Goal: Task Accomplishment & Management: Use online tool/utility

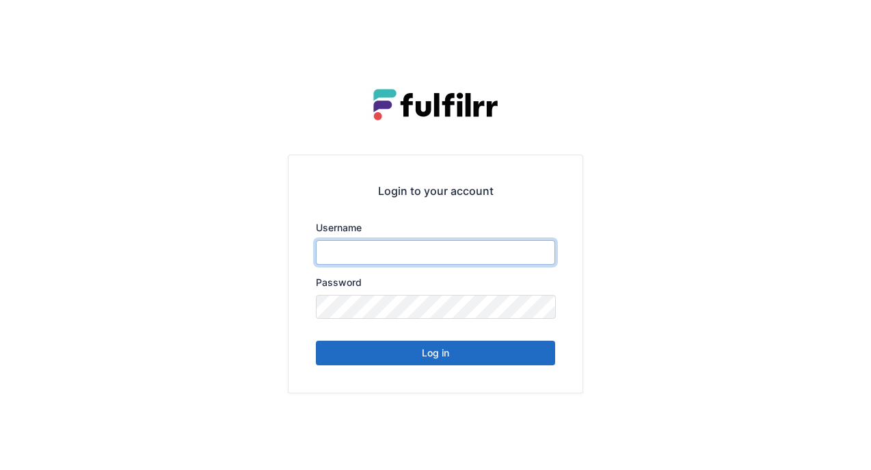
type input "*******"
click at [434, 358] on button "Log in" at bounding box center [435, 353] width 239 height 25
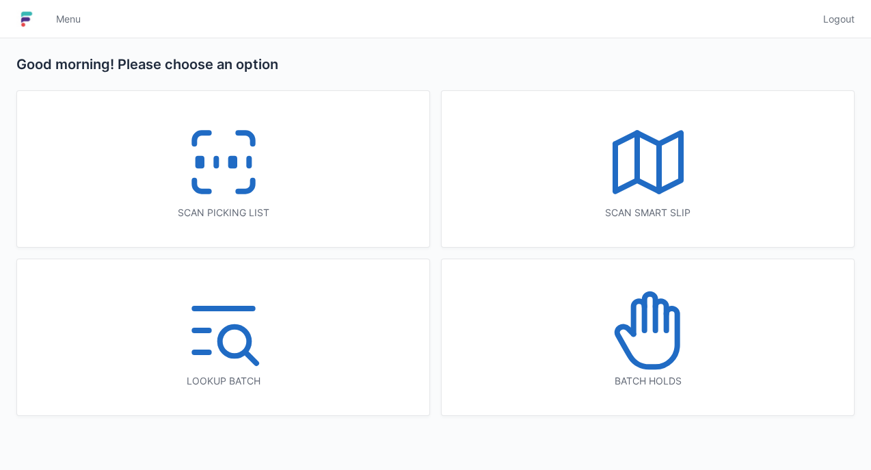
click at [227, 150] on icon at bounding box center [224, 162] width 88 height 88
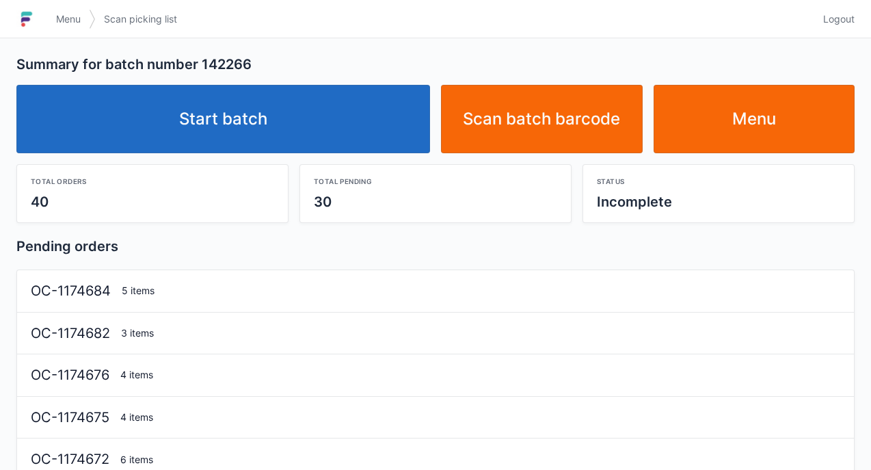
click at [298, 115] on link "Start batch" at bounding box center [223, 119] width 414 height 68
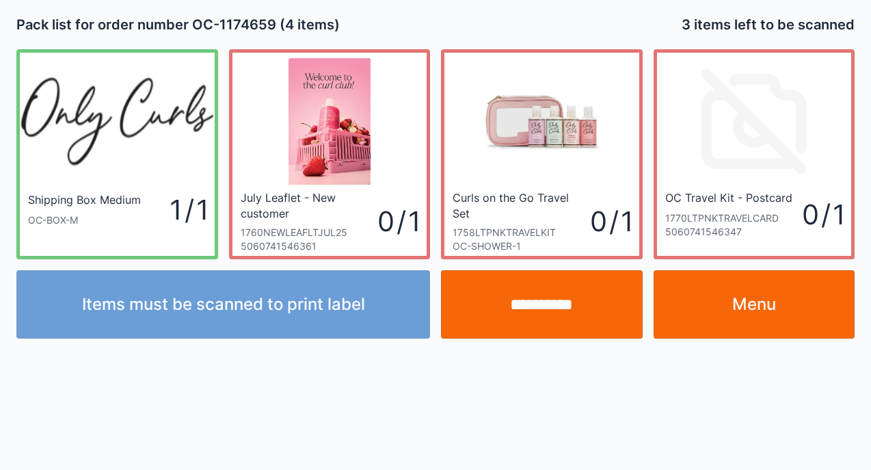
click at [563, 303] on input "**********" at bounding box center [542, 304] width 202 height 68
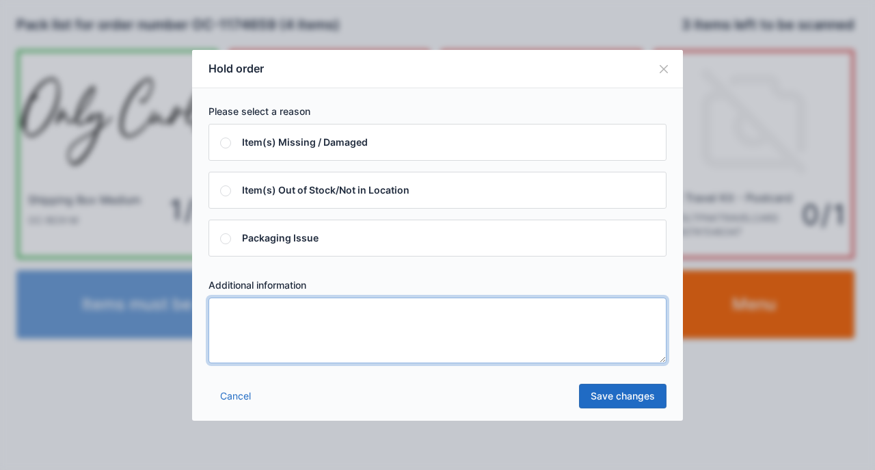
click at [521, 330] on textarea at bounding box center [438, 330] width 458 height 66
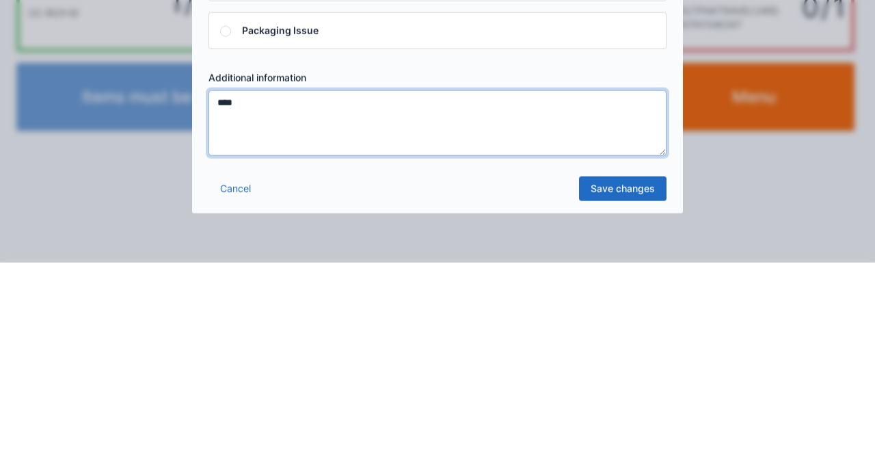
type textarea "****"
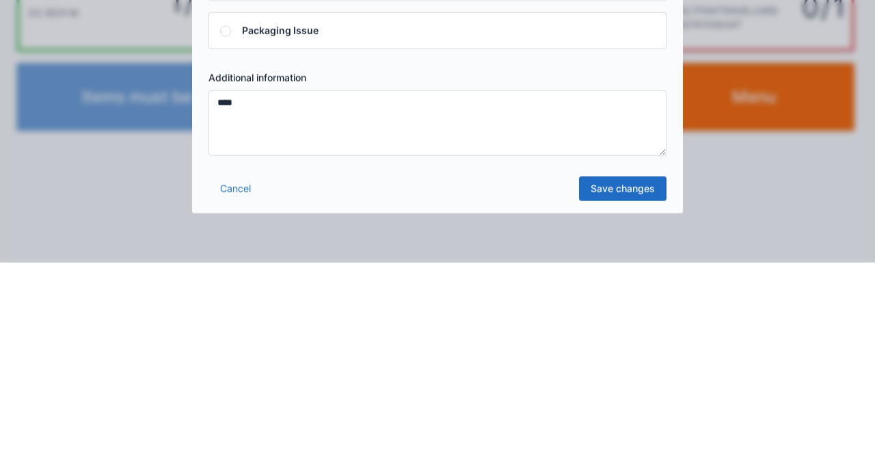
click at [645, 395] on link "Save changes" at bounding box center [623, 396] width 88 height 25
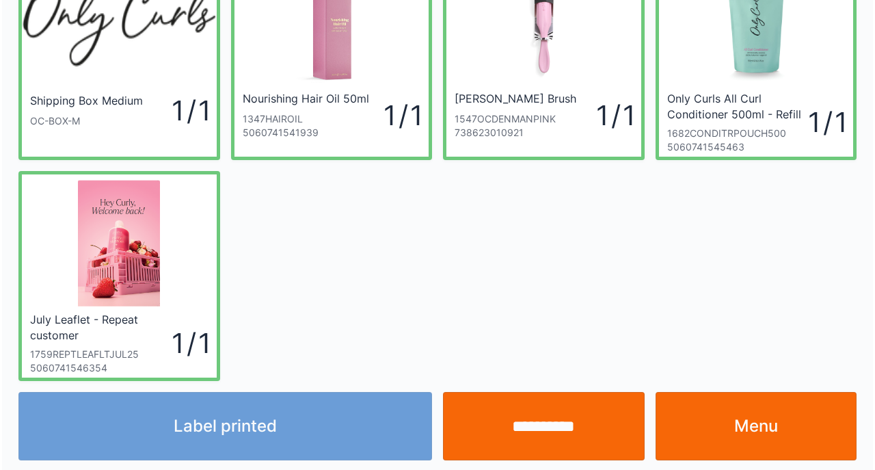
scroll to position [102, 0]
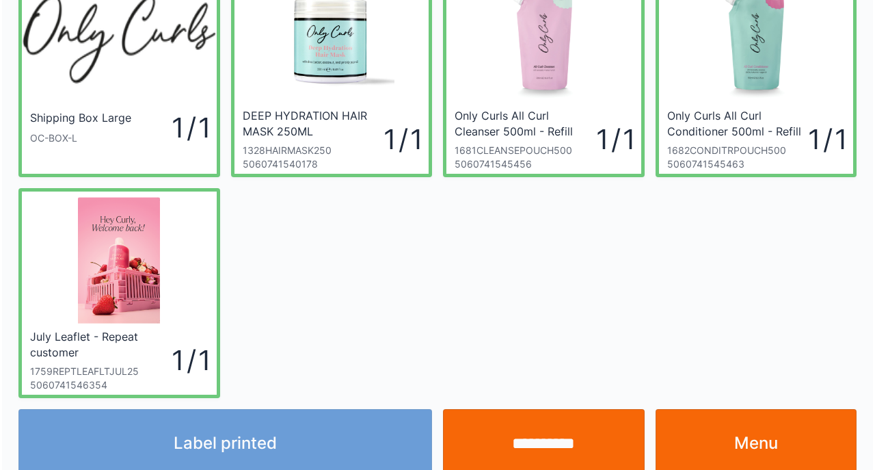
scroll to position [102, 0]
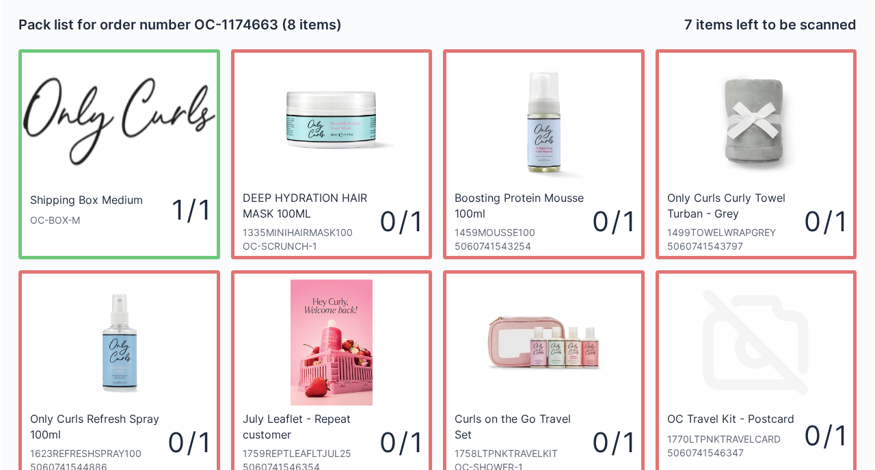
scroll to position [102, 0]
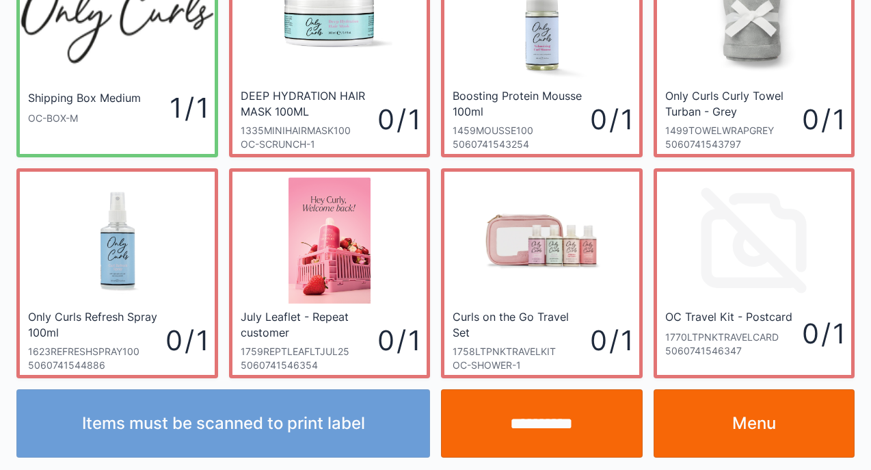
click at [536, 415] on input "**********" at bounding box center [542, 423] width 202 height 68
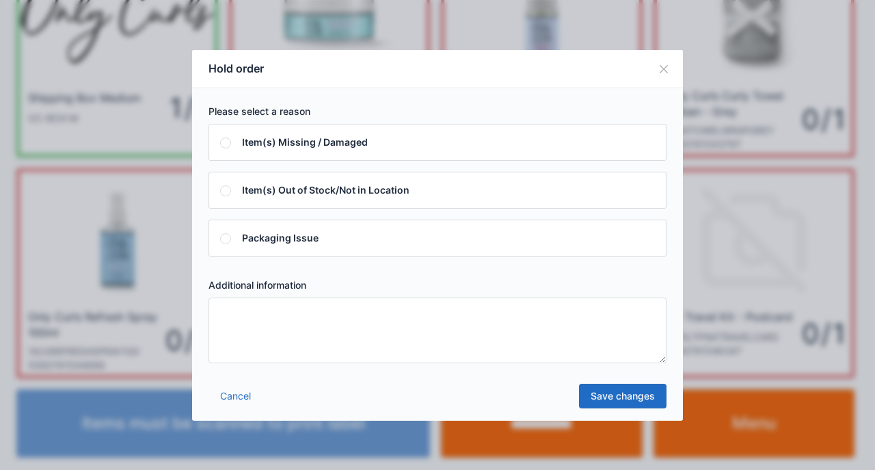
click at [573, 315] on textarea at bounding box center [438, 330] width 458 height 66
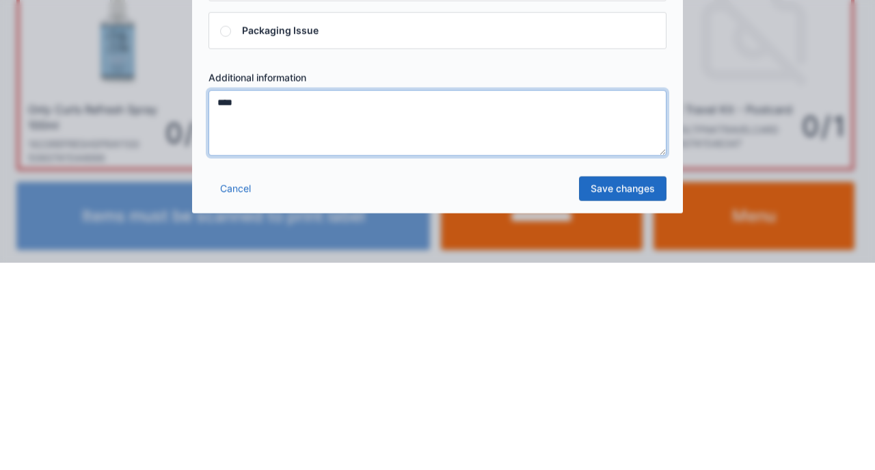
type textarea "****"
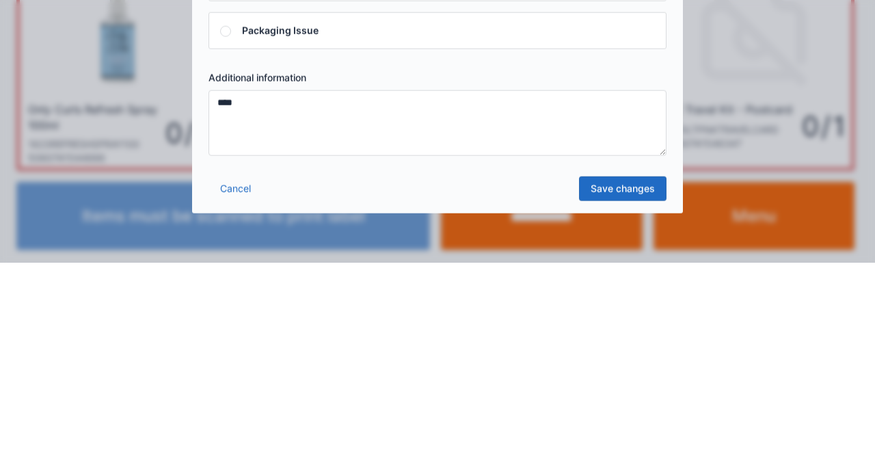
click at [631, 399] on link "Save changes" at bounding box center [623, 396] width 88 height 25
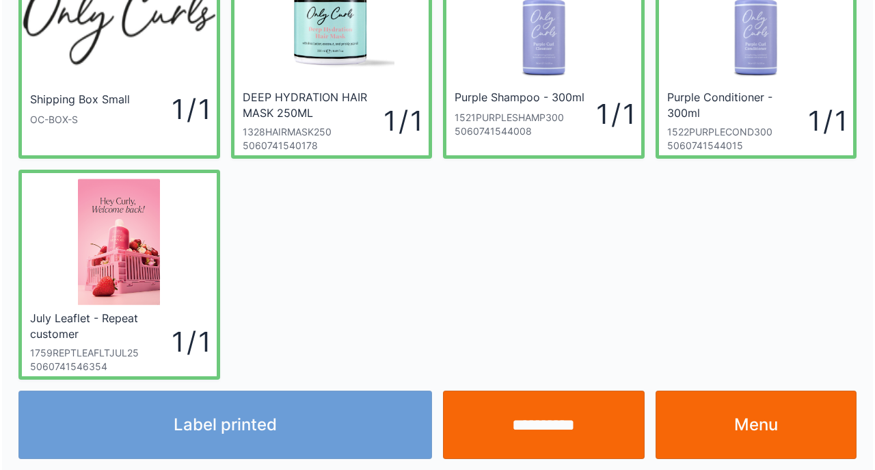
scroll to position [102, 0]
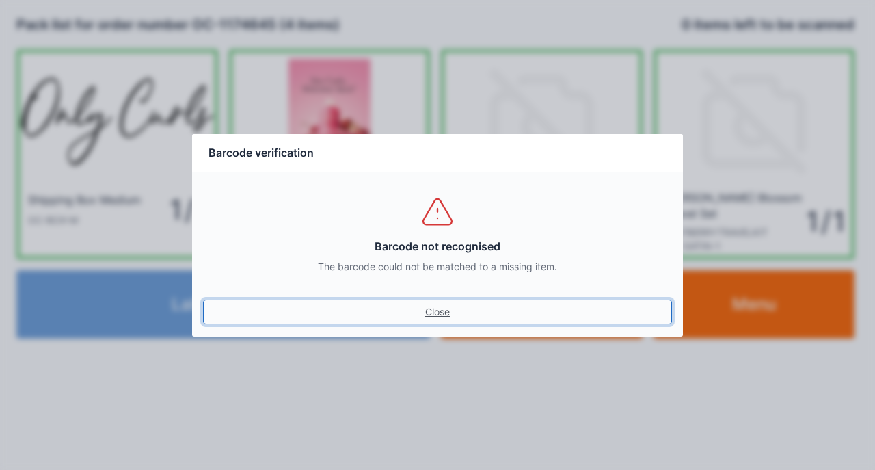
click at [203, 300] on link "Close" at bounding box center [437, 312] width 469 height 25
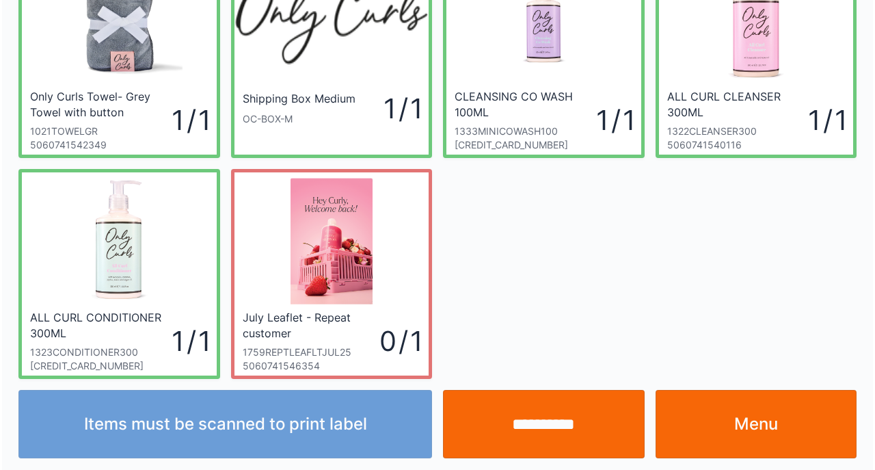
scroll to position [102, 0]
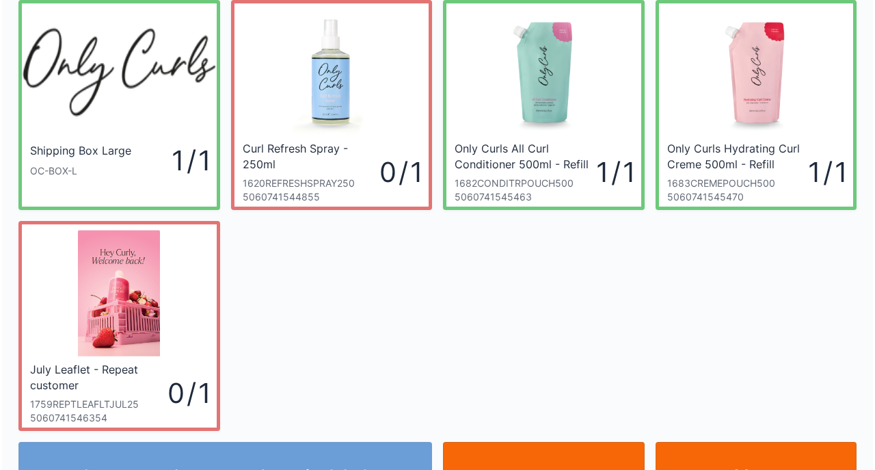
scroll to position [55, 0]
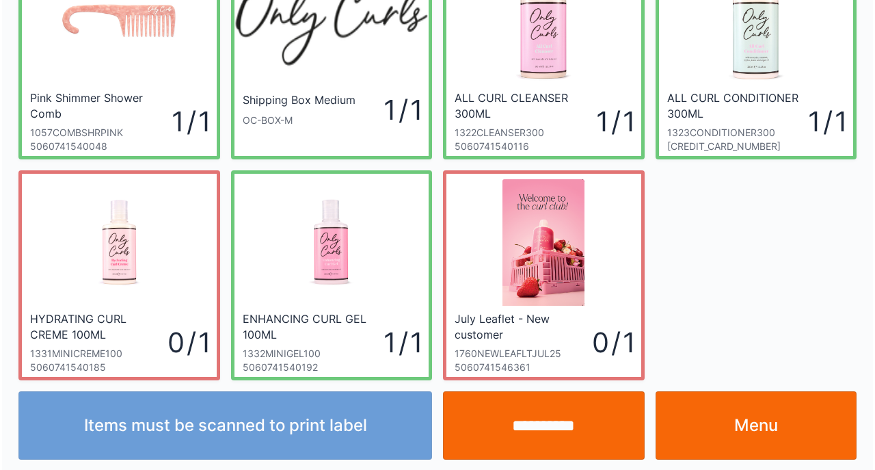
scroll to position [102, 0]
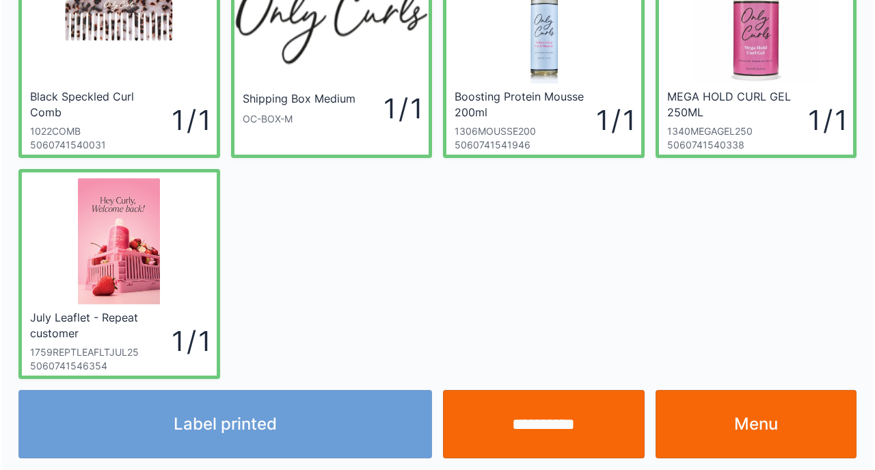
scroll to position [102, 0]
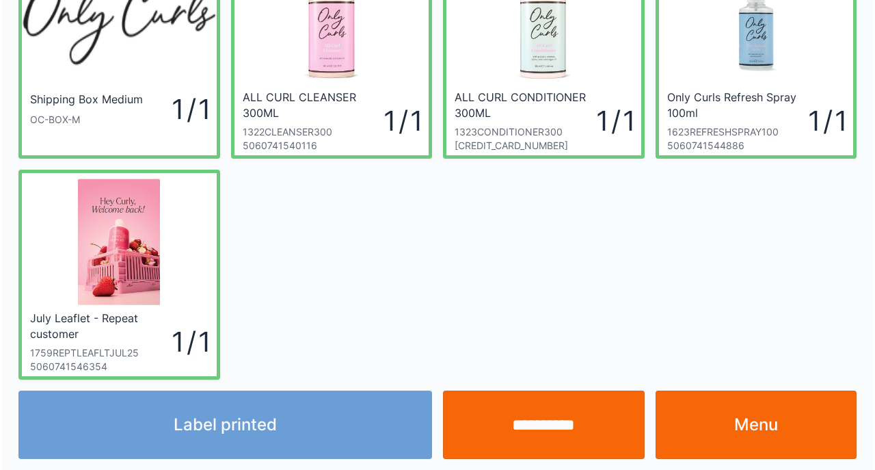
scroll to position [102, 0]
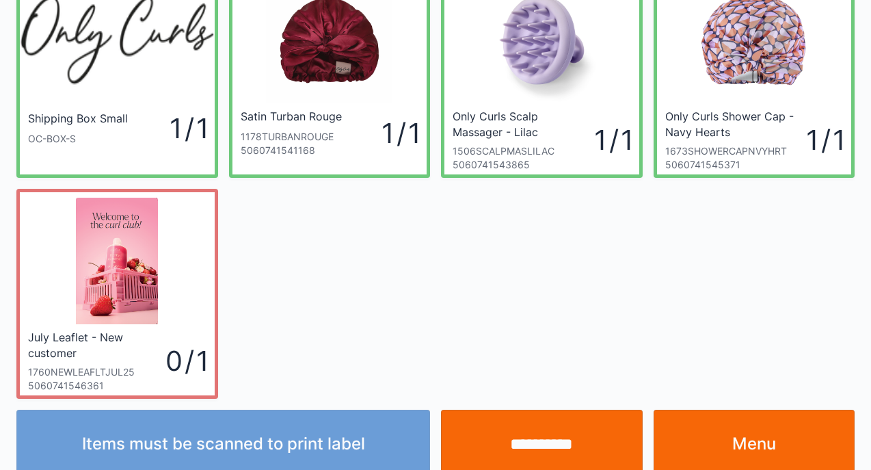
scroll to position [82, 0]
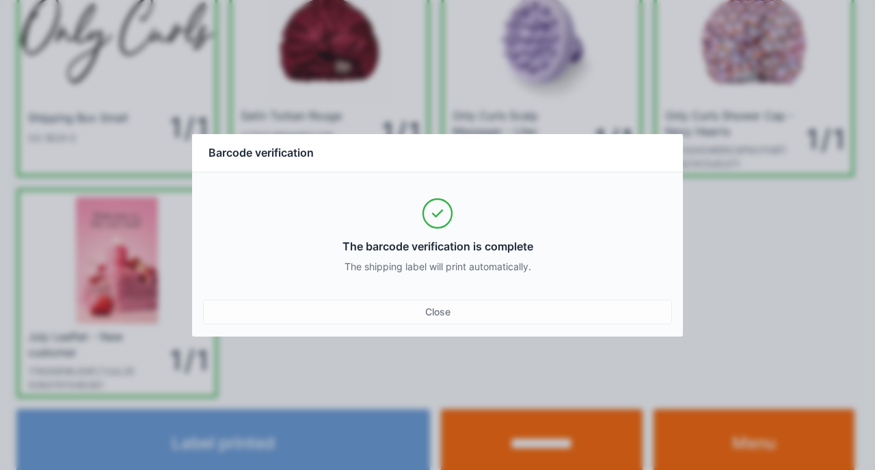
click at [671, 421] on div "Barcode verification The barcode verification is complete The shipping label wi…" at bounding box center [437, 235] width 875 height 470
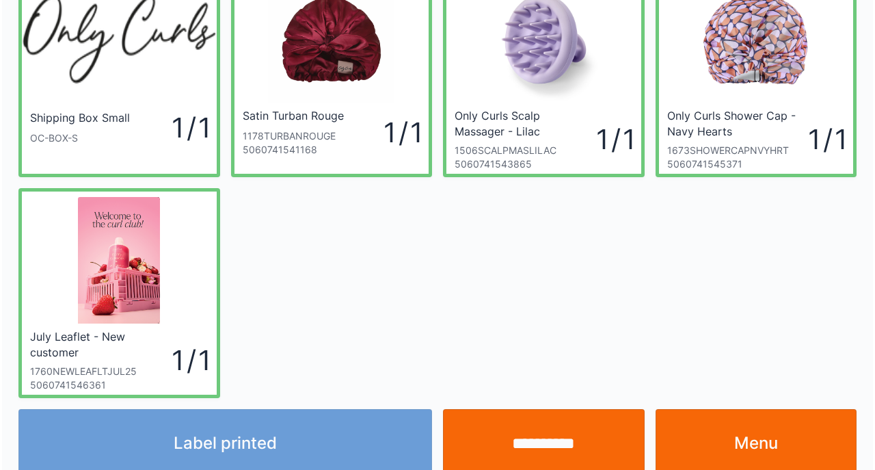
scroll to position [102, 0]
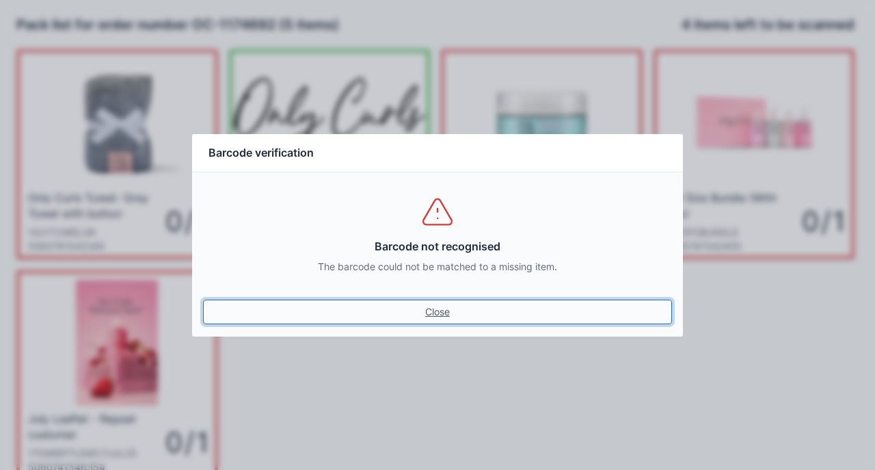
click at [410, 321] on link "Close" at bounding box center [437, 312] width 469 height 25
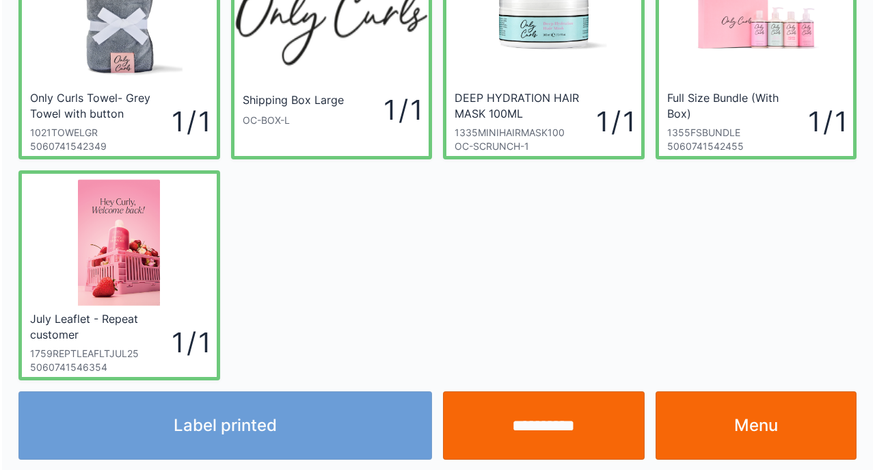
scroll to position [102, 0]
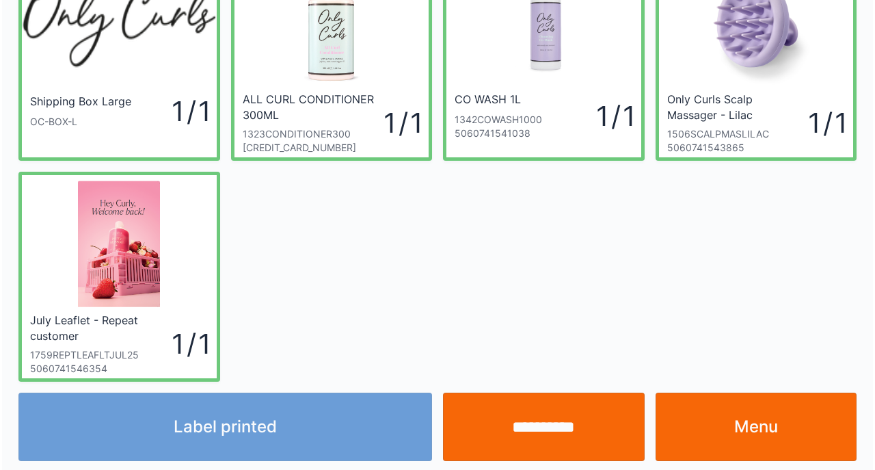
scroll to position [102, 0]
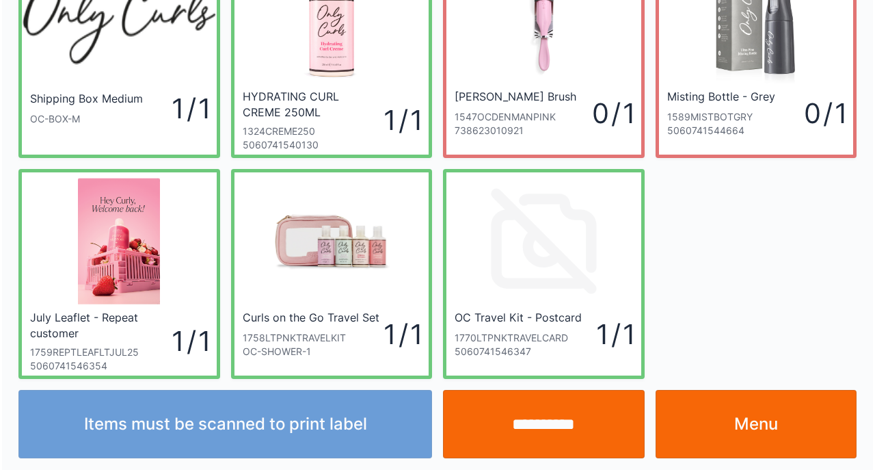
scroll to position [102, 0]
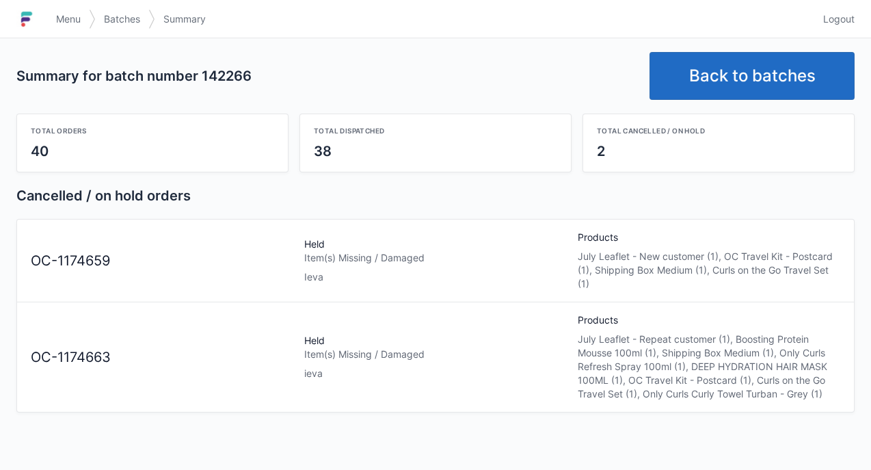
click at [62, 16] on span "Menu" at bounding box center [68, 19] width 25 height 14
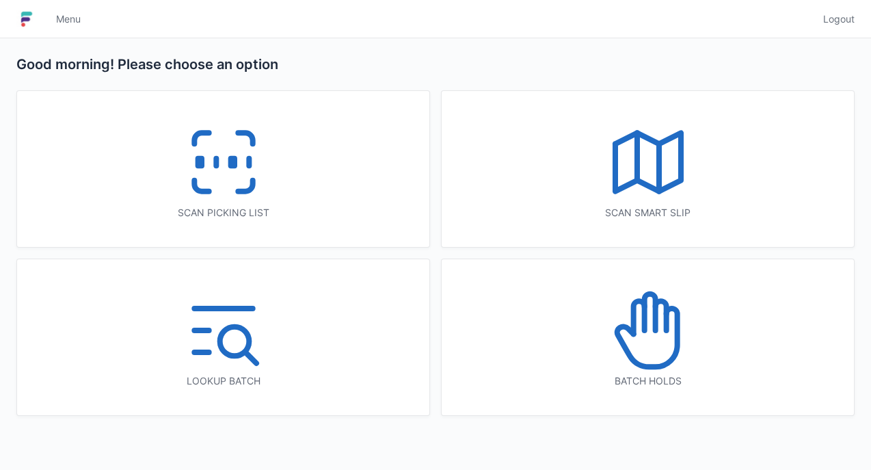
click at [654, 329] on icon at bounding box center [649, 312] width 11 height 36
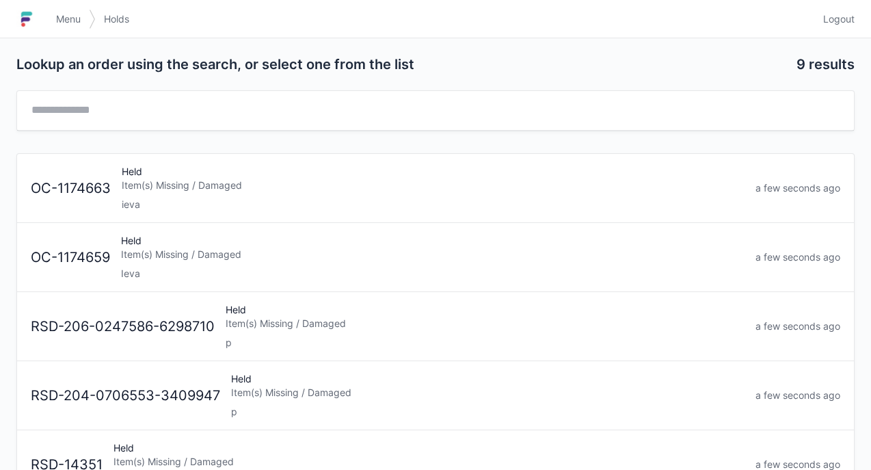
click at [248, 243] on div "Held Item(s) Missing / Damaged Ieva" at bounding box center [433, 257] width 635 height 46
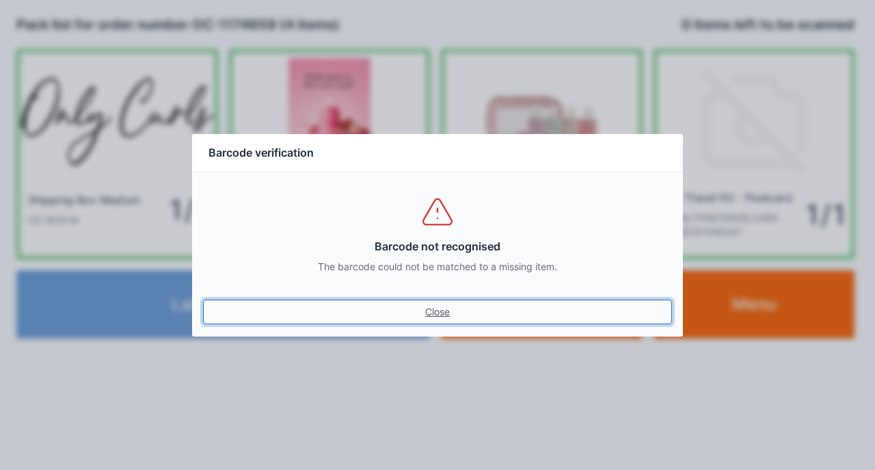
click at [203, 300] on link "Close" at bounding box center [437, 312] width 469 height 25
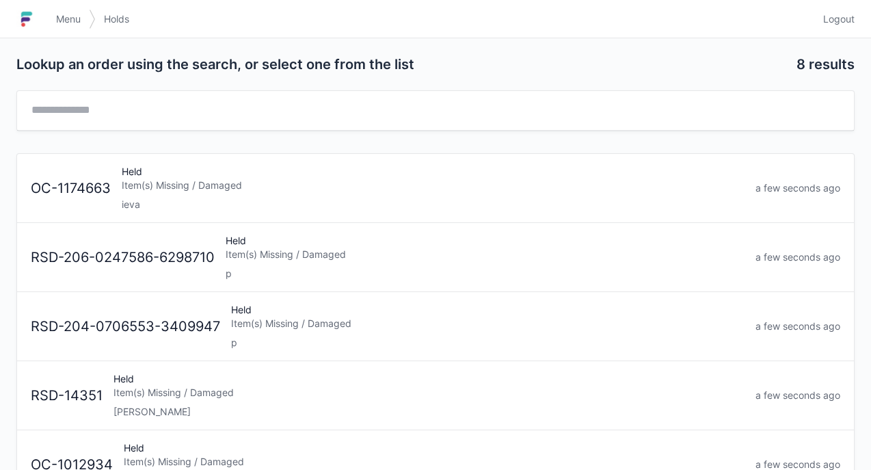
click at [223, 178] on div "Item(s) Missing / Damaged" at bounding box center [433, 185] width 623 height 14
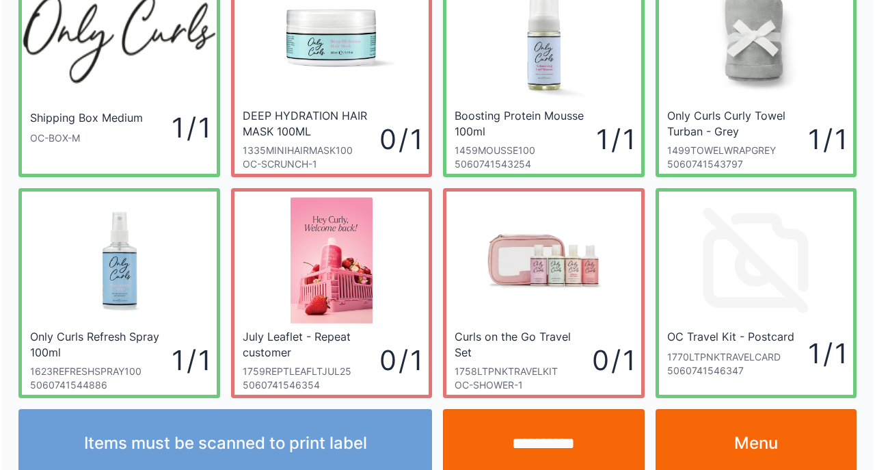
scroll to position [102, 0]
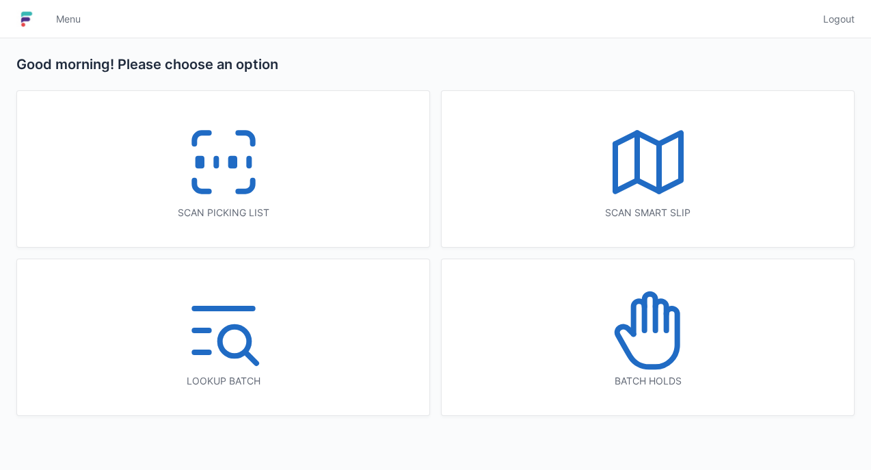
click at [208, 152] on icon at bounding box center [224, 162] width 88 height 88
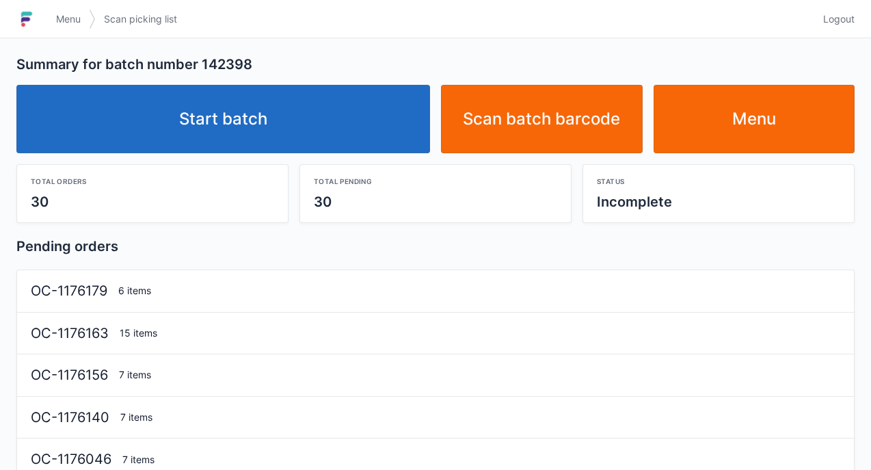
click at [188, 88] on link "Start batch" at bounding box center [223, 119] width 414 height 68
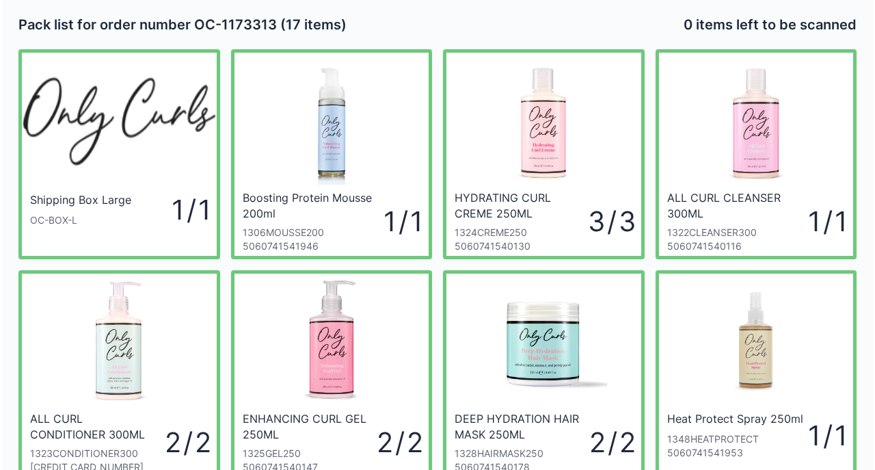
scroll to position [27, 0]
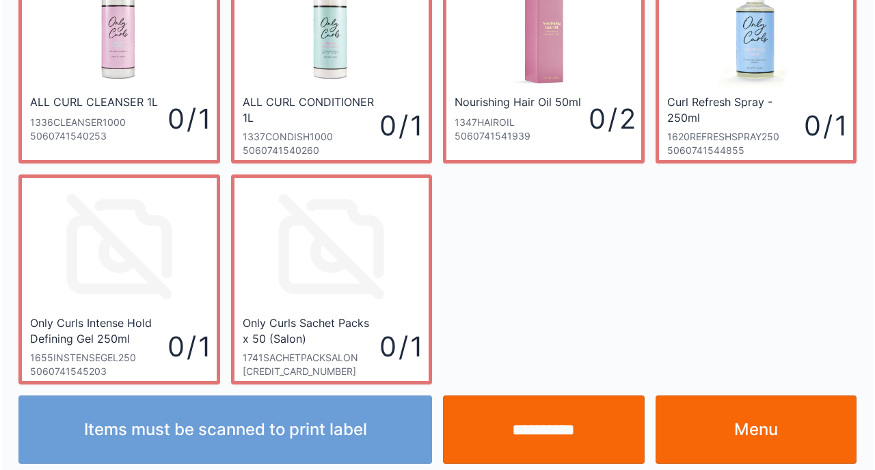
scroll to position [323, 0]
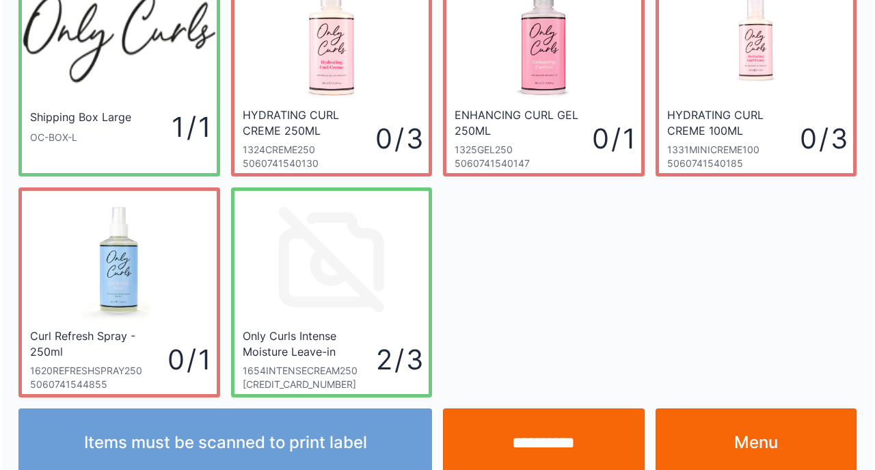
scroll to position [102, 0]
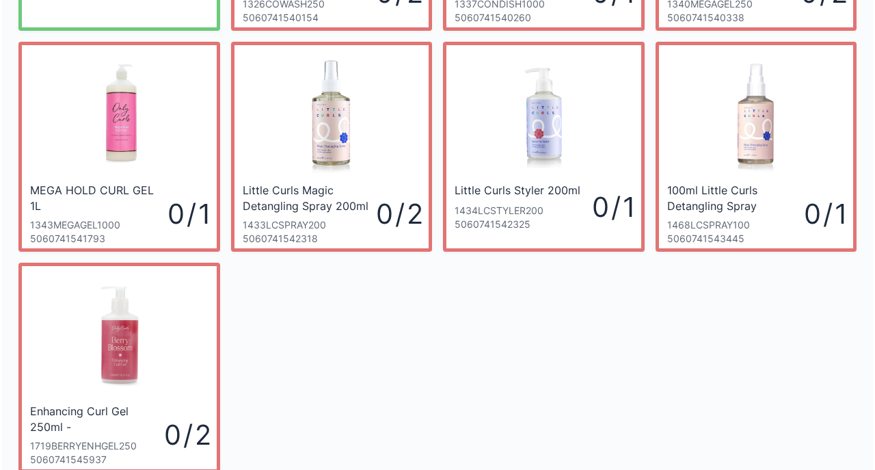
scroll to position [323, 0]
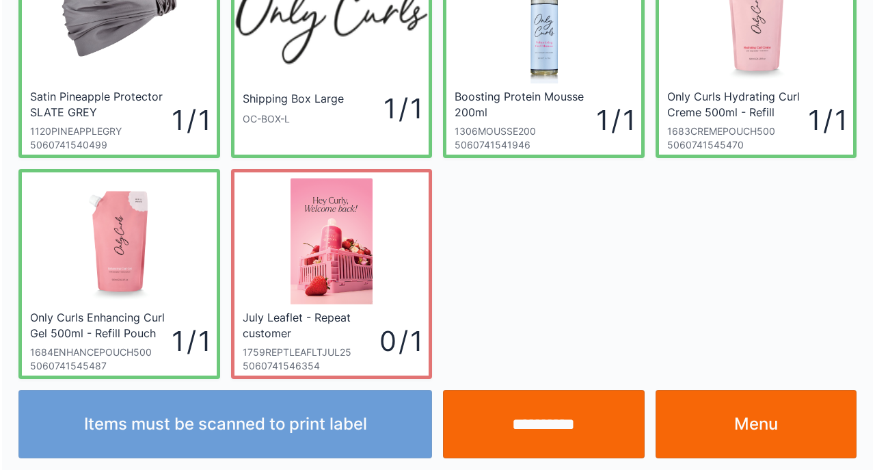
scroll to position [102, 0]
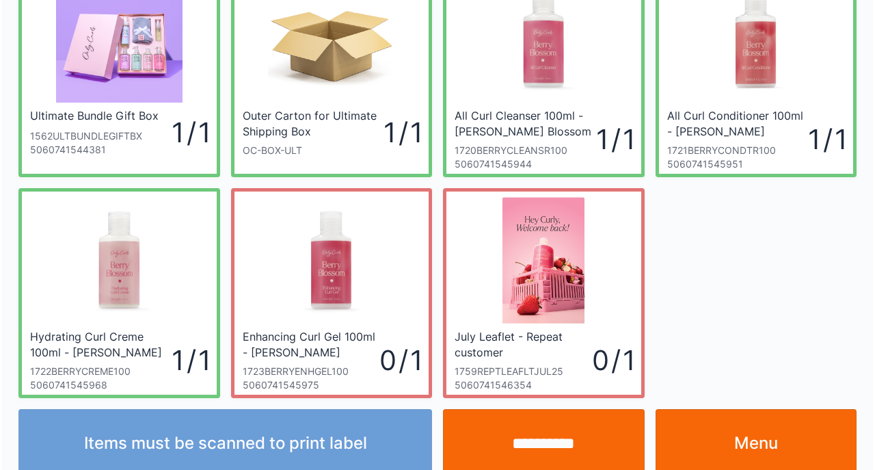
scroll to position [102, 0]
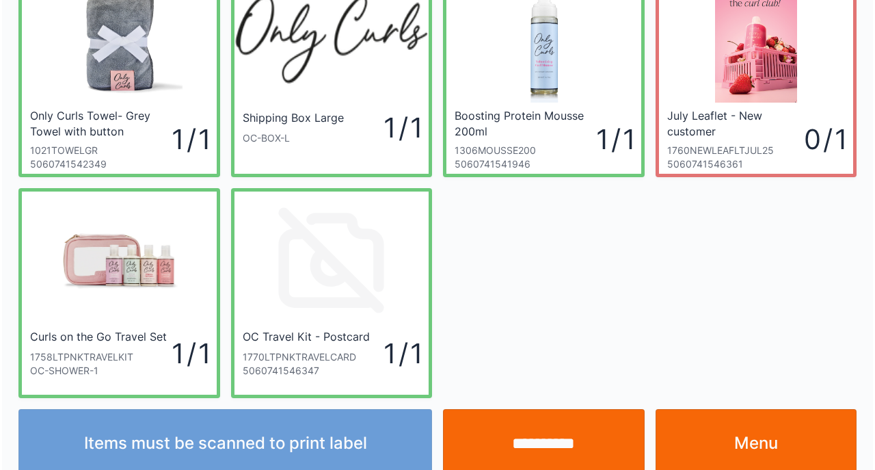
scroll to position [102, 0]
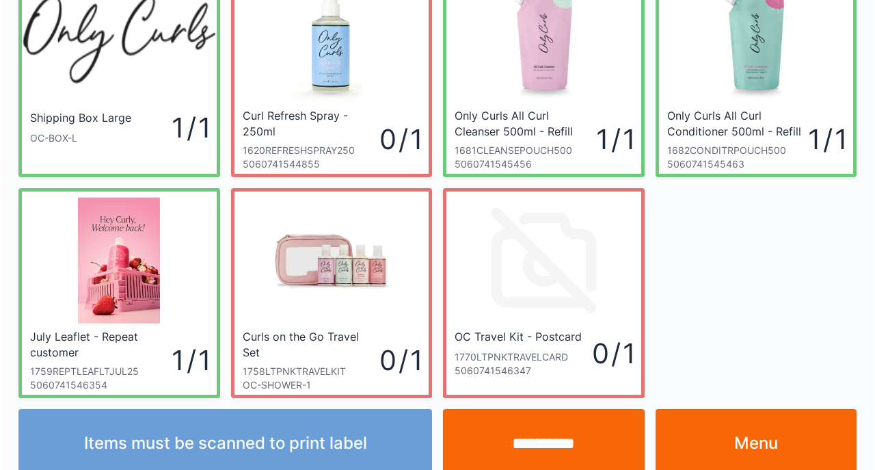
scroll to position [102, 0]
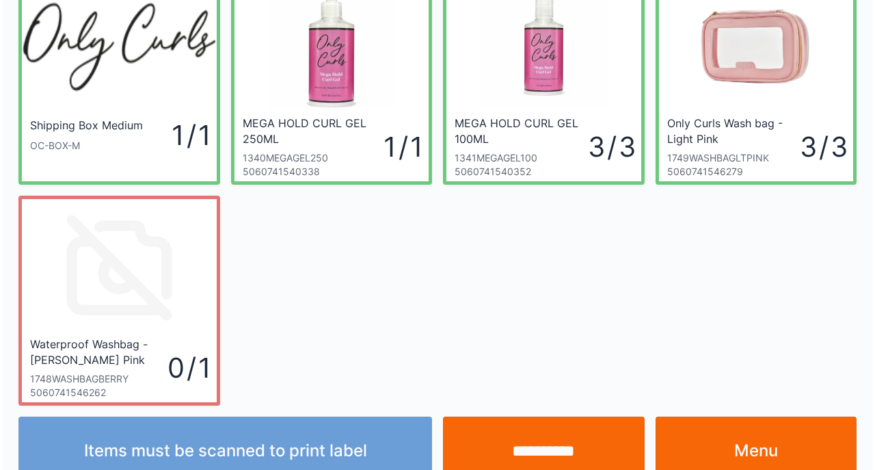
scroll to position [102, 0]
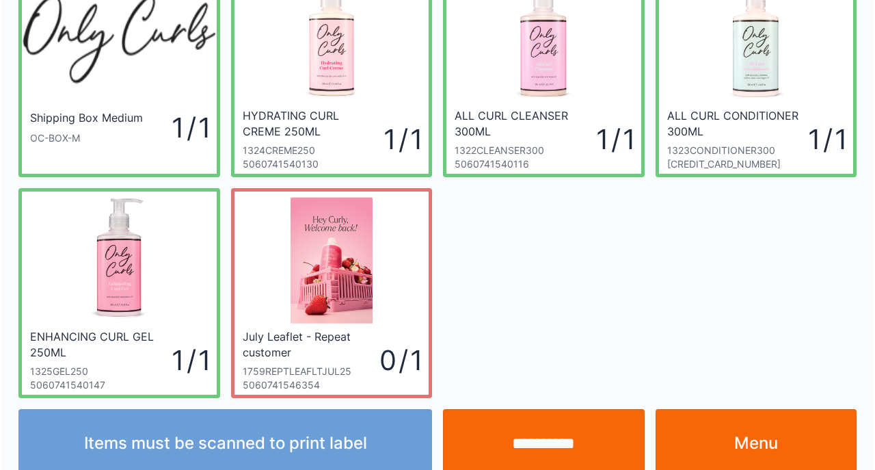
scroll to position [102, 0]
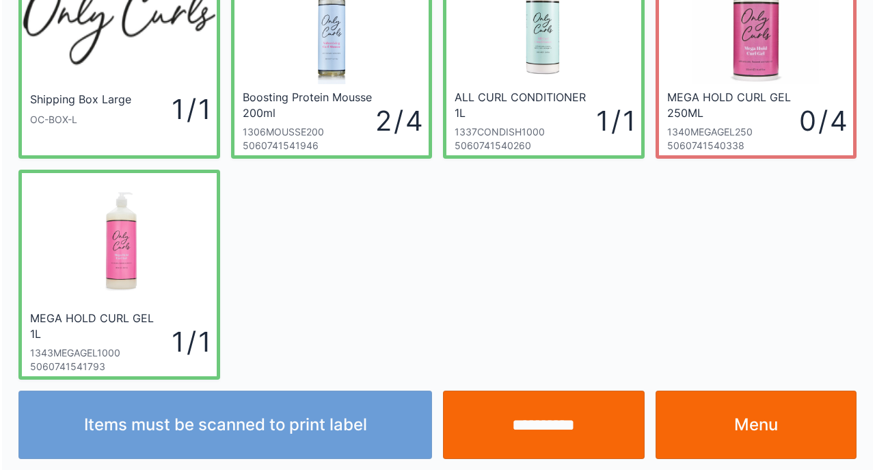
scroll to position [102, 0]
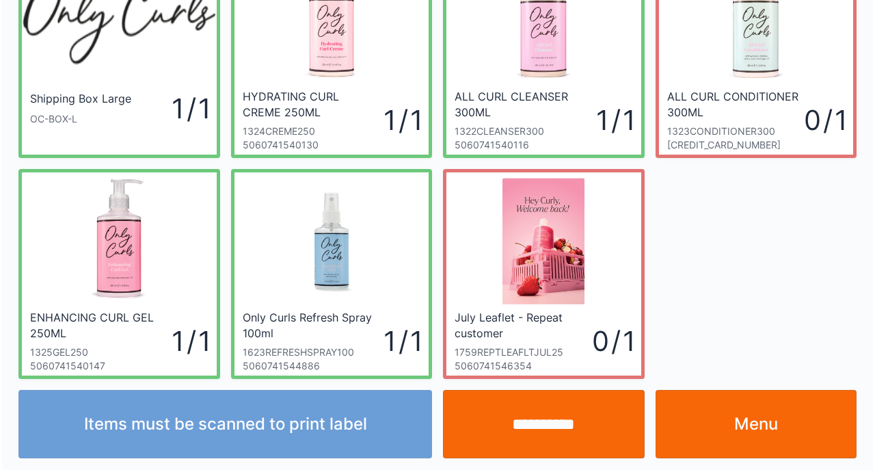
scroll to position [102, 0]
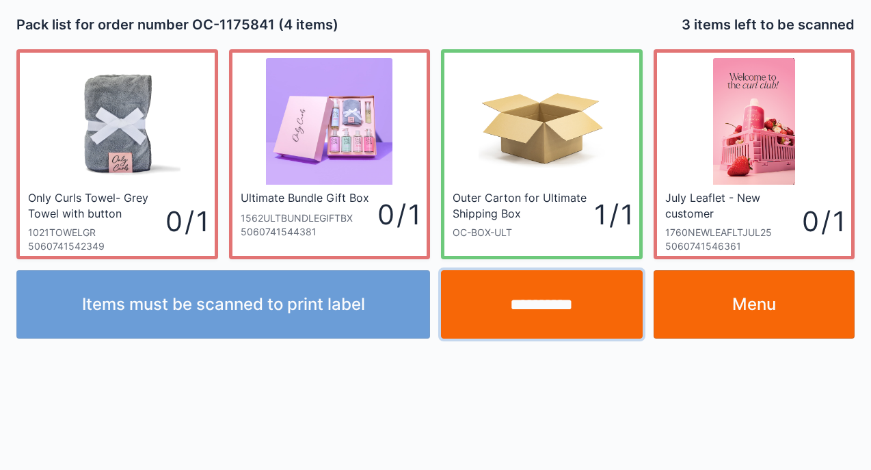
click at [563, 319] on input "**********" at bounding box center [542, 304] width 202 height 68
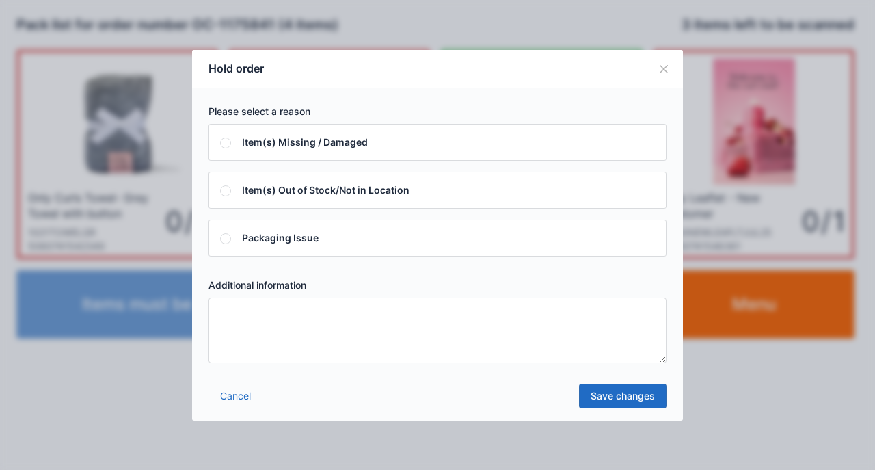
click at [539, 337] on textarea at bounding box center [438, 330] width 458 height 66
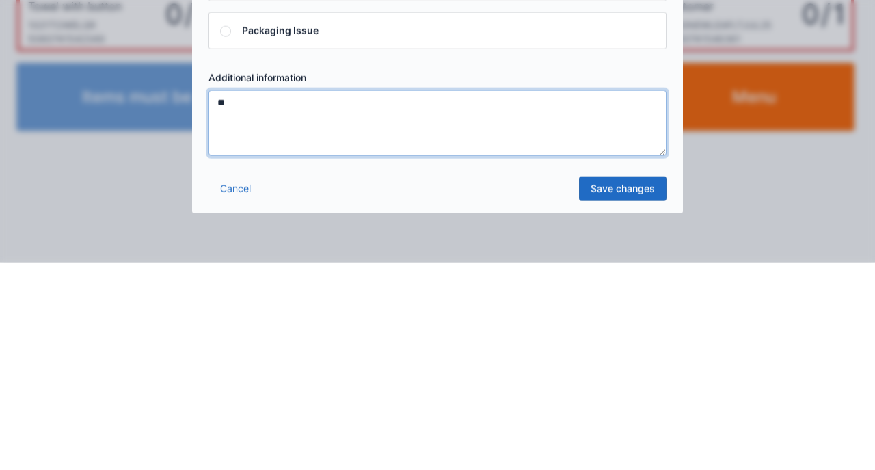
type textarea "**"
click at [640, 402] on link "Save changes" at bounding box center [623, 396] width 88 height 25
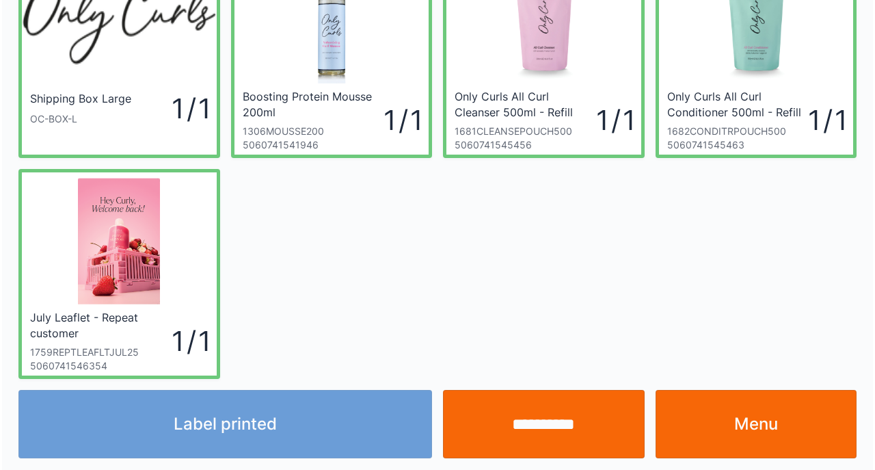
scroll to position [102, 0]
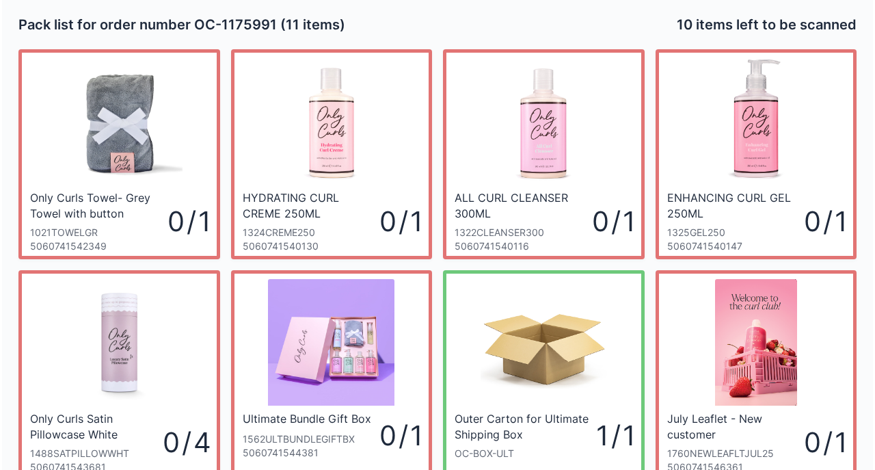
scroll to position [102, 0]
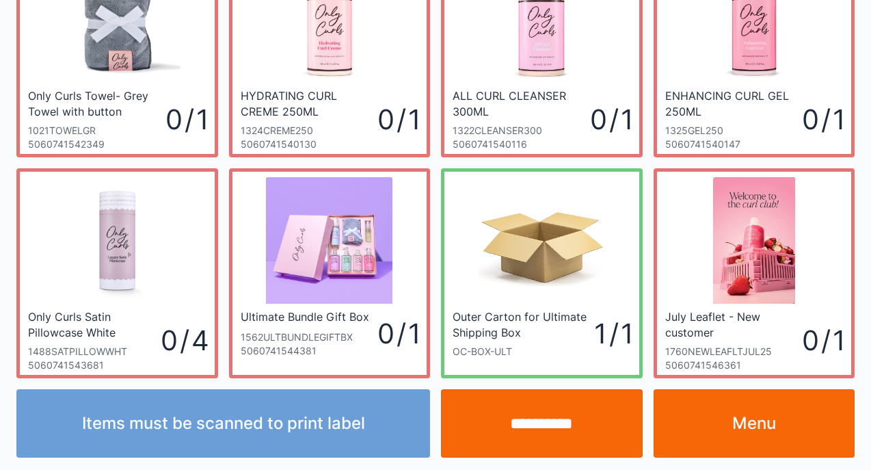
click at [529, 431] on input "**********" at bounding box center [542, 423] width 202 height 68
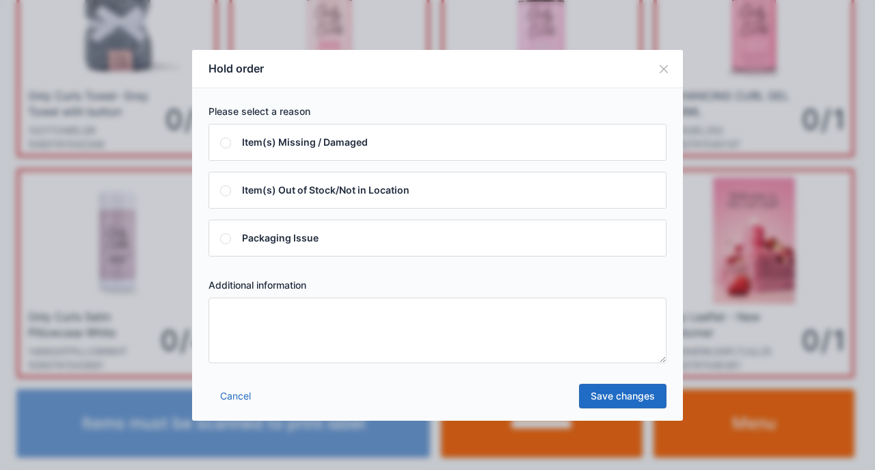
click at [502, 323] on textarea at bounding box center [438, 330] width 458 height 66
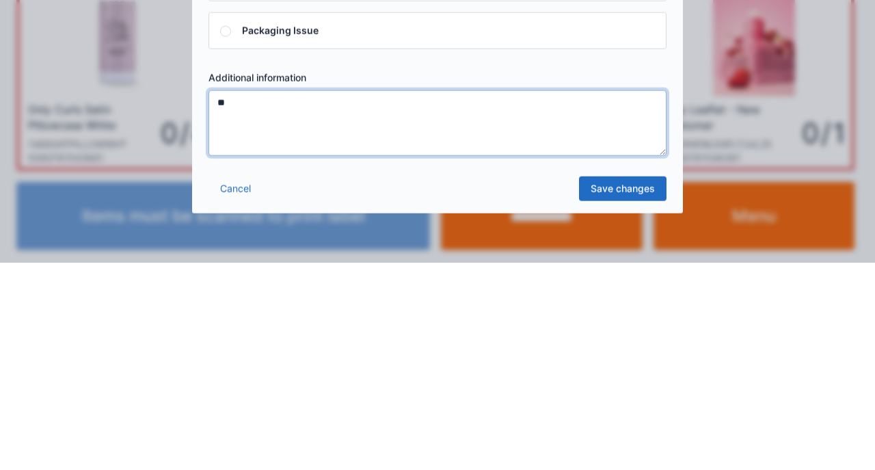
type textarea "**"
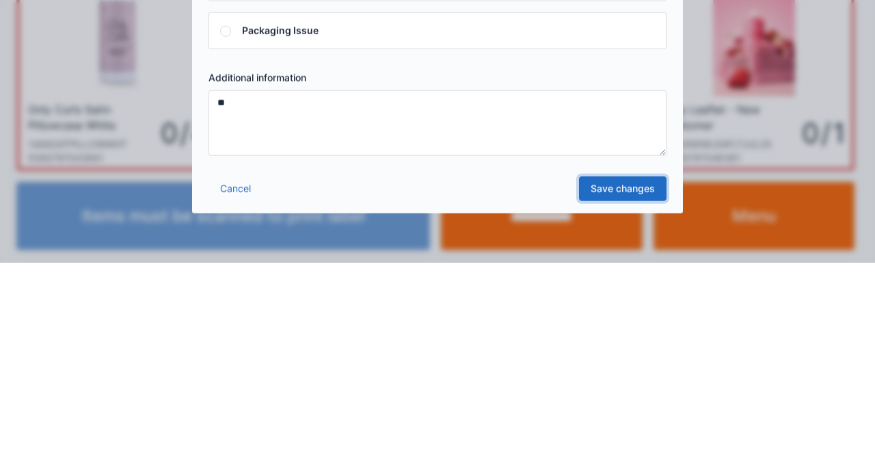
click at [620, 394] on link "Save changes" at bounding box center [623, 396] width 88 height 25
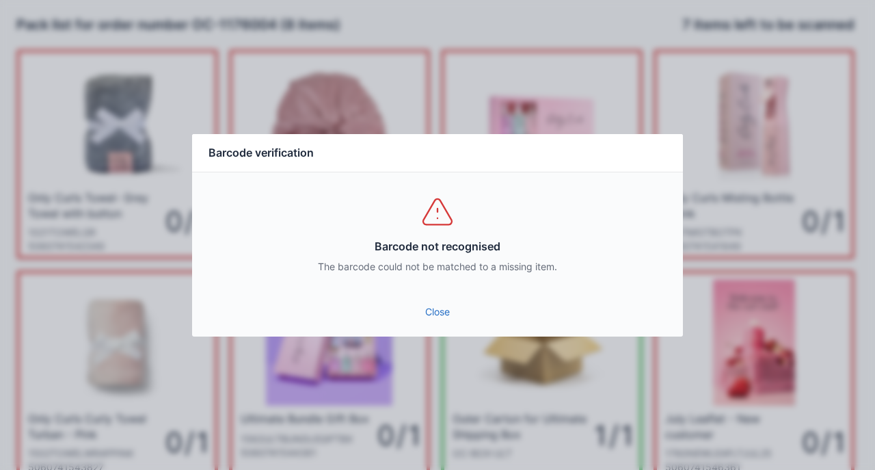
click link "Close"
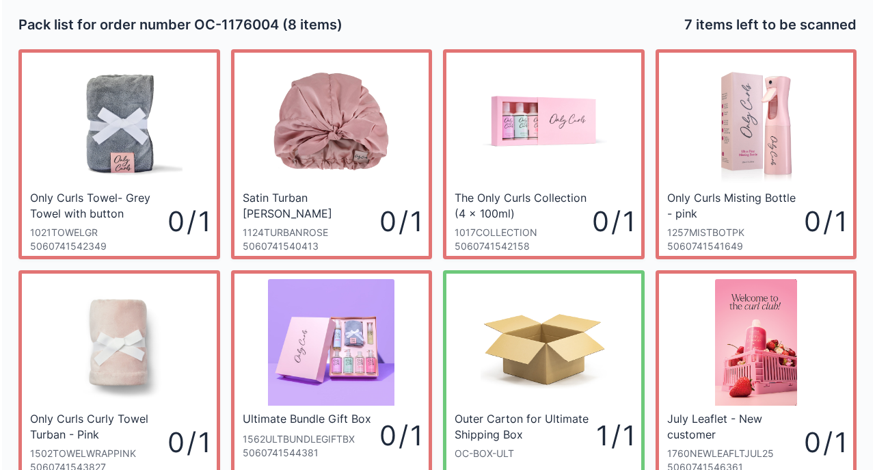
scroll to position [102, 0]
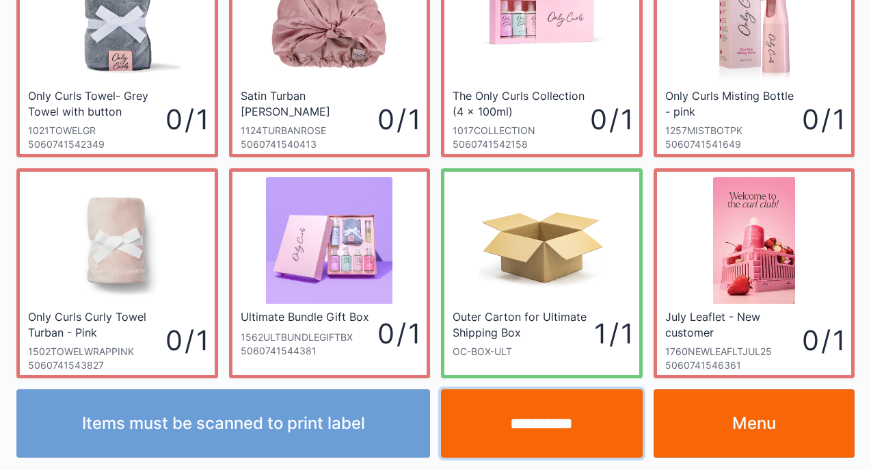
click input "**********"
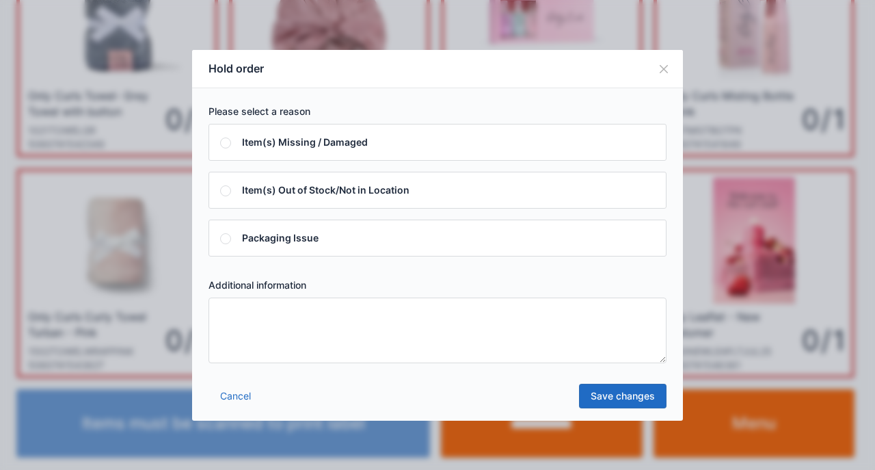
click textarea
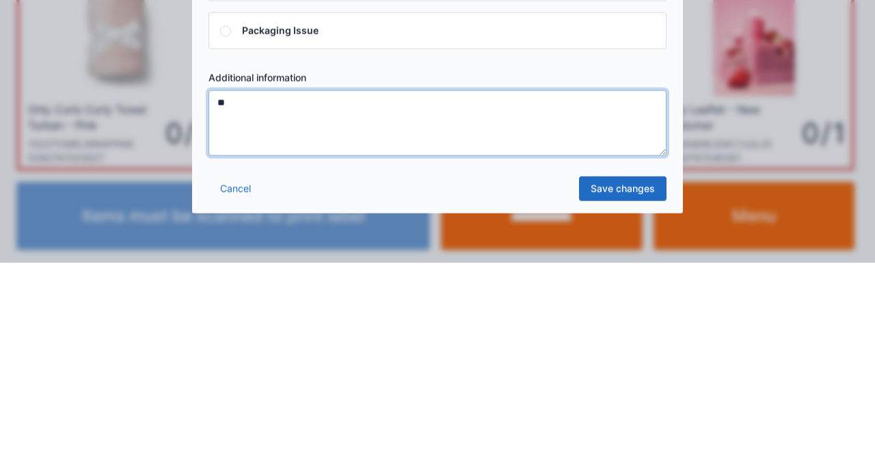
type textarea "**"
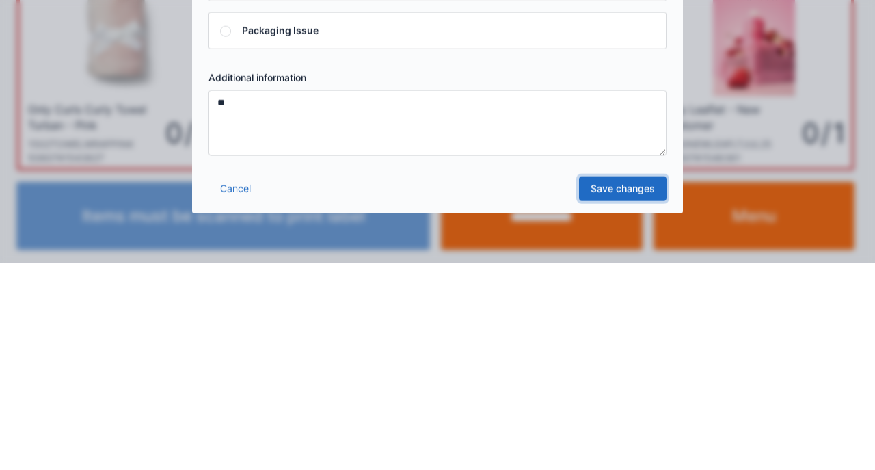
click link "Save changes"
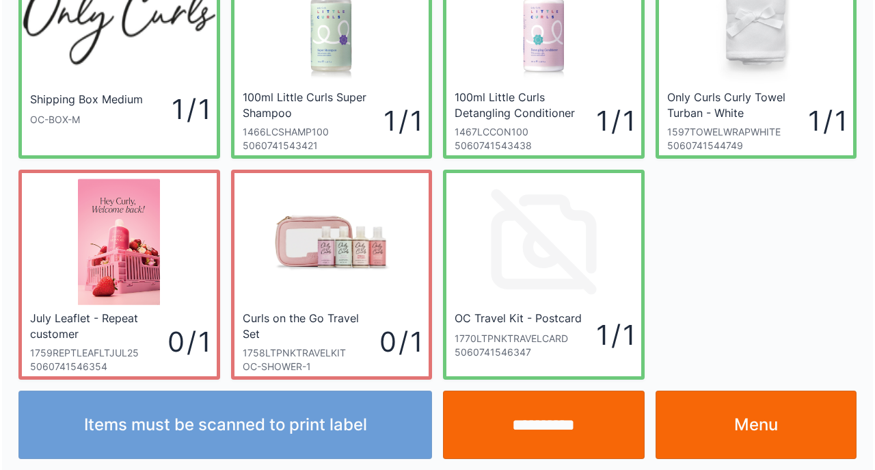
scroll to position [102, 0]
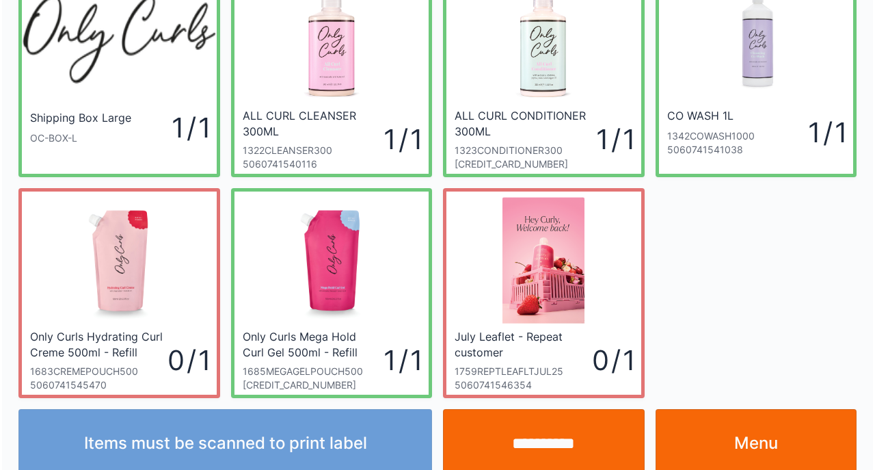
scroll to position [102, 0]
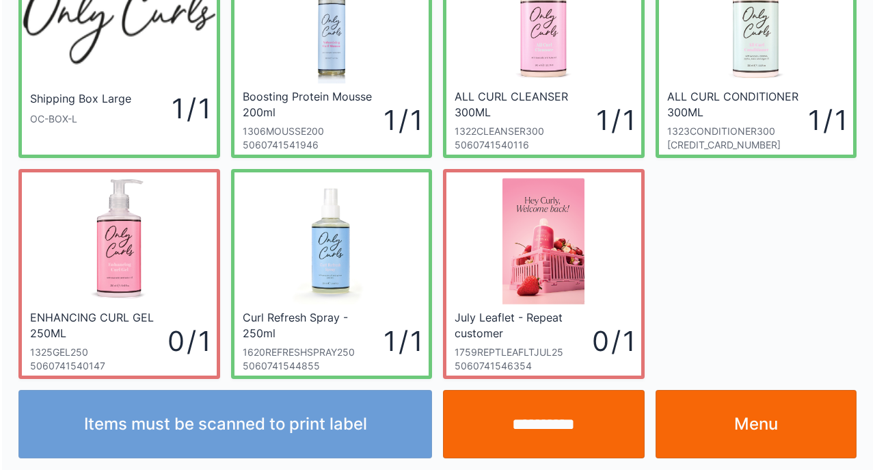
scroll to position [102, 0]
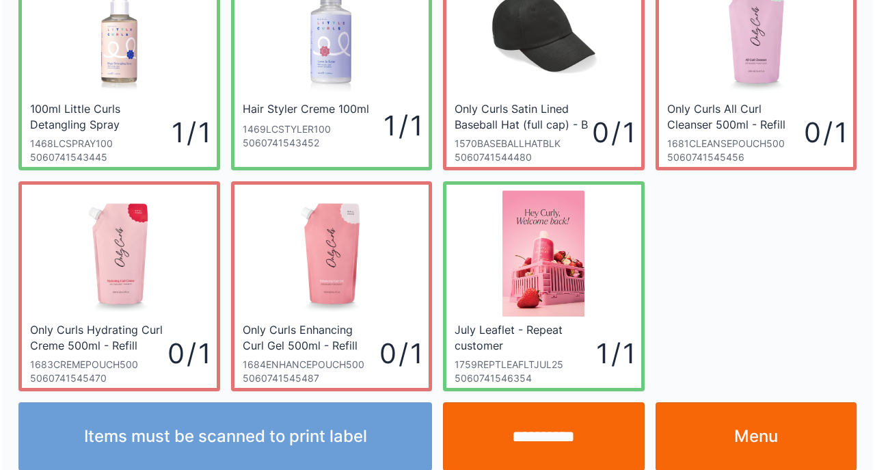
scroll to position [543, 0]
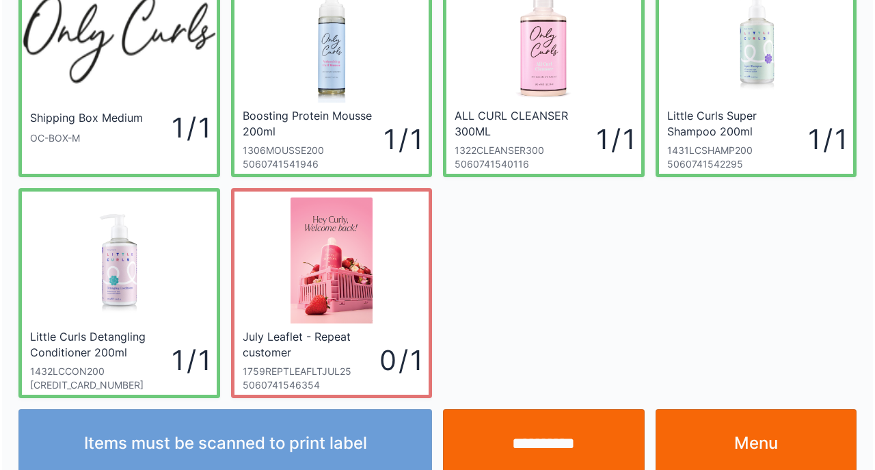
scroll to position [102, 0]
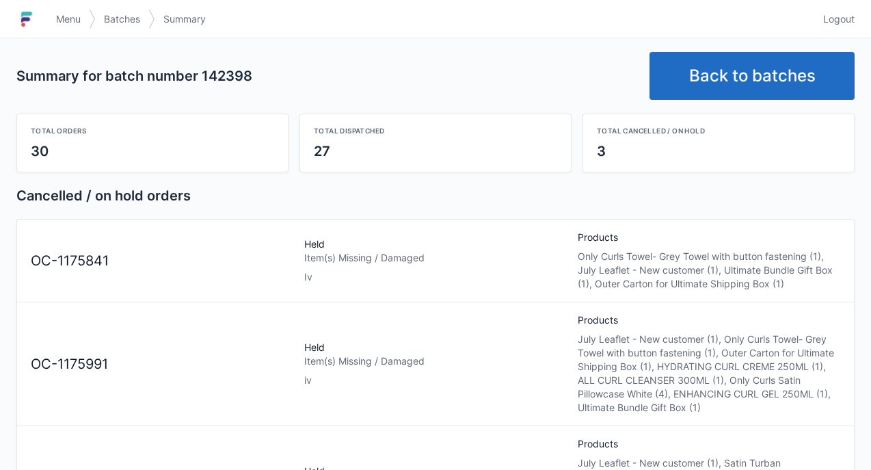
click at [74, 11] on link "Menu" at bounding box center [68, 19] width 41 height 25
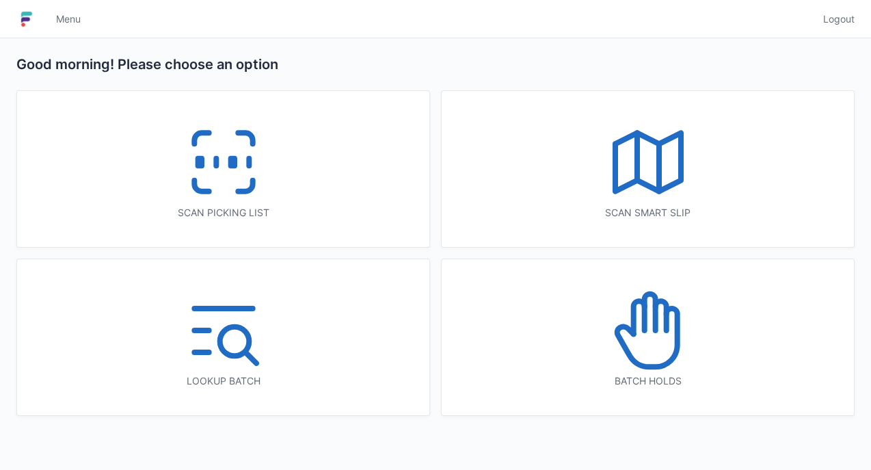
click at [658, 321] on icon at bounding box center [648, 331] width 88 height 88
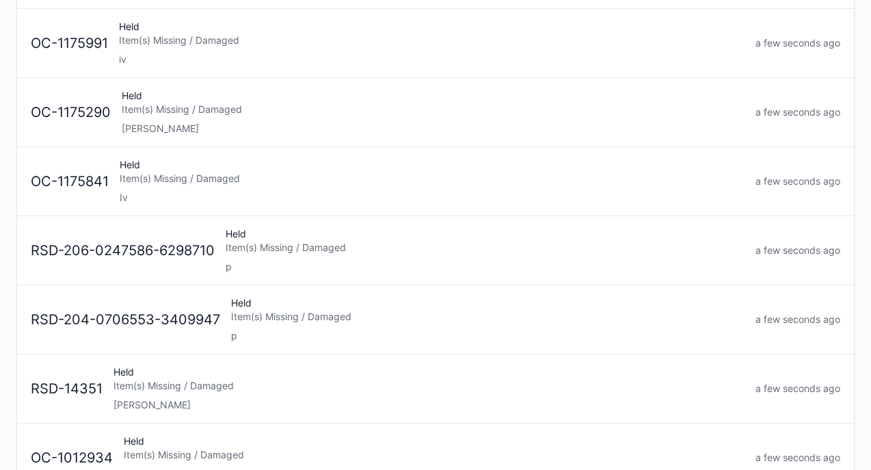
scroll to position [239, 0]
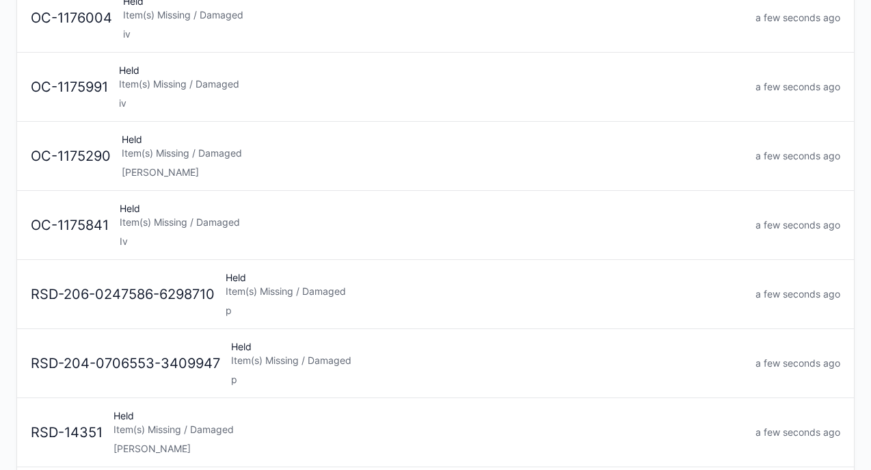
click at [274, 202] on div "Held Item(s) Missing / Damaged Iv" at bounding box center [432, 225] width 636 height 46
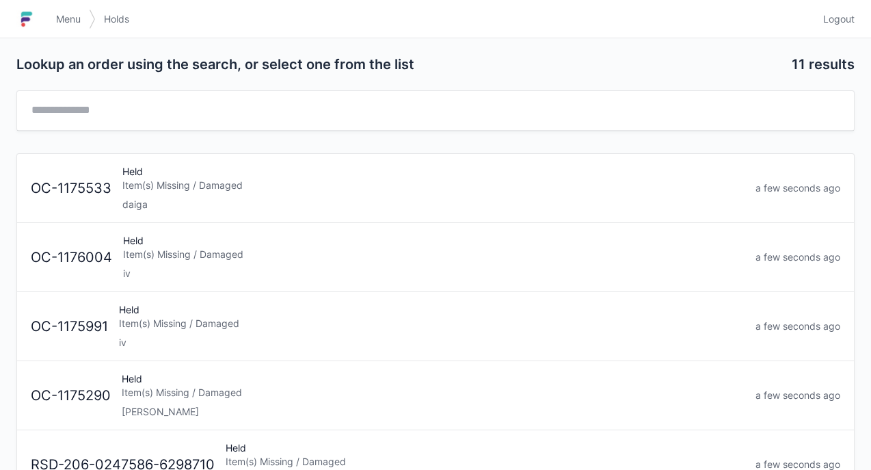
click at [221, 319] on div "Item(s) Missing / Damaged" at bounding box center [432, 324] width 626 height 14
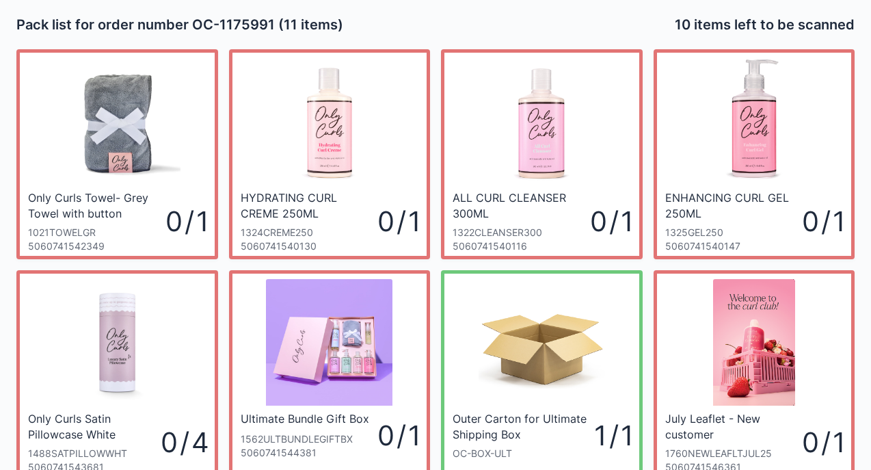
click at [715, 224] on div "ENHANCING CURL GEL 250ML 1325GEL250 5060741540147" at bounding box center [733, 221] width 137 height 63
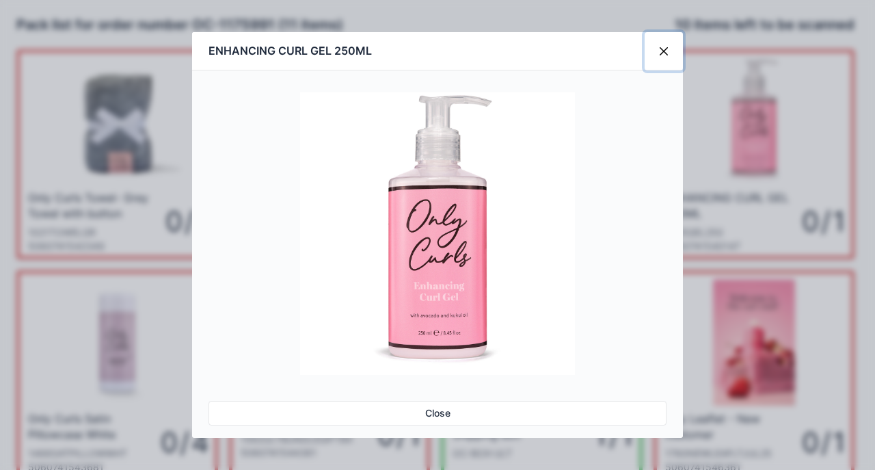
click at [665, 51] on button "Close" at bounding box center [664, 51] width 38 height 38
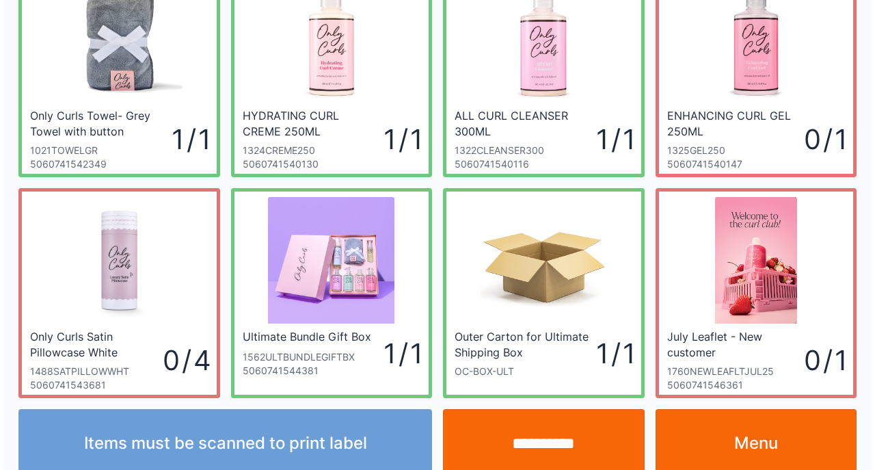
scroll to position [102, 0]
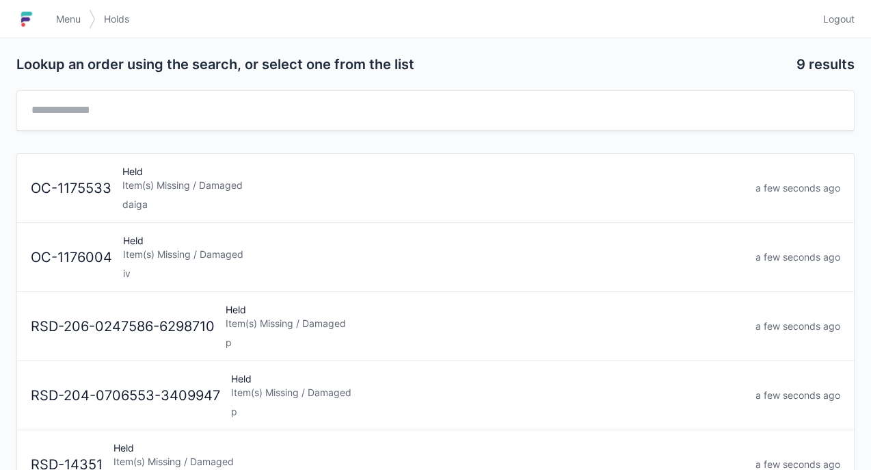
click at [146, 256] on div "Item(s) Missing / Damaged" at bounding box center [434, 255] width 622 height 14
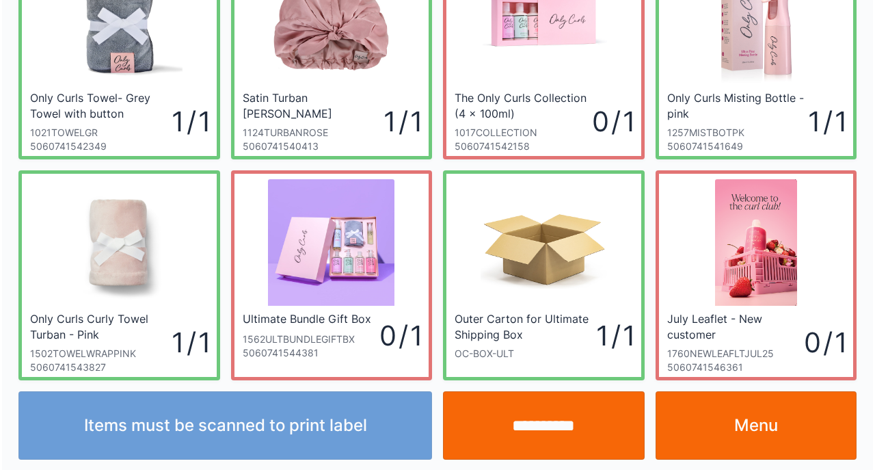
scroll to position [102, 0]
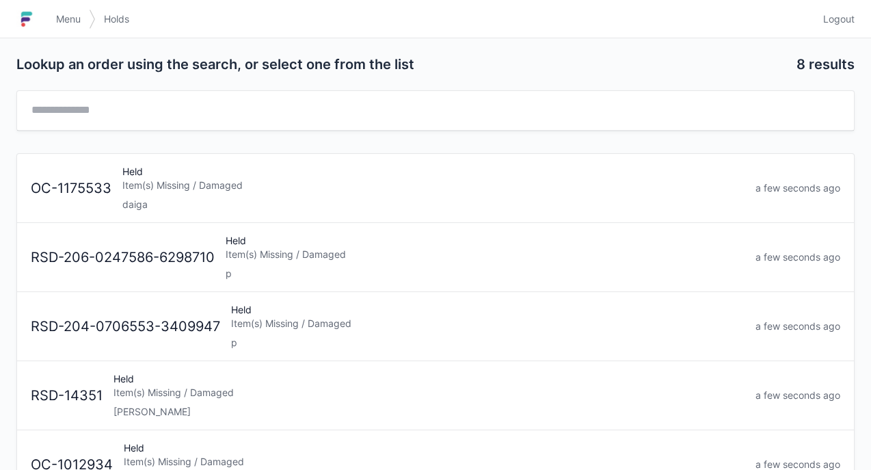
click at [70, 10] on link "Menu" at bounding box center [68, 19] width 41 height 25
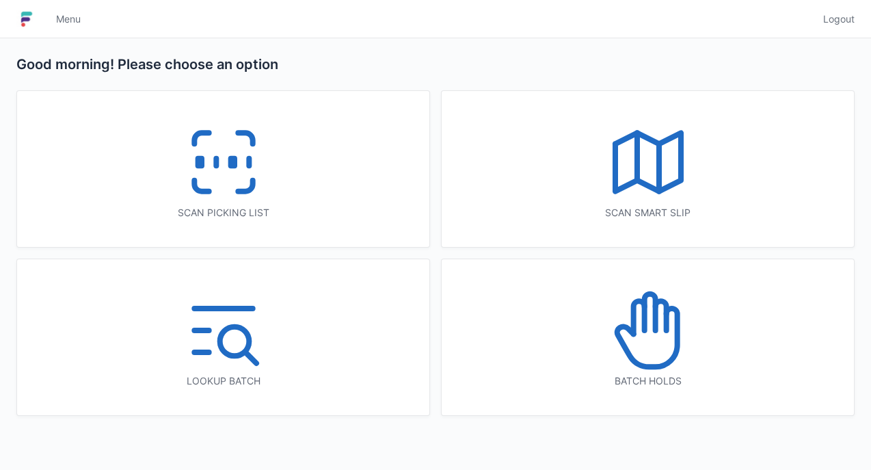
click at [201, 148] on icon at bounding box center [224, 162] width 88 height 88
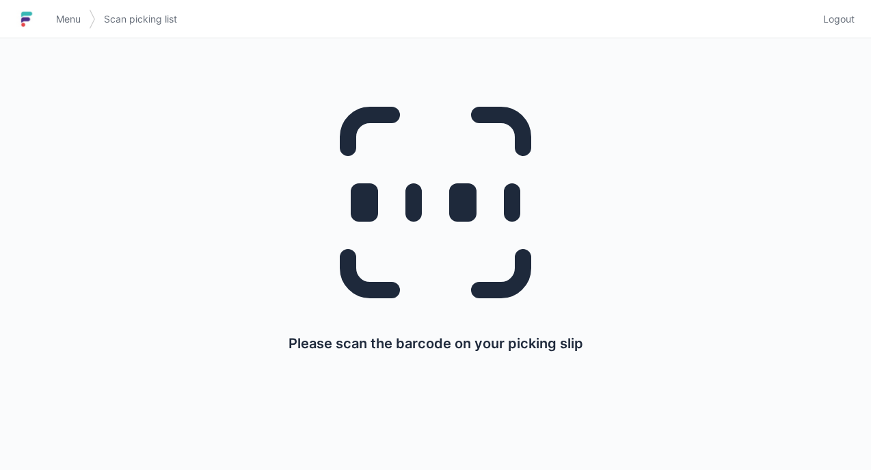
click at [68, 30] on link "Menu" at bounding box center [68, 19] width 41 height 25
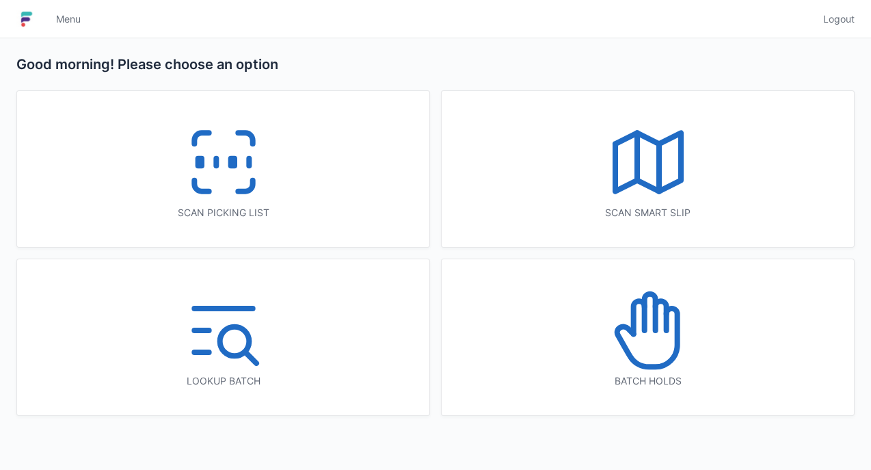
click at [637, 164] on line at bounding box center [637, 156] width 0 height 47
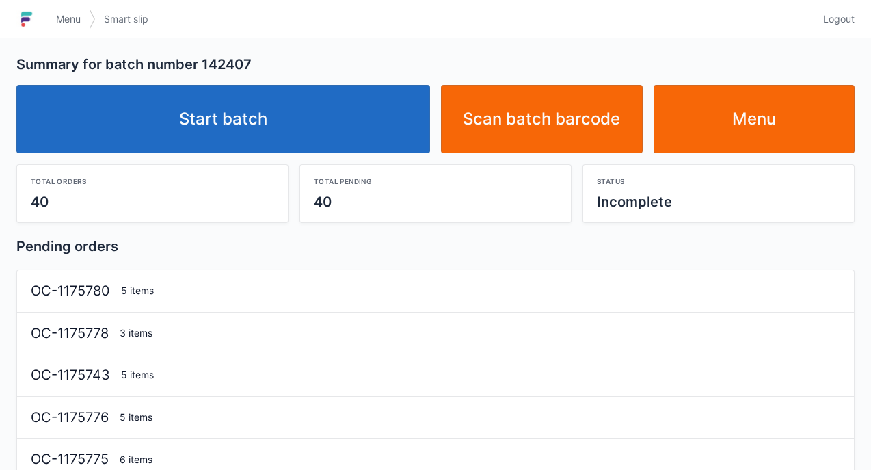
click at [241, 125] on link "Start batch" at bounding box center [223, 119] width 414 height 68
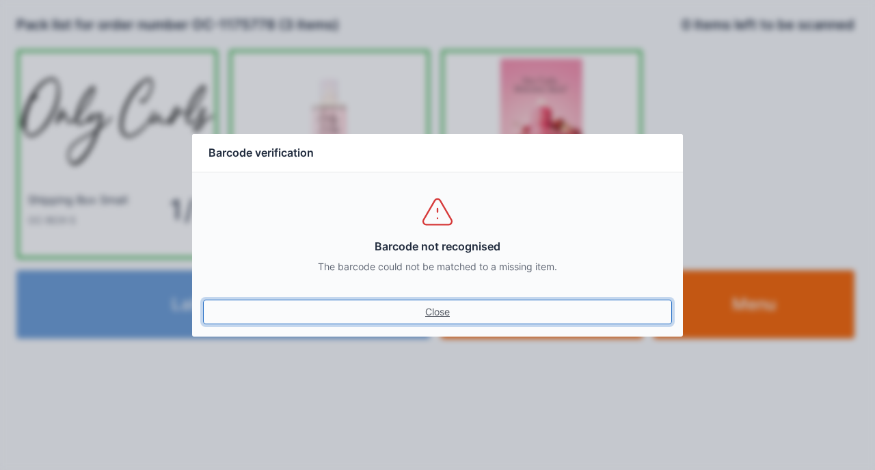
click at [203, 300] on link "Close" at bounding box center [437, 312] width 469 height 25
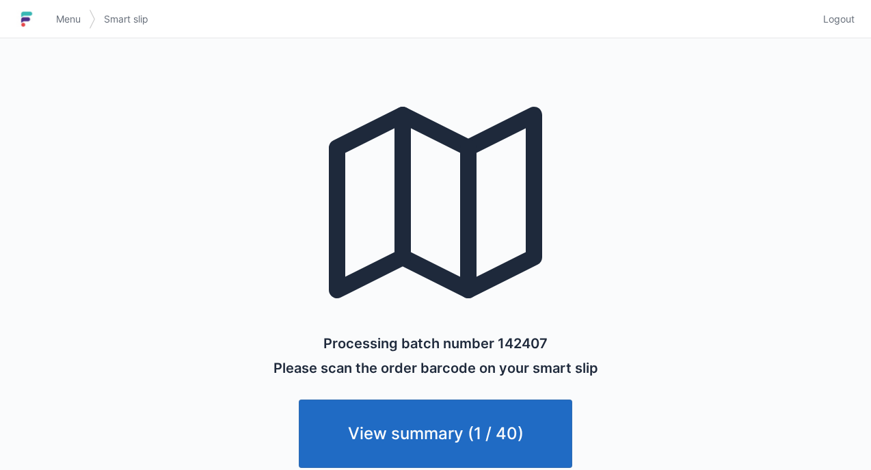
click at [72, 27] on link "Menu" at bounding box center [68, 19] width 41 height 25
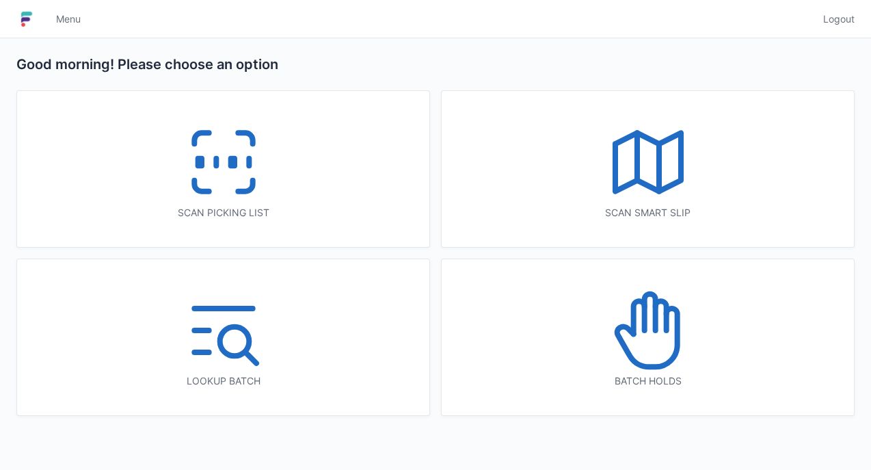
click at [209, 165] on icon at bounding box center [224, 162] width 88 height 88
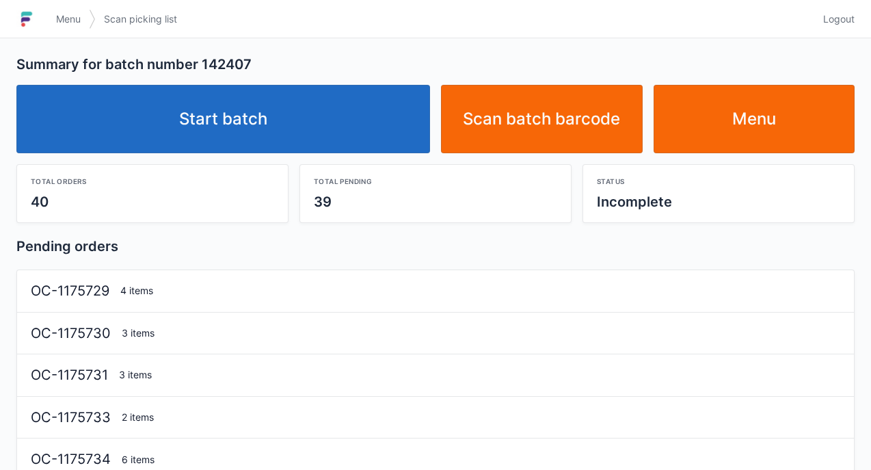
click at [257, 110] on link "Start batch" at bounding box center [223, 119] width 414 height 68
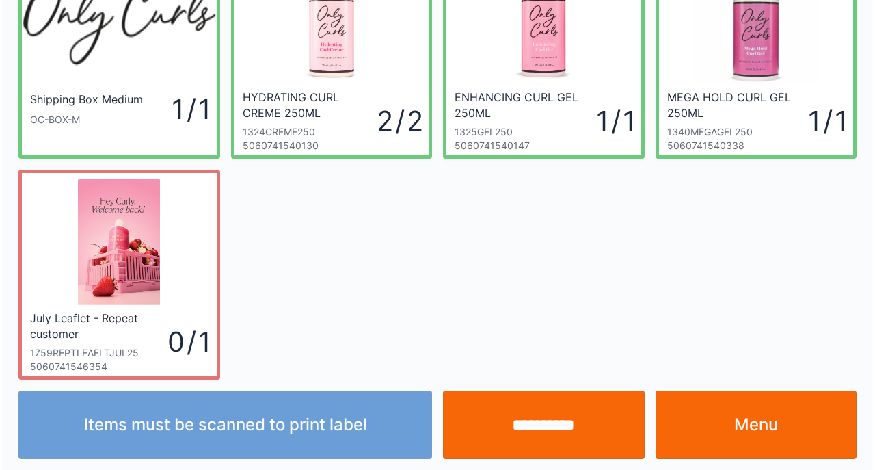
scroll to position [102, 0]
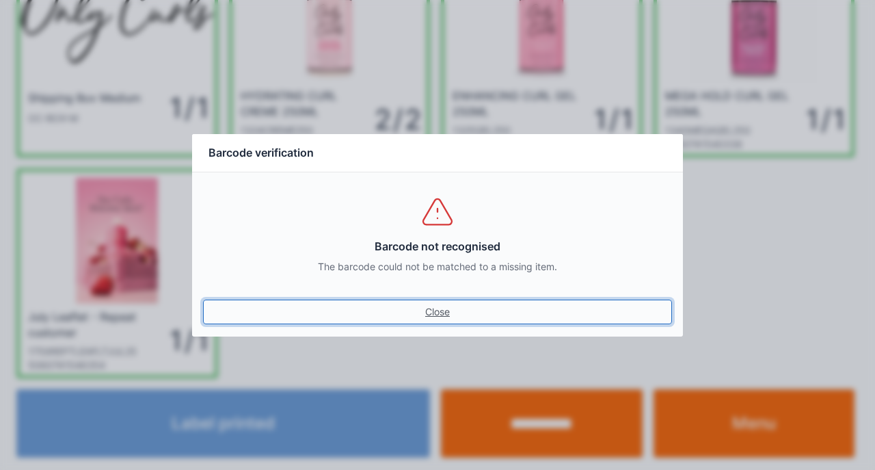
click at [203, 300] on link "Close" at bounding box center [437, 312] width 469 height 25
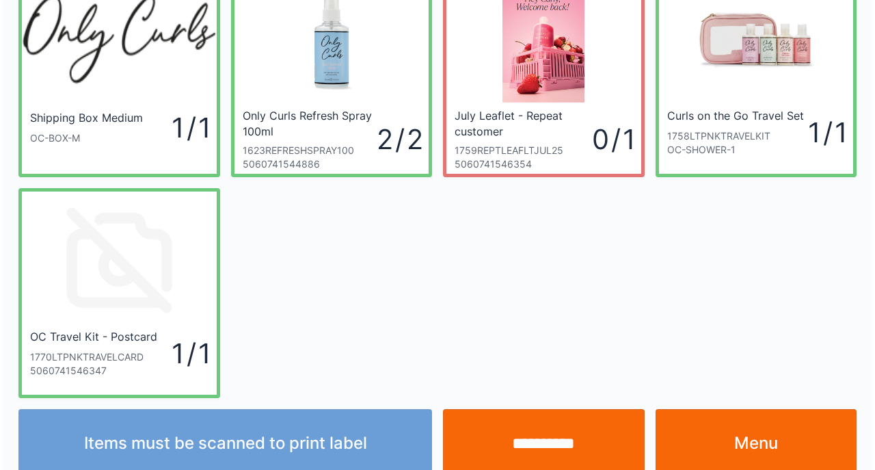
scroll to position [102, 0]
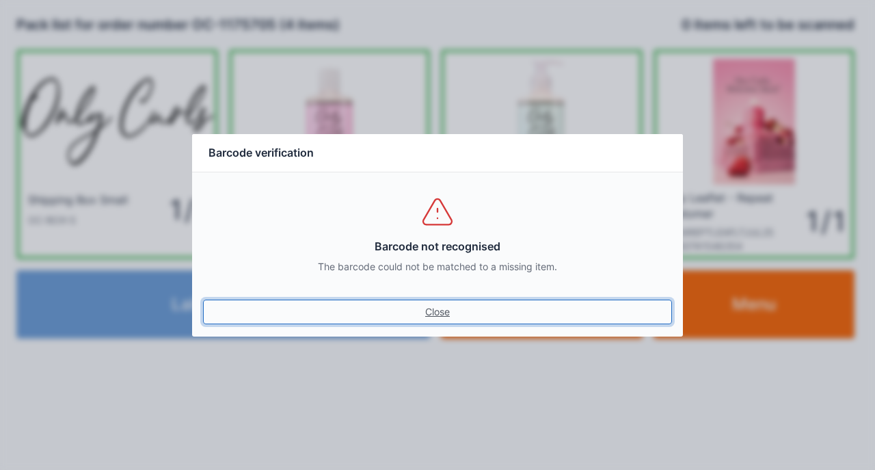
click at [203, 300] on link "Close" at bounding box center [437, 312] width 469 height 25
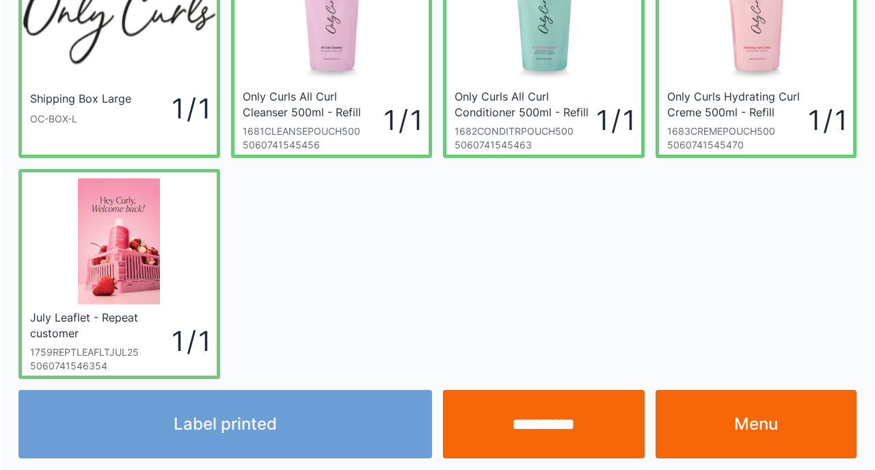
scroll to position [102, 0]
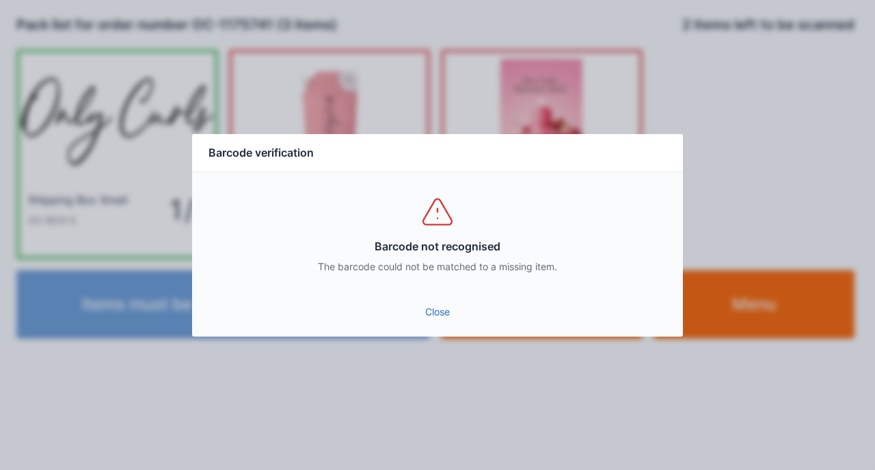
click at [425, 310] on link "Close" at bounding box center [437, 312] width 469 height 25
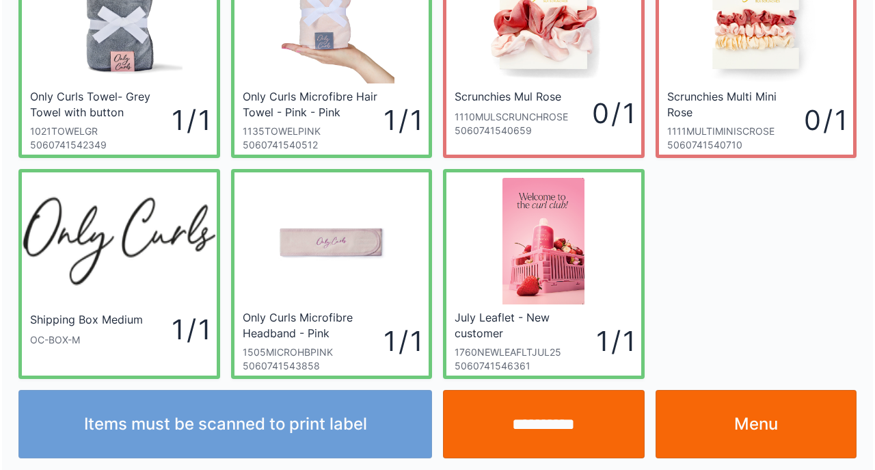
scroll to position [102, 0]
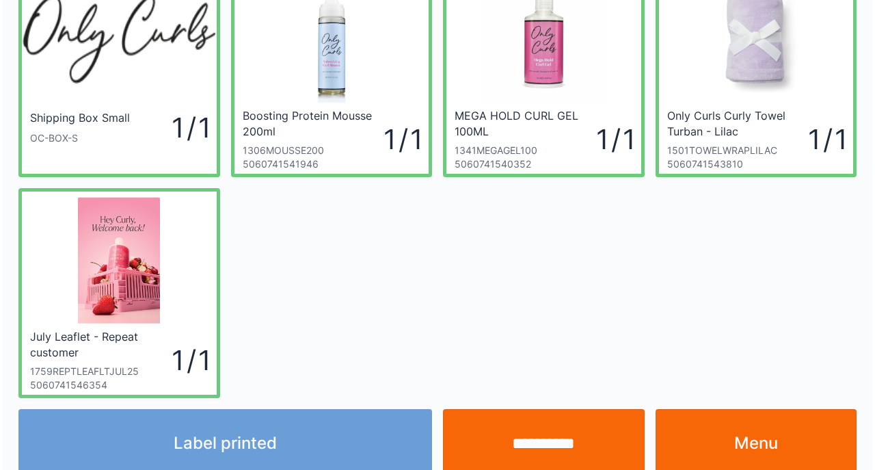
scroll to position [102, 0]
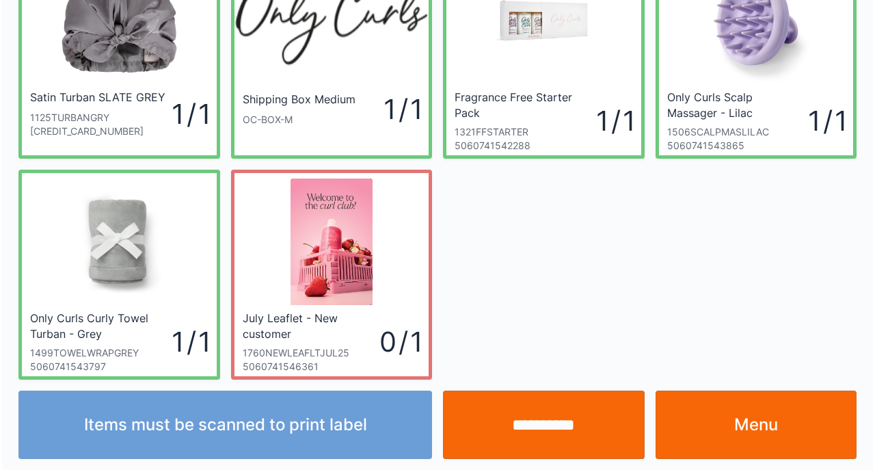
scroll to position [102, 0]
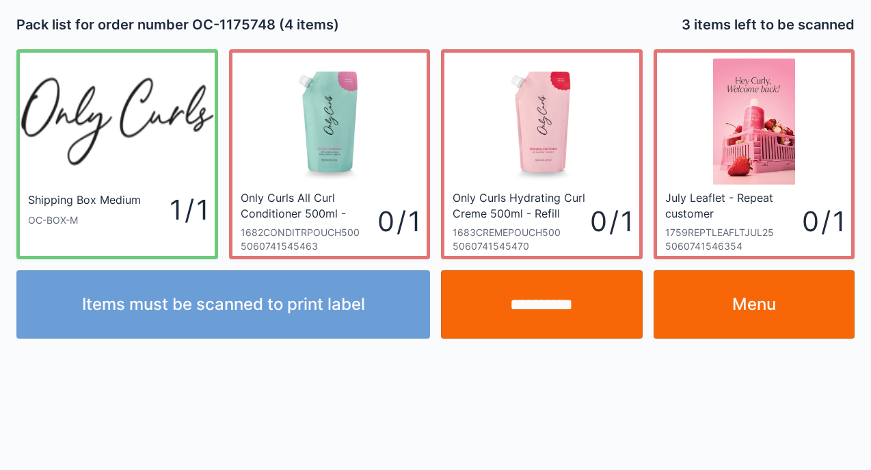
click at [766, 300] on link "Menu" at bounding box center [755, 304] width 202 height 68
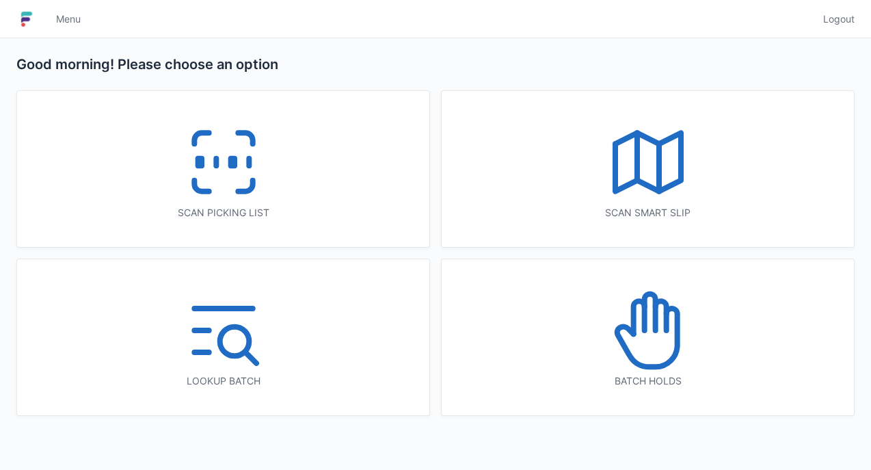
click at [834, 18] on span "Logout" at bounding box center [838, 19] width 31 height 14
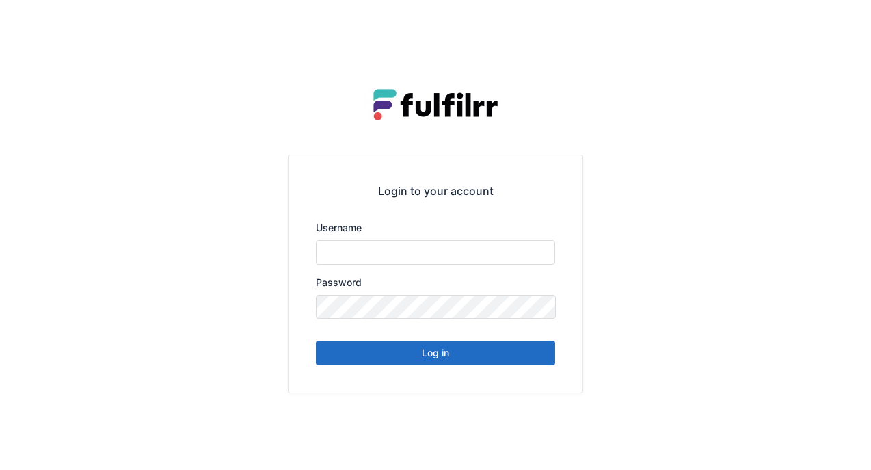
type input "*******"
click at [400, 362] on button "Log in" at bounding box center [435, 353] width 239 height 25
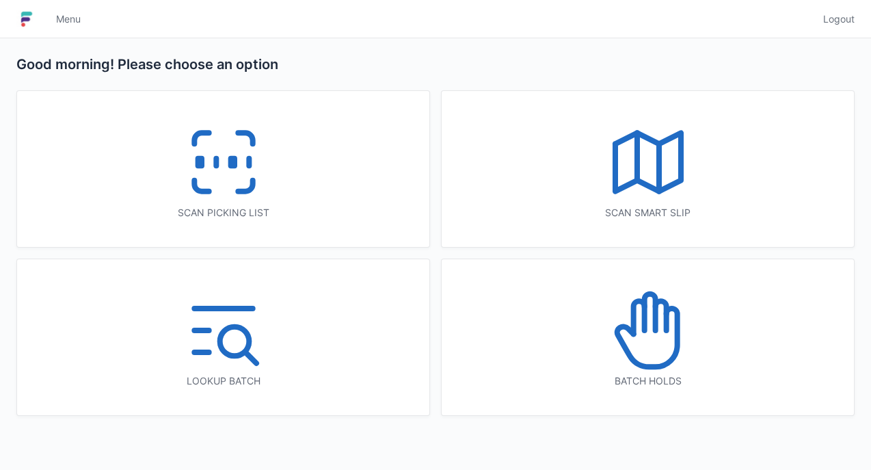
click at [216, 165] on line at bounding box center [216, 163] width 0 height 8
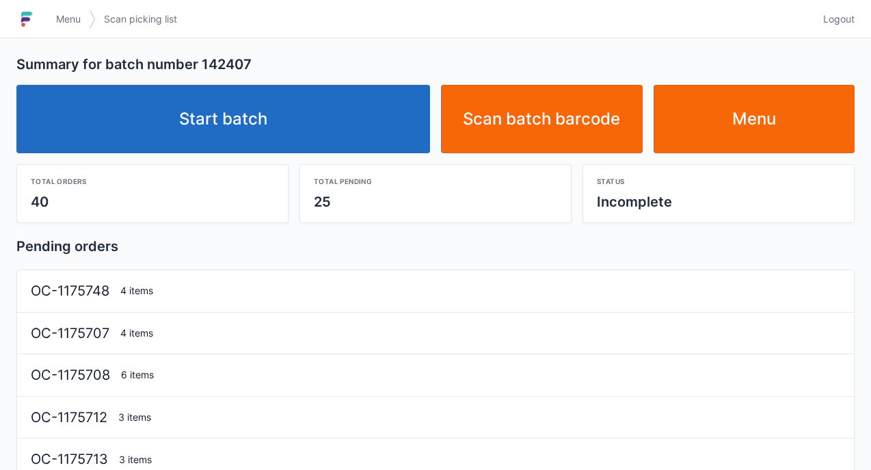
click at [323, 108] on link "Start batch" at bounding box center [223, 119] width 414 height 68
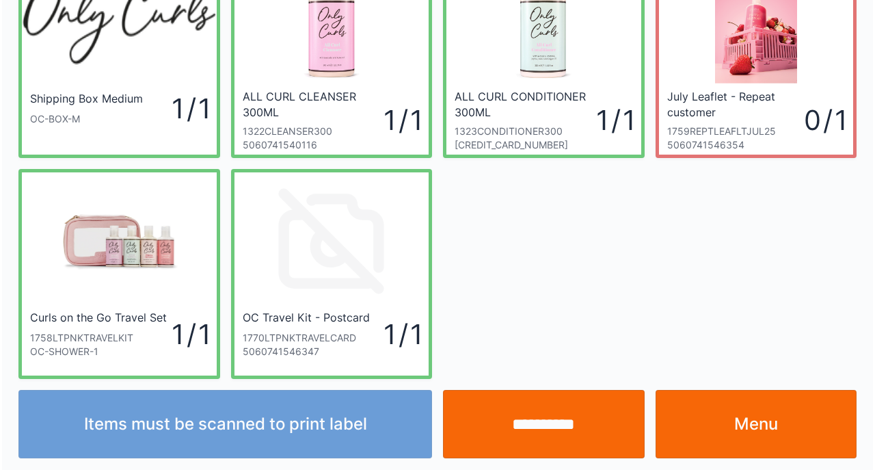
scroll to position [102, 0]
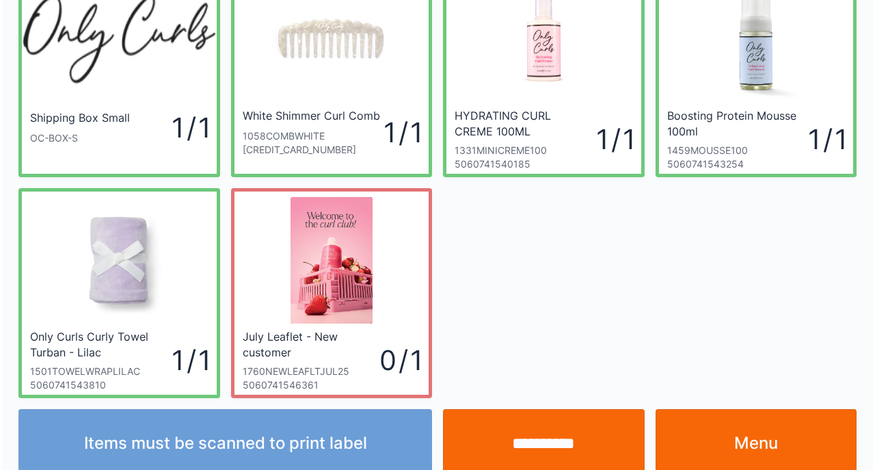
scroll to position [102, 0]
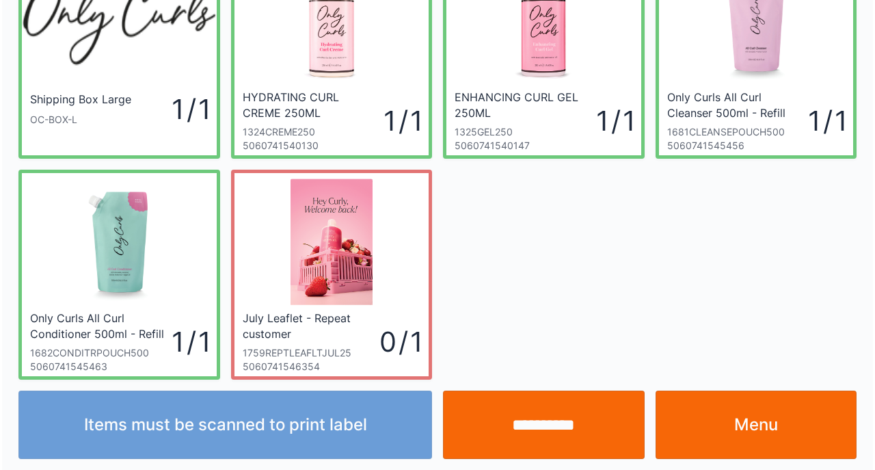
scroll to position [102, 0]
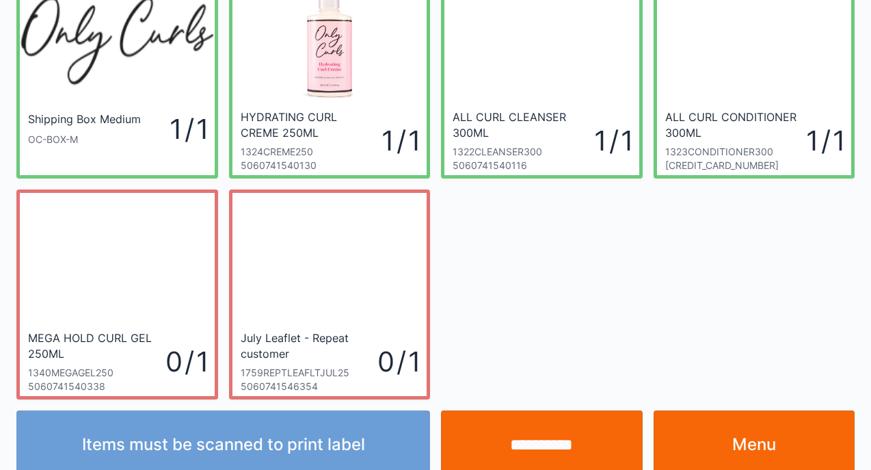
scroll to position [82, 0]
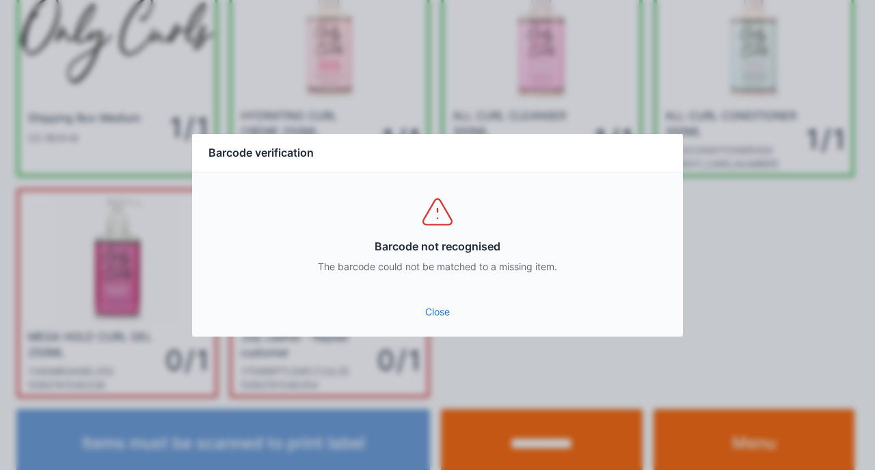
click at [430, 308] on link "Close" at bounding box center [437, 312] width 469 height 25
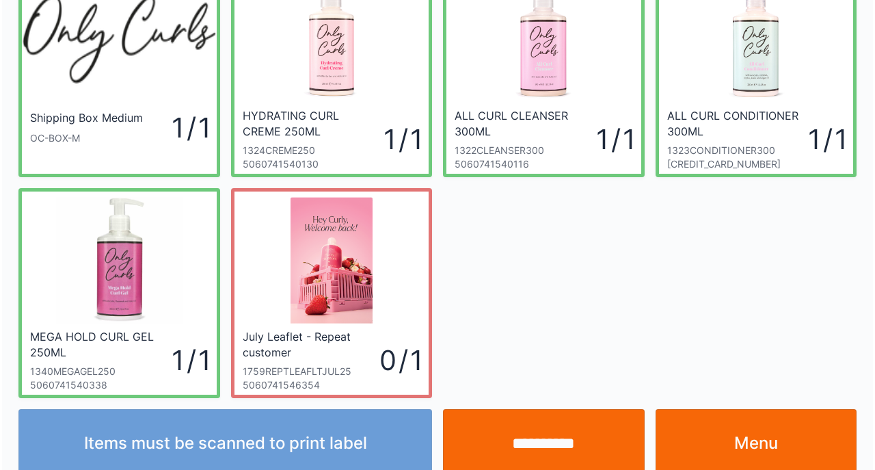
scroll to position [102, 0]
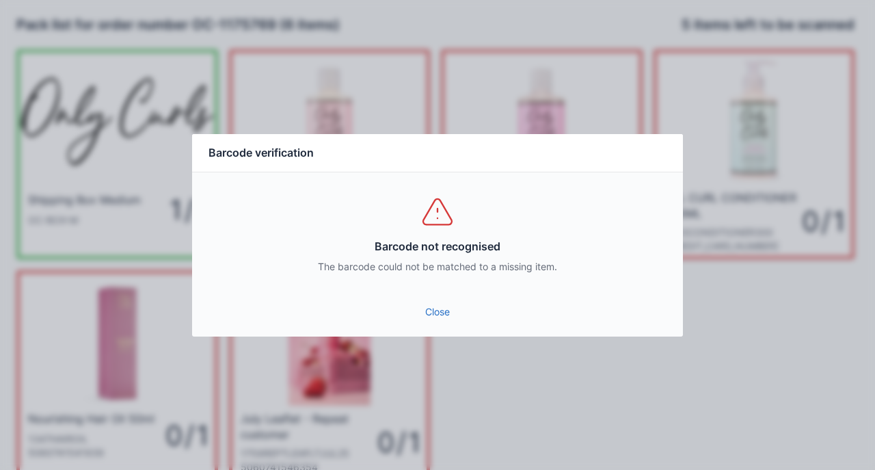
click at [444, 305] on link "Close" at bounding box center [437, 312] width 469 height 25
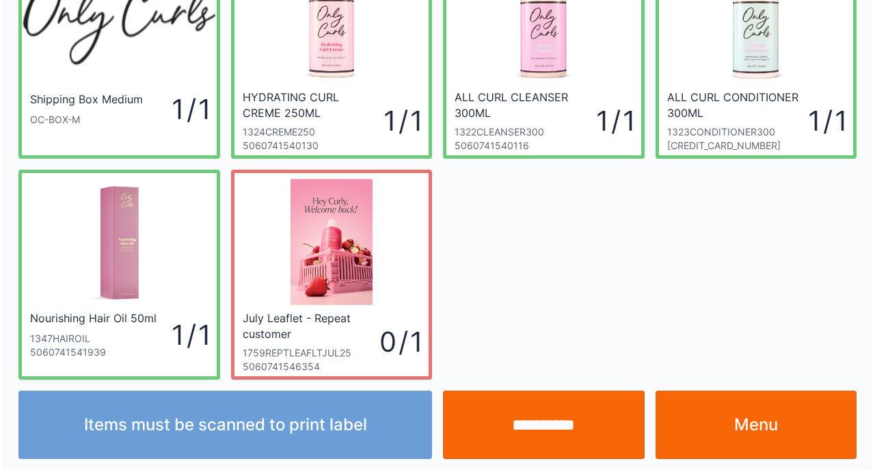
scroll to position [102, 0]
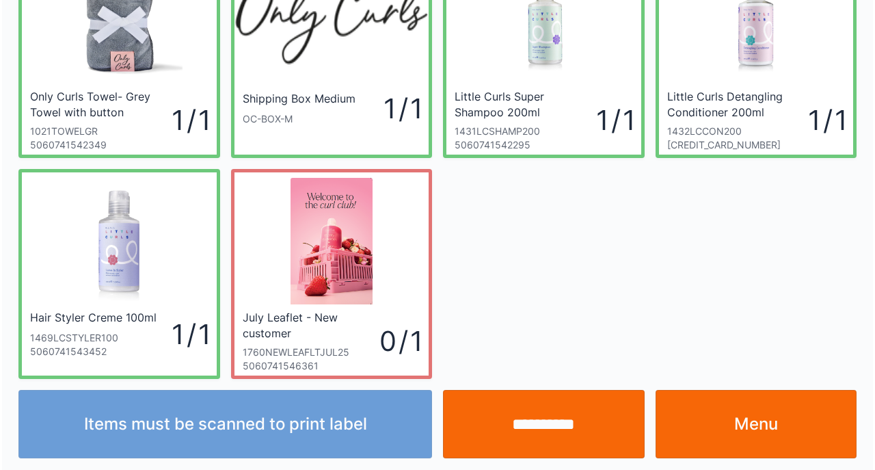
scroll to position [102, 0]
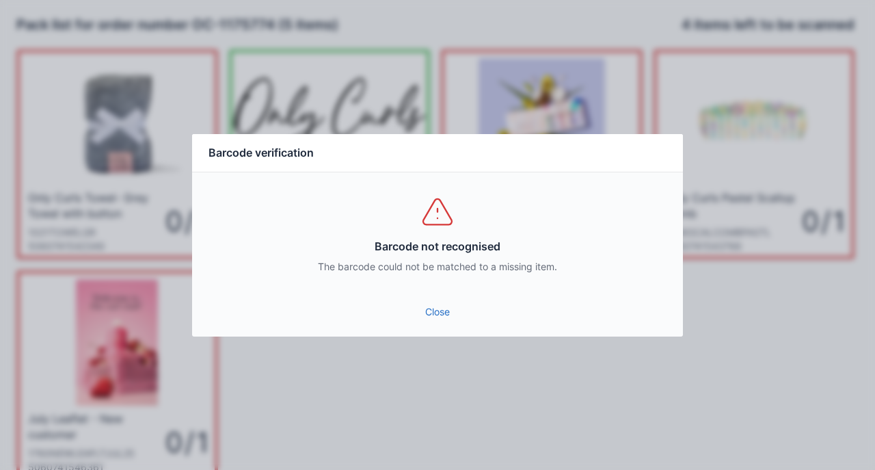
click at [449, 305] on link "Close" at bounding box center [437, 312] width 469 height 25
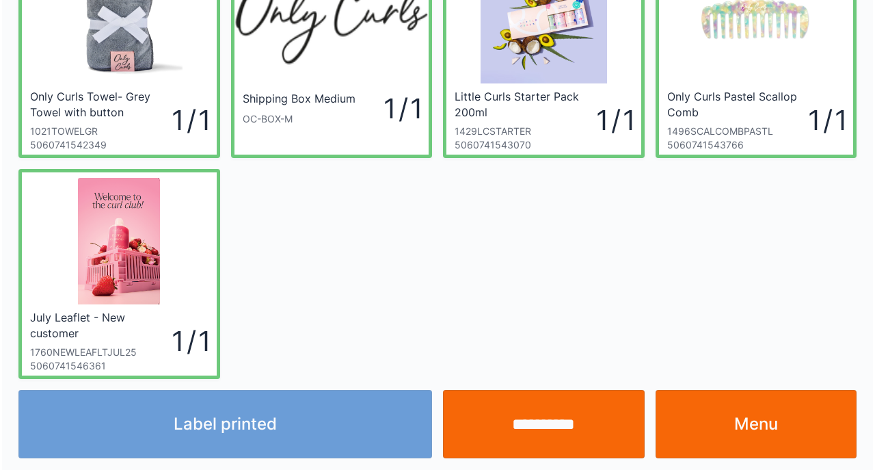
scroll to position [102, 0]
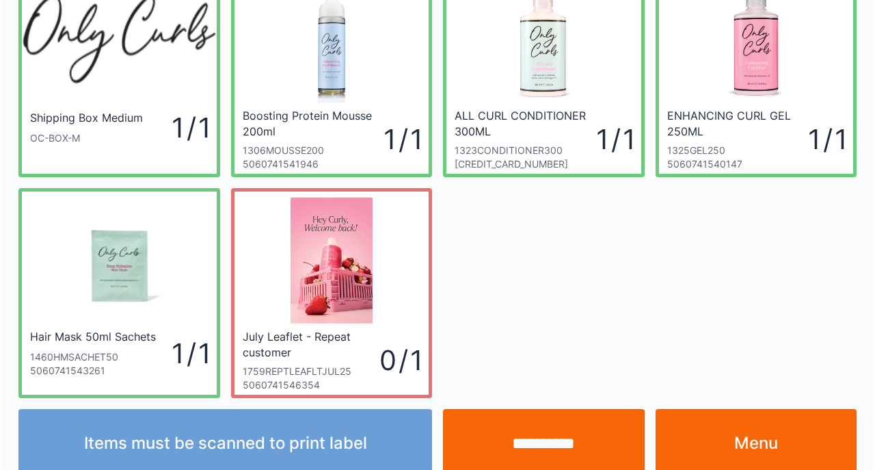
scroll to position [102, 0]
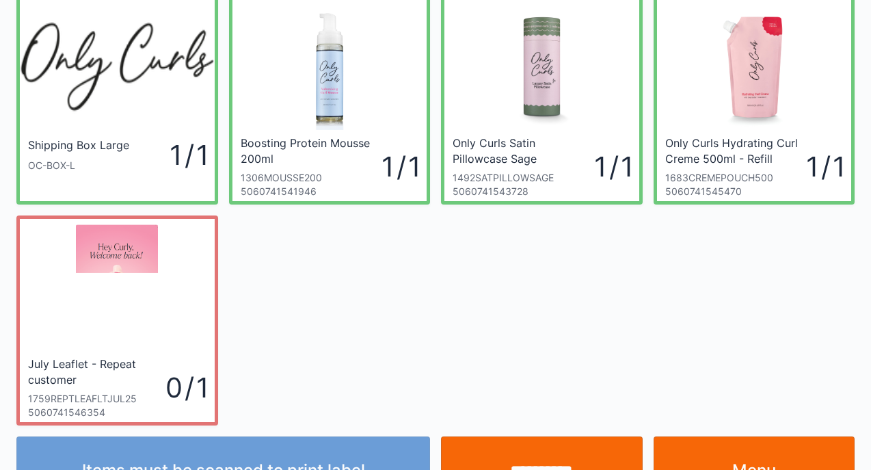
scroll to position [82, 0]
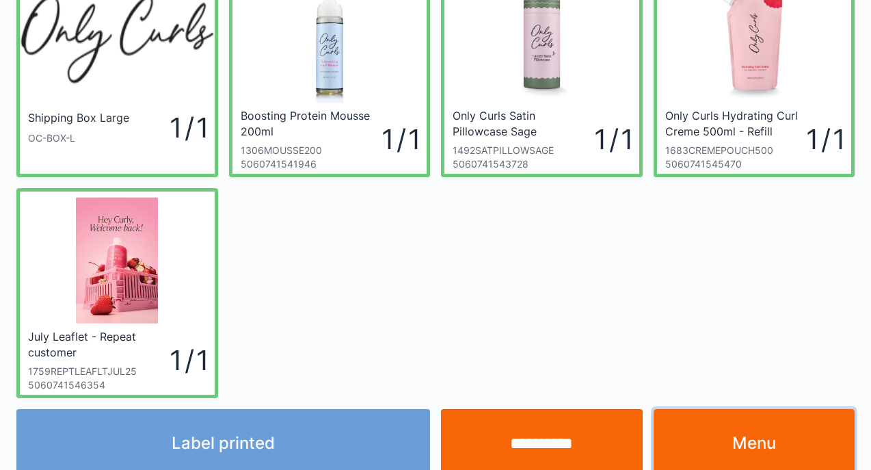
click at [693, 418] on link "Menu" at bounding box center [755, 443] width 202 height 68
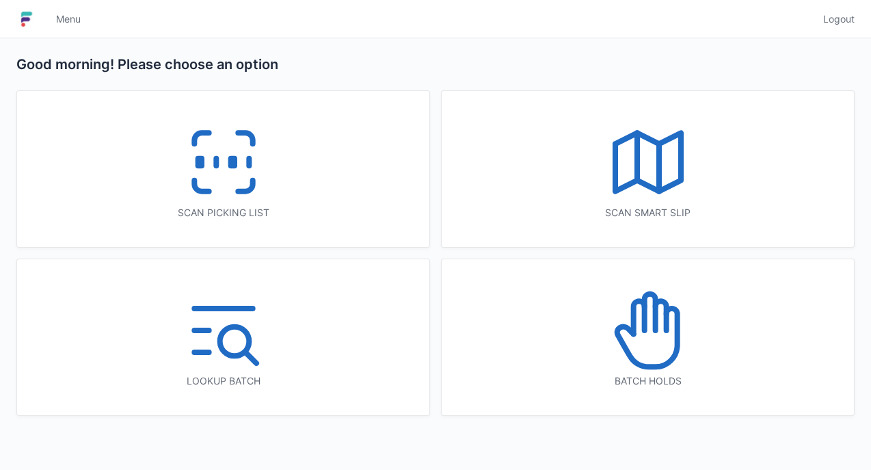
click at [230, 148] on icon at bounding box center [224, 162] width 88 height 88
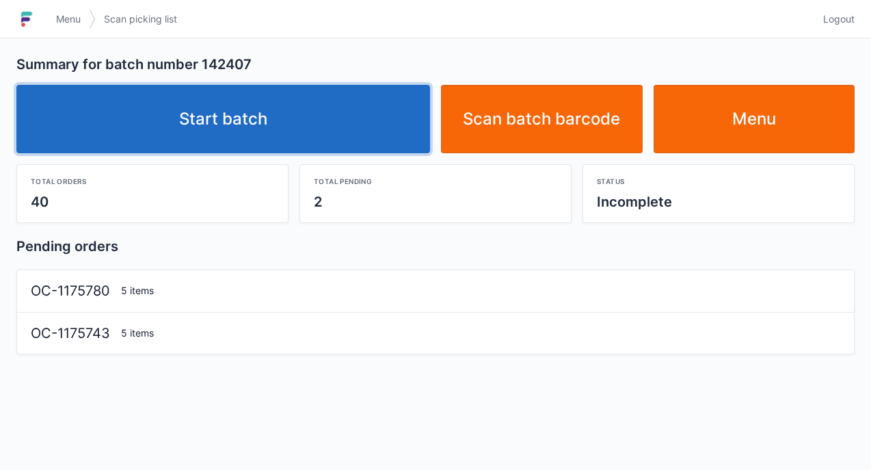
click at [210, 105] on link "Start batch" at bounding box center [223, 119] width 414 height 68
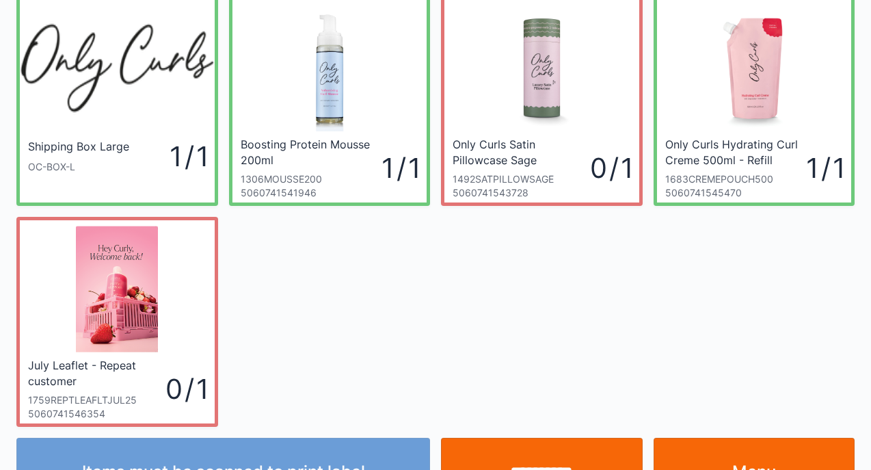
scroll to position [55, 0]
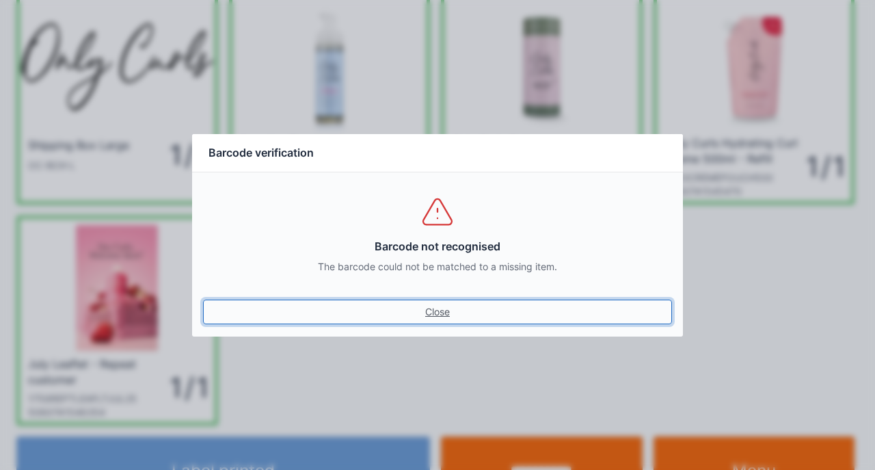
click at [203, 300] on link "Close" at bounding box center [437, 312] width 469 height 25
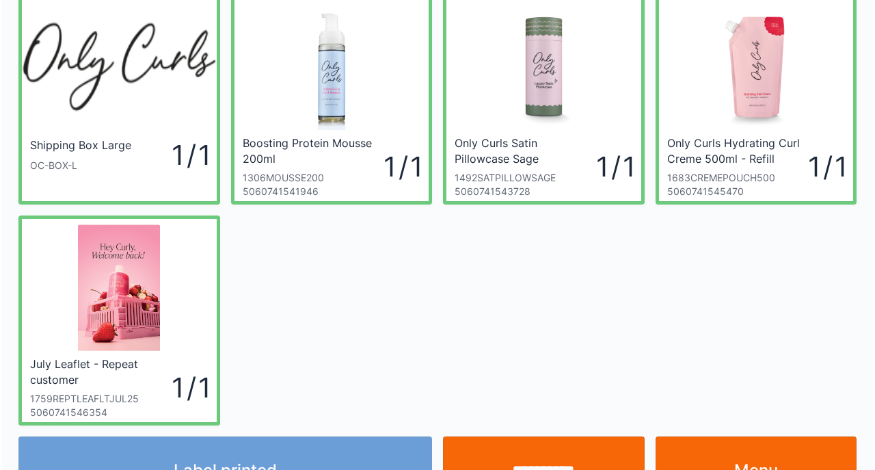
scroll to position [82, 0]
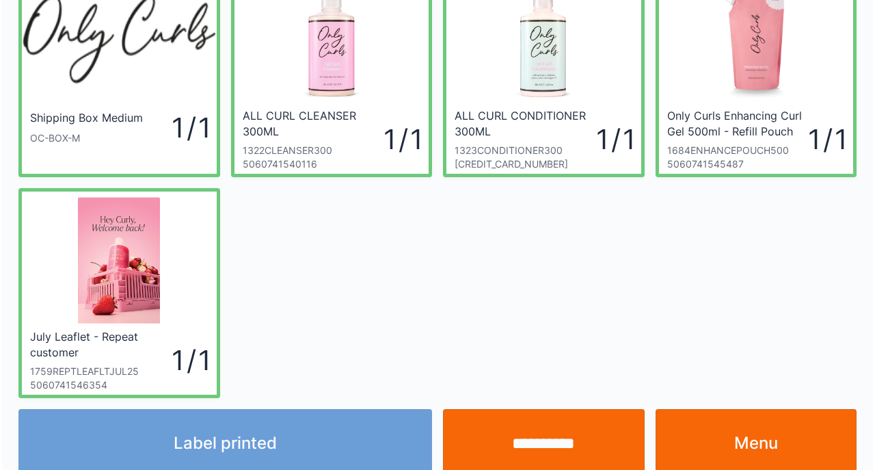
scroll to position [102, 0]
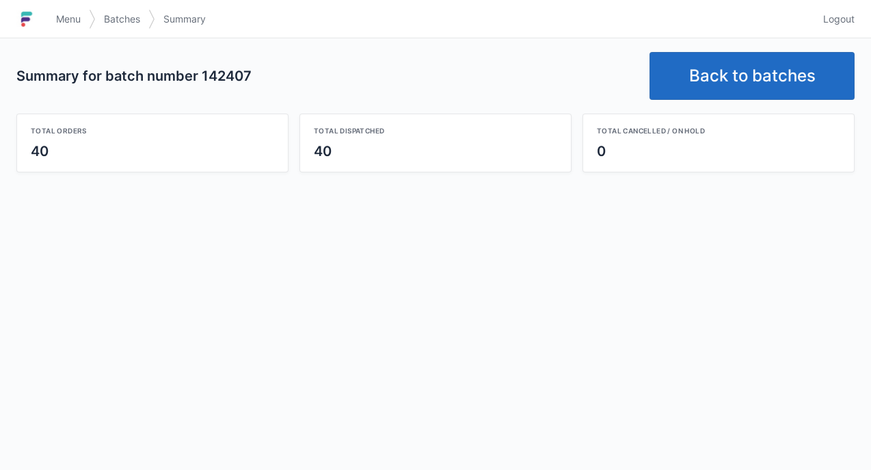
click at [757, 68] on link "Back to batches" at bounding box center [752, 76] width 205 height 48
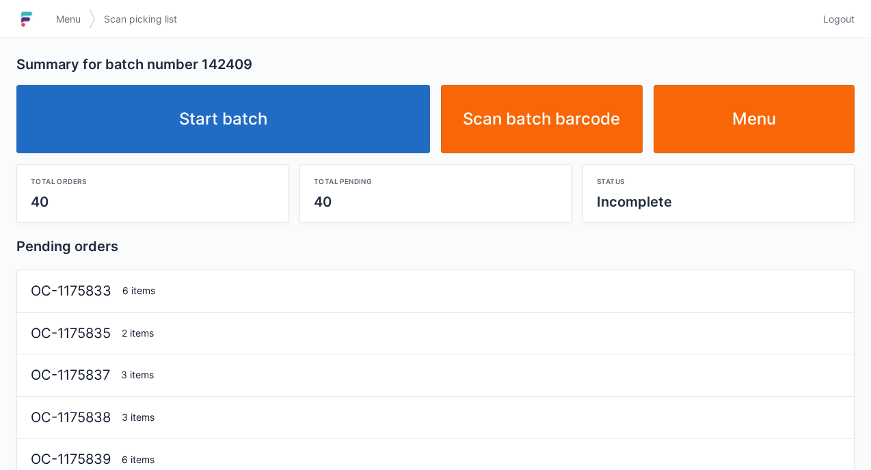
click at [257, 116] on link "Start batch" at bounding box center [223, 119] width 414 height 68
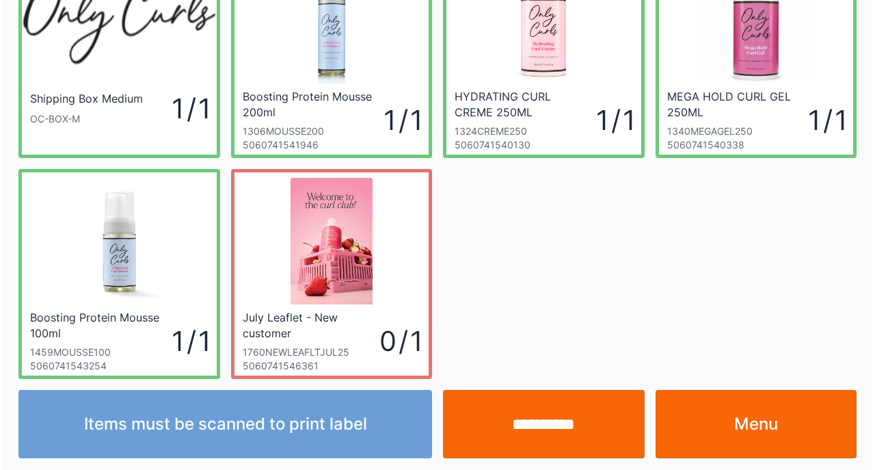
scroll to position [102, 0]
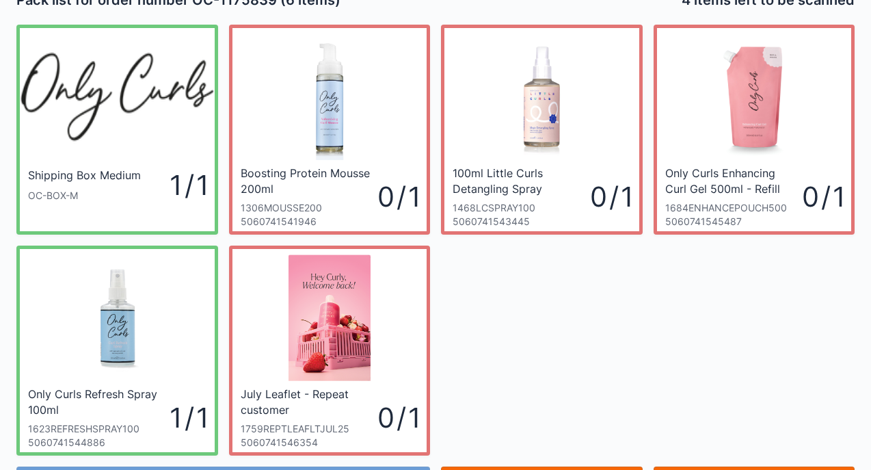
scroll to position [27, 0]
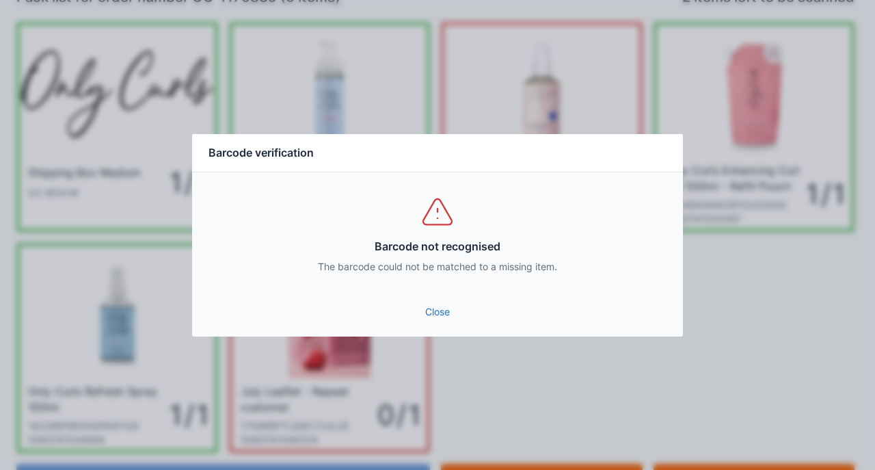
click at [446, 332] on div "Close" at bounding box center [437, 315] width 491 height 41
click at [453, 315] on link "Close" at bounding box center [437, 312] width 469 height 25
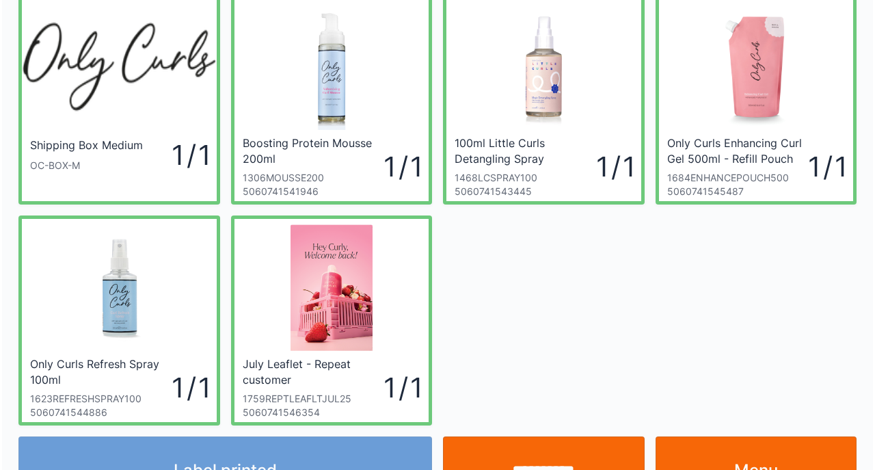
scroll to position [82, 0]
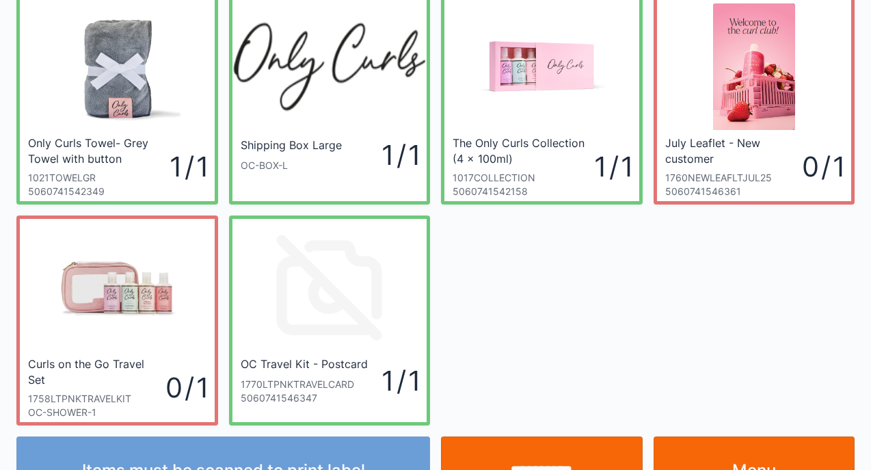
scroll to position [82, 0]
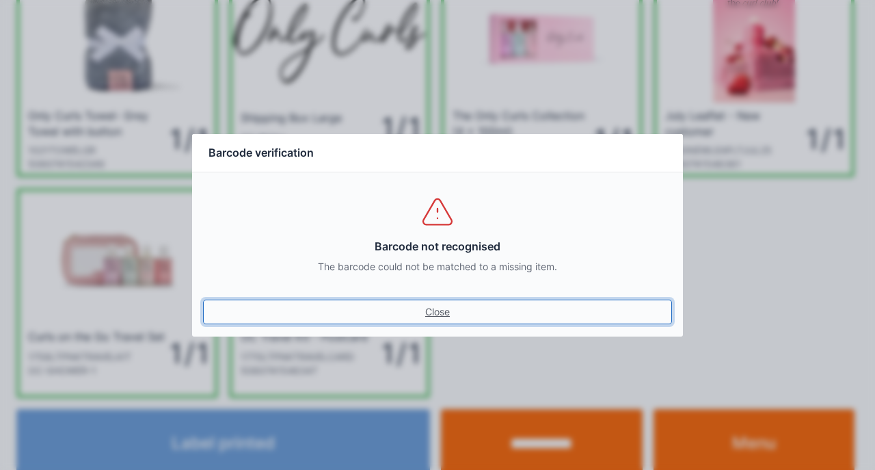
click at [203, 300] on link "Close" at bounding box center [437, 312] width 469 height 25
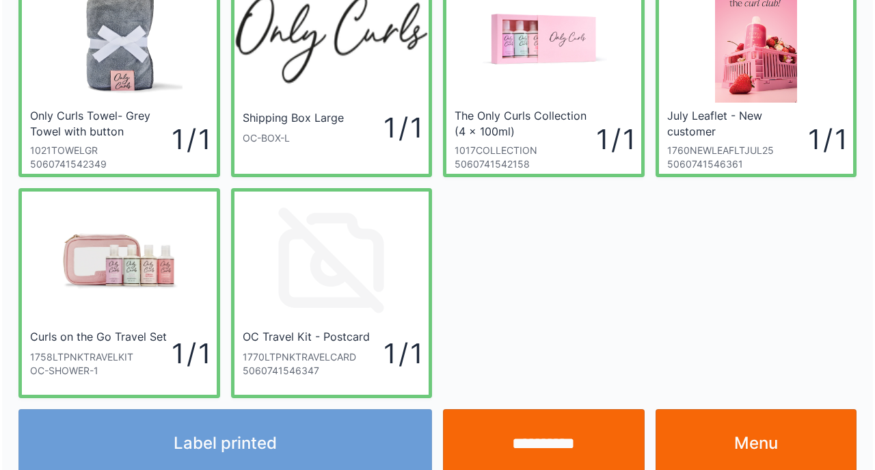
scroll to position [102, 0]
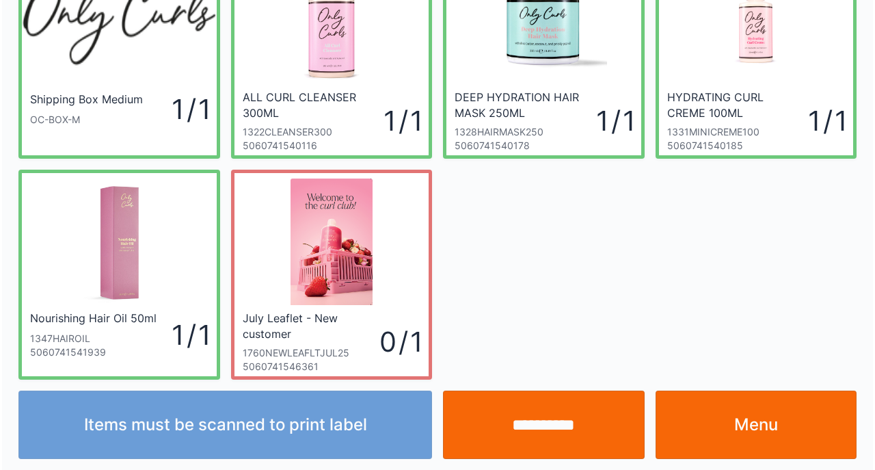
scroll to position [102, 0]
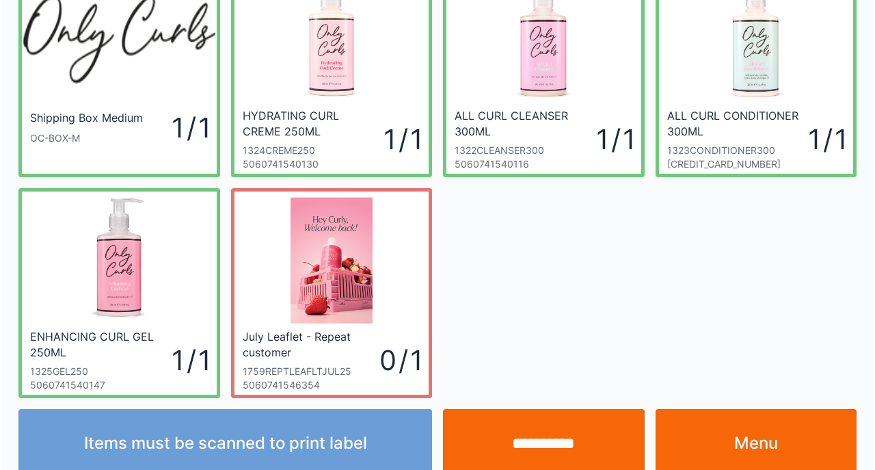
scroll to position [102, 0]
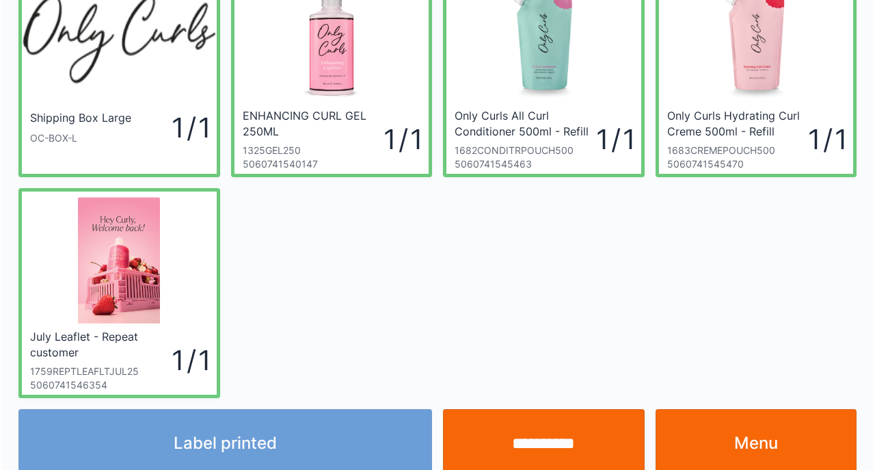
scroll to position [102, 0]
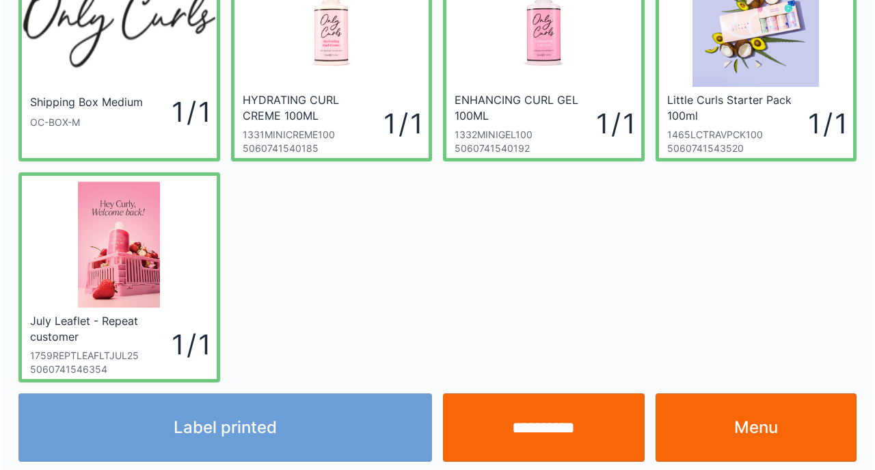
scroll to position [102, 0]
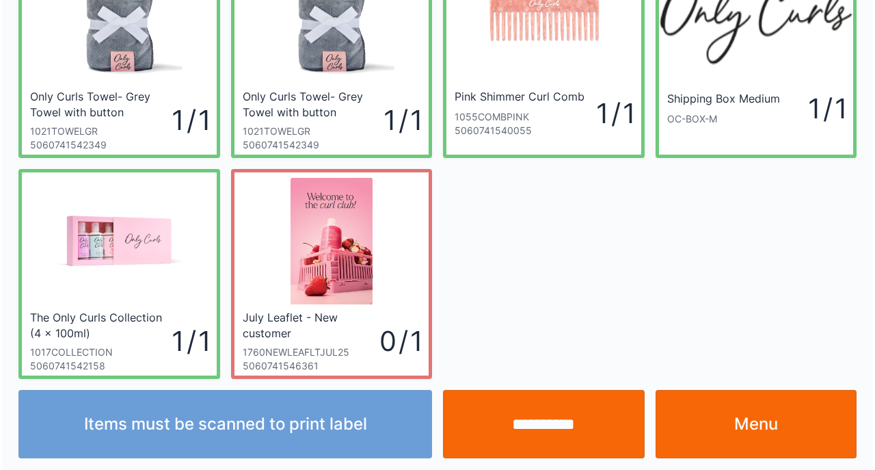
scroll to position [102, 0]
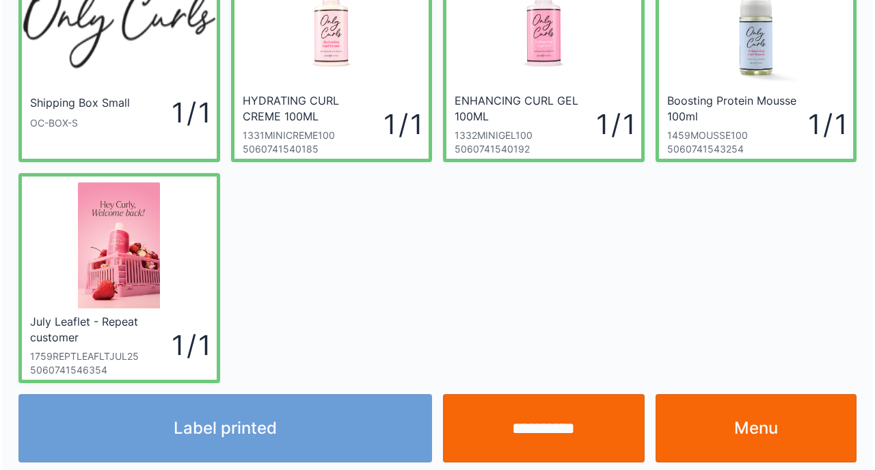
scroll to position [102, 0]
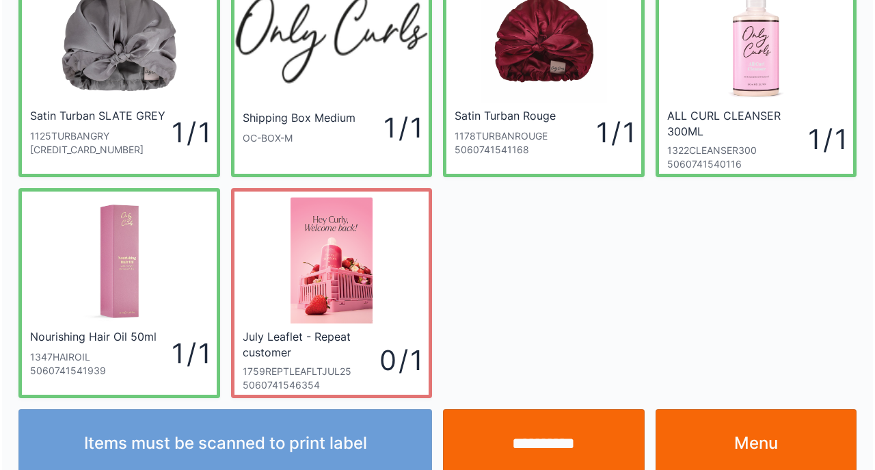
scroll to position [102, 0]
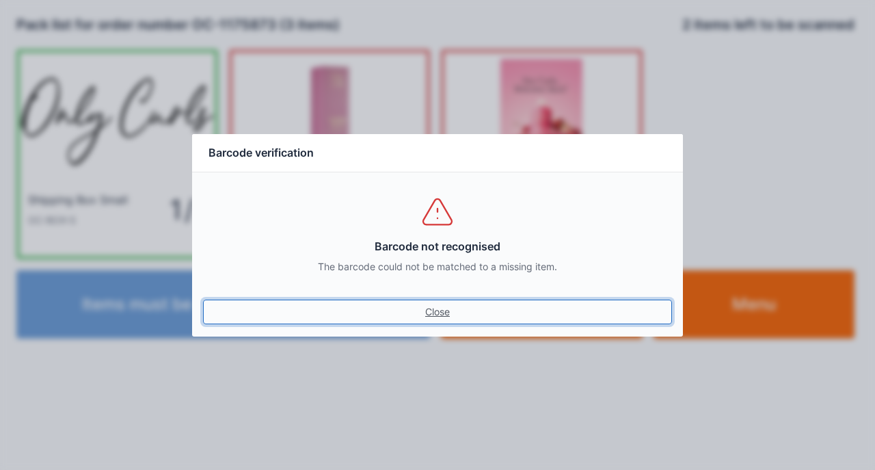
click at [422, 316] on link "Close" at bounding box center [437, 312] width 469 height 25
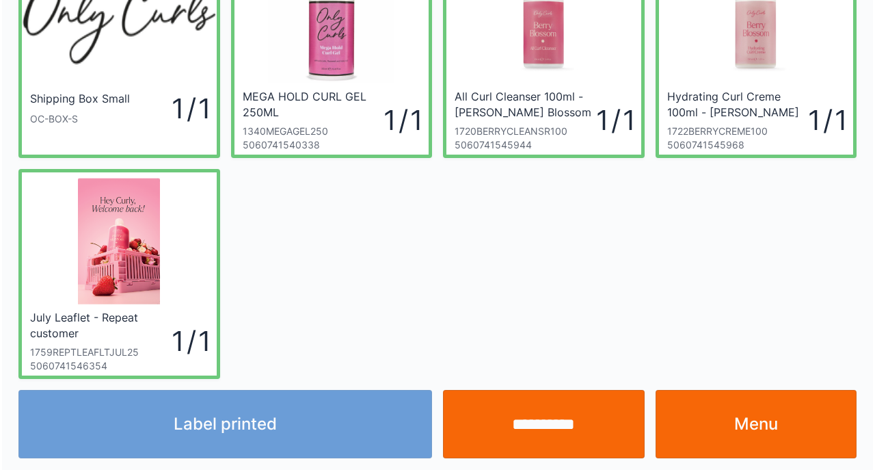
scroll to position [102, 0]
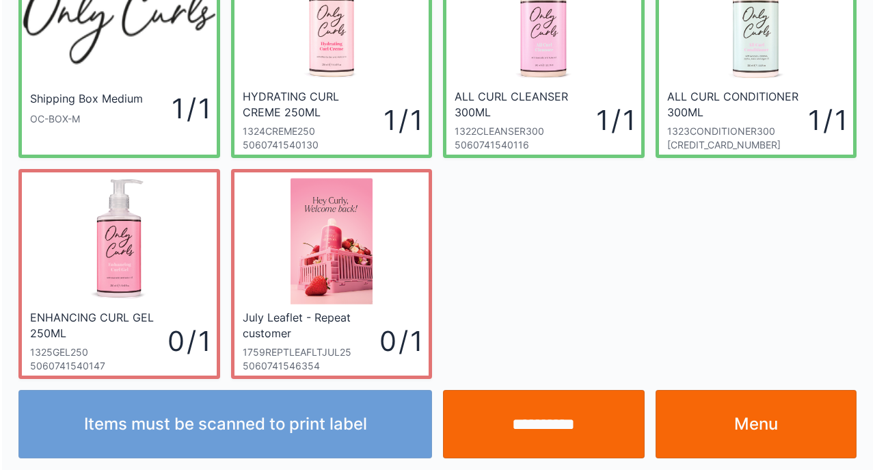
scroll to position [102, 0]
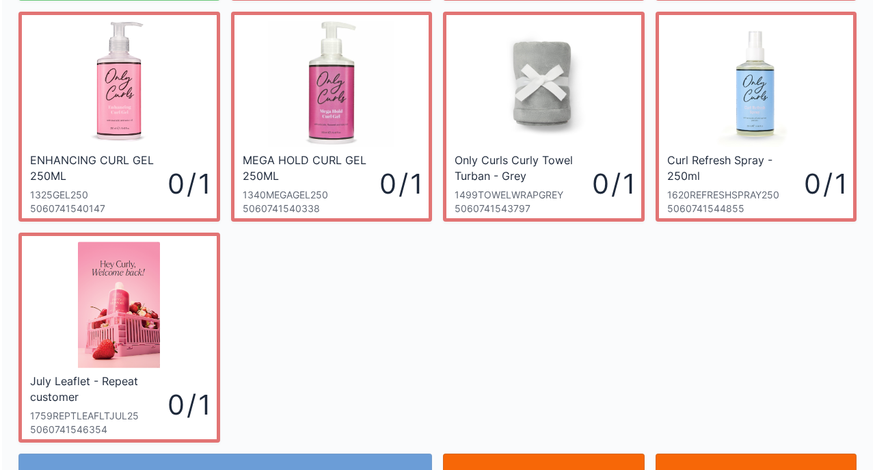
scroll to position [323, 0]
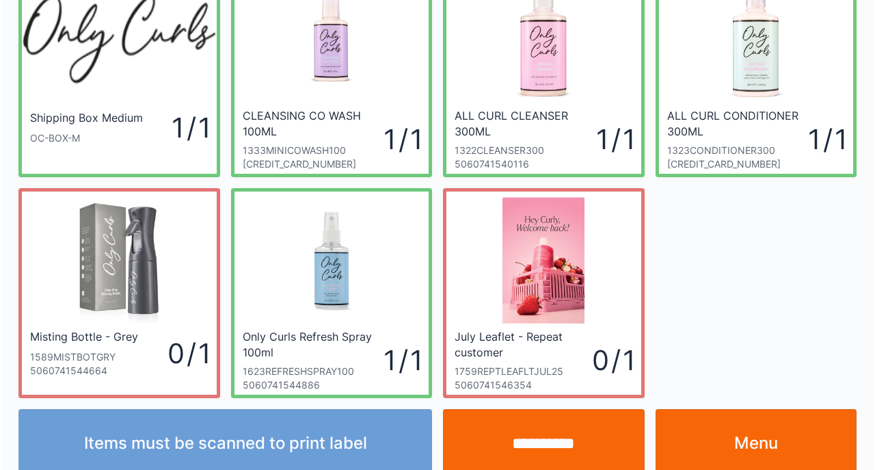
scroll to position [102, 0]
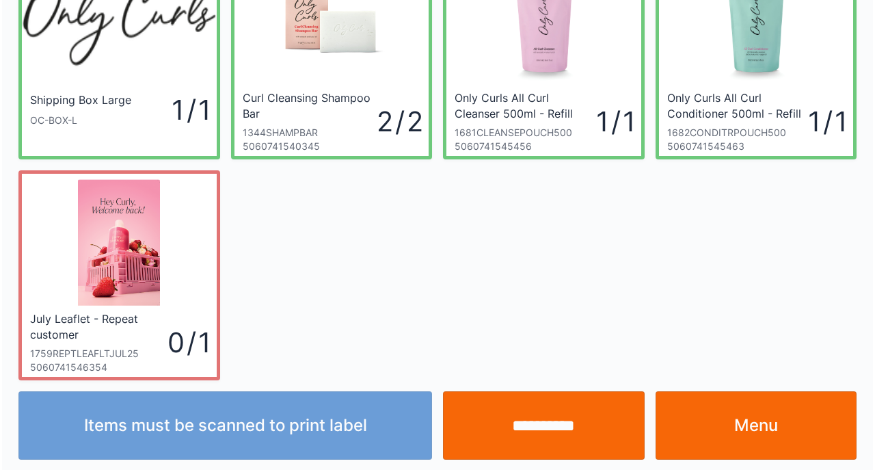
scroll to position [102, 0]
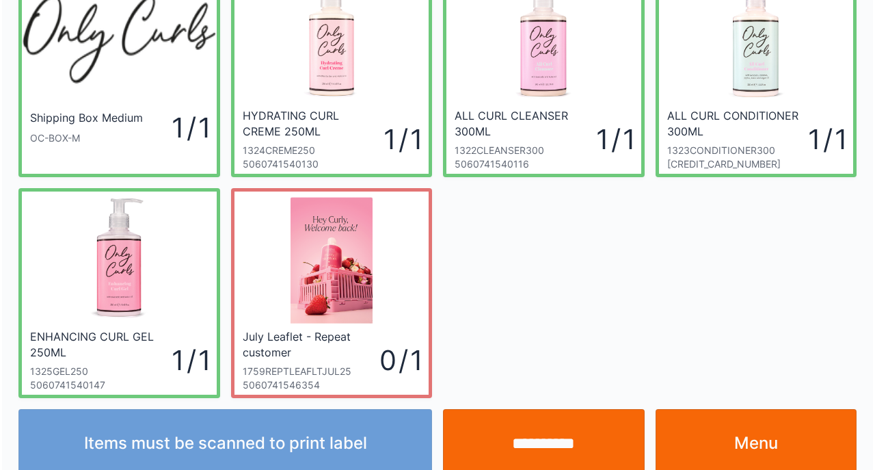
scroll to position [102, 0]
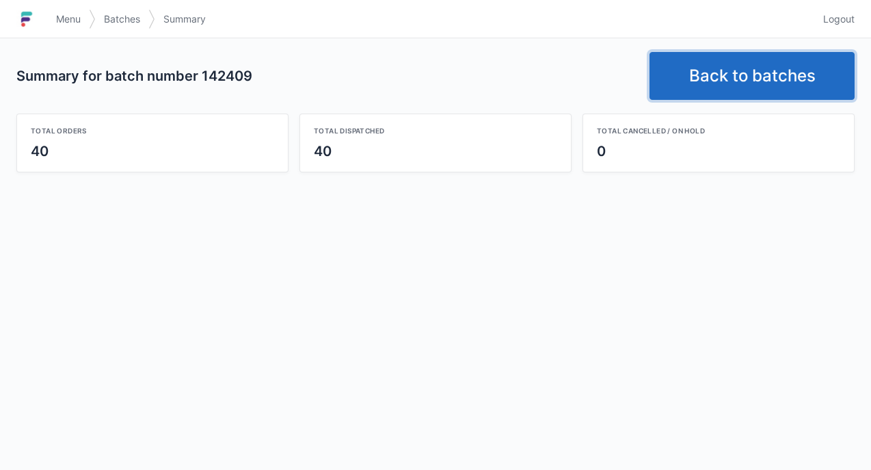
click at [726, 75] on link "Back to batches" at bounding box center [752, 76] width 205 height 48
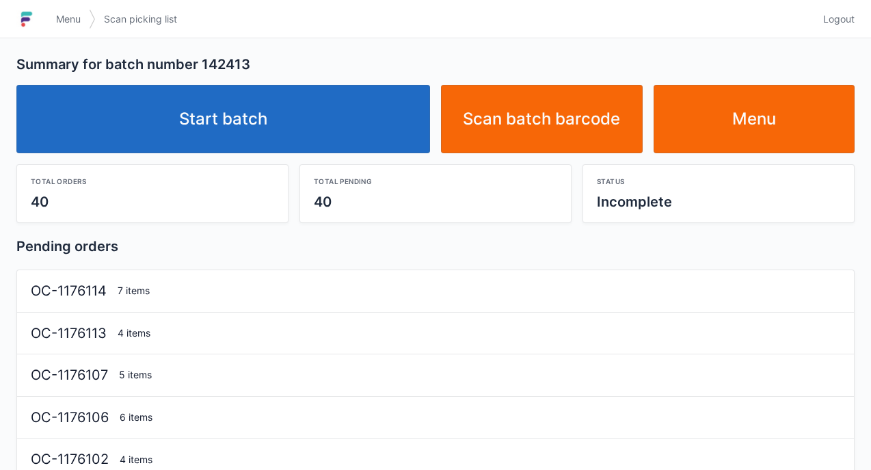
click at [227, 120] on link "Start batch" at bounding box center [223, 119] width 414 height 68
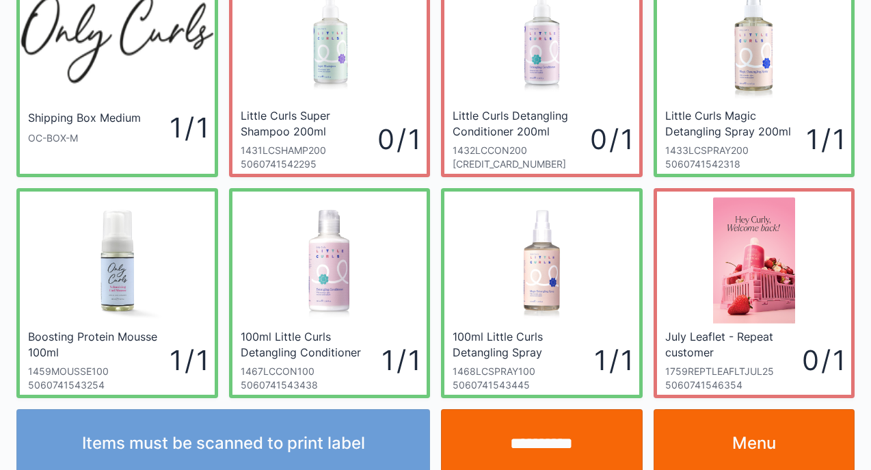
scroll to position [102, 0]
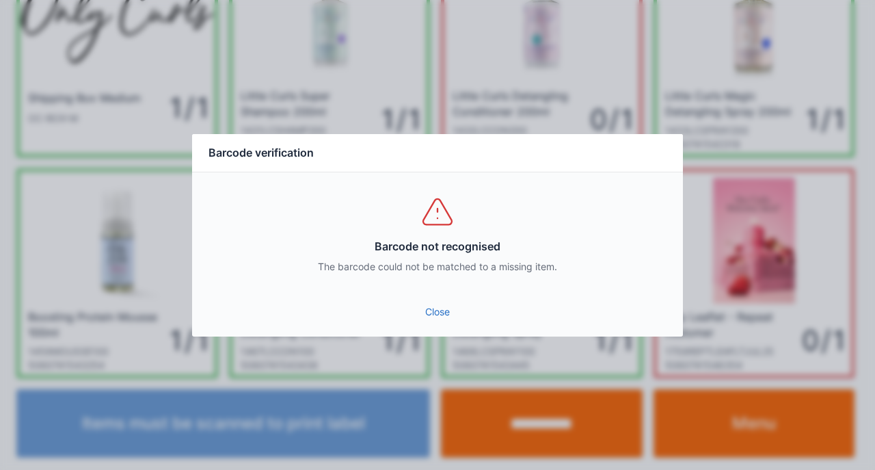
click at [446, 321] on link "Close" at bounding box center [437, 312] width 469 height 25
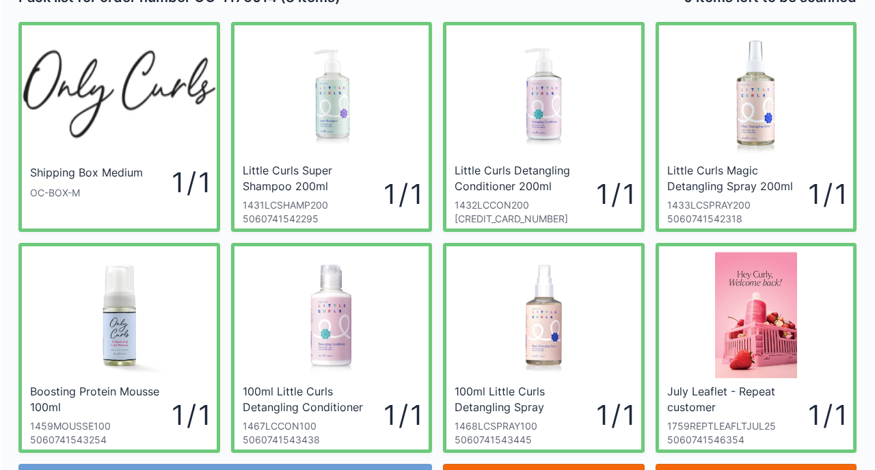
scroll to position [55, 0]
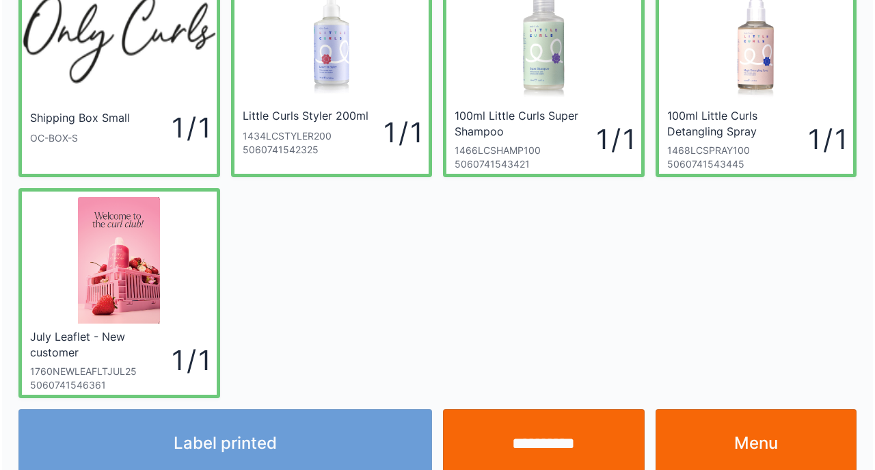
scroll to position [102, 0]
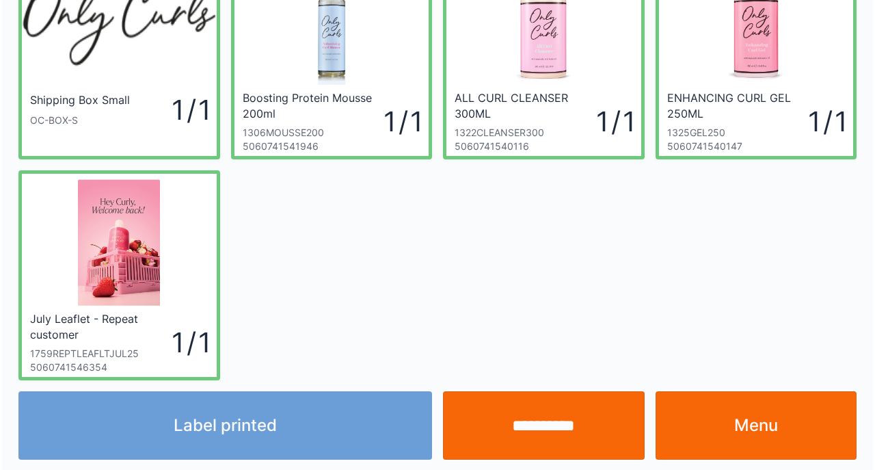
scroll to position [102, 0]
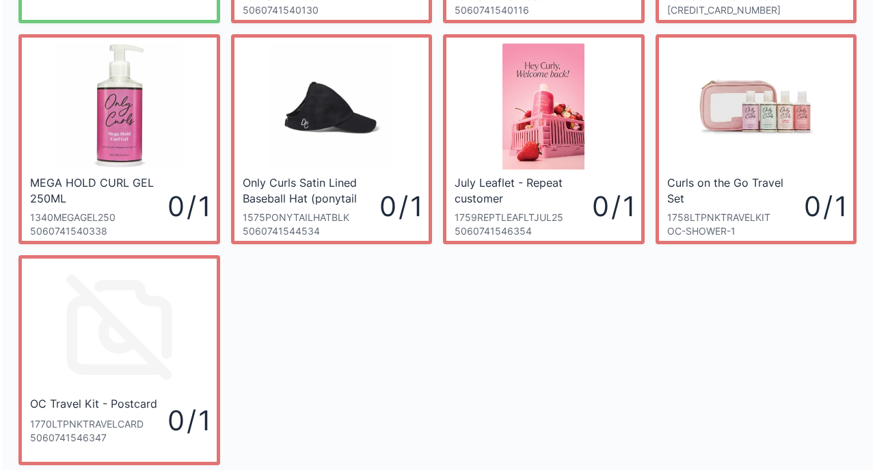
scroll to position [323, 0]
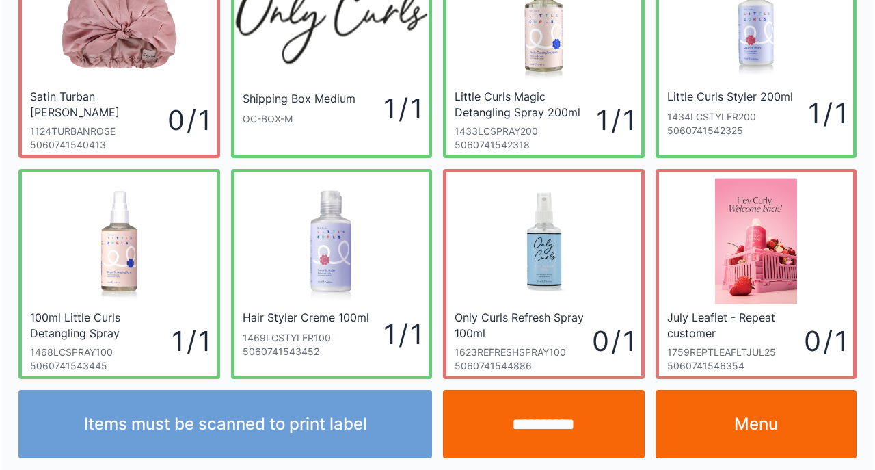
scroll to position [102, 0]
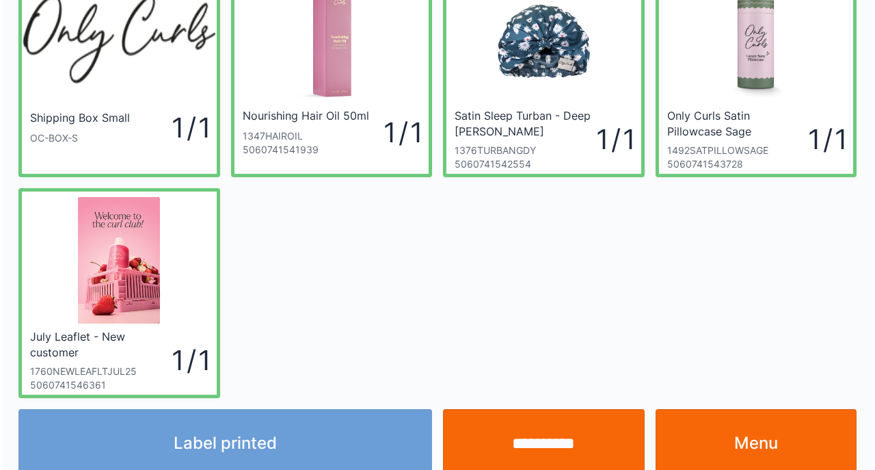
scroll to position [102, 0]
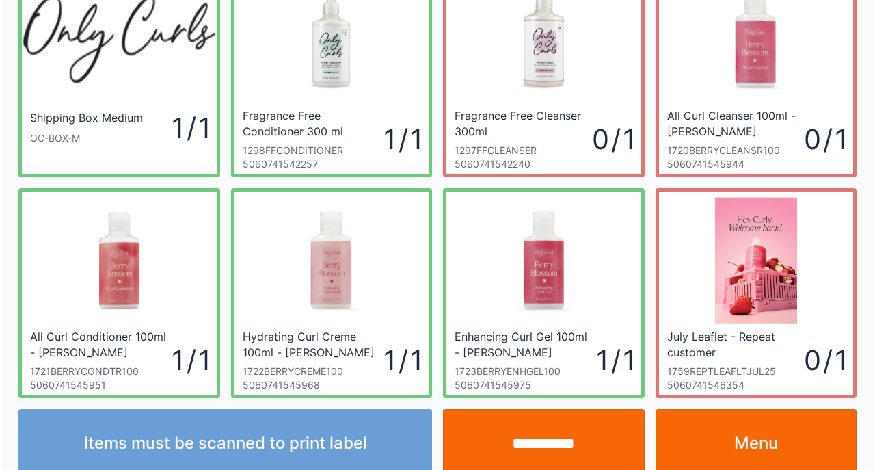
scroll to position [102, 0]
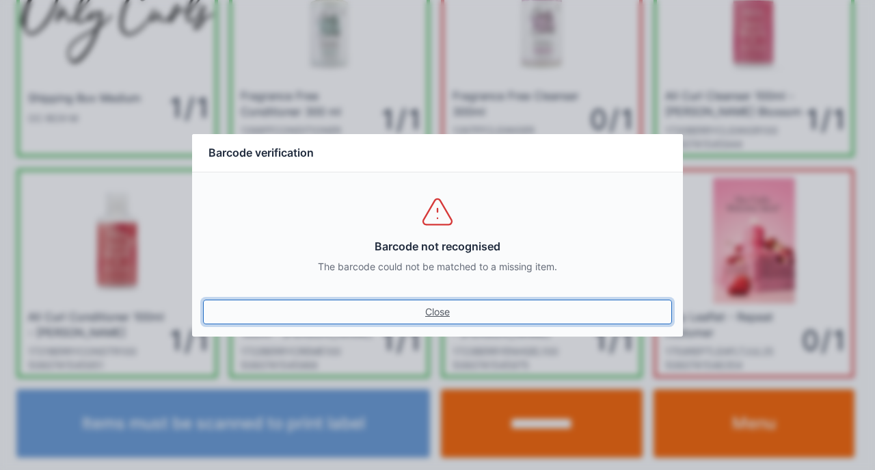
click at [431, 306] on link "Close" at bounding box center [437, 312] width 469 height 25
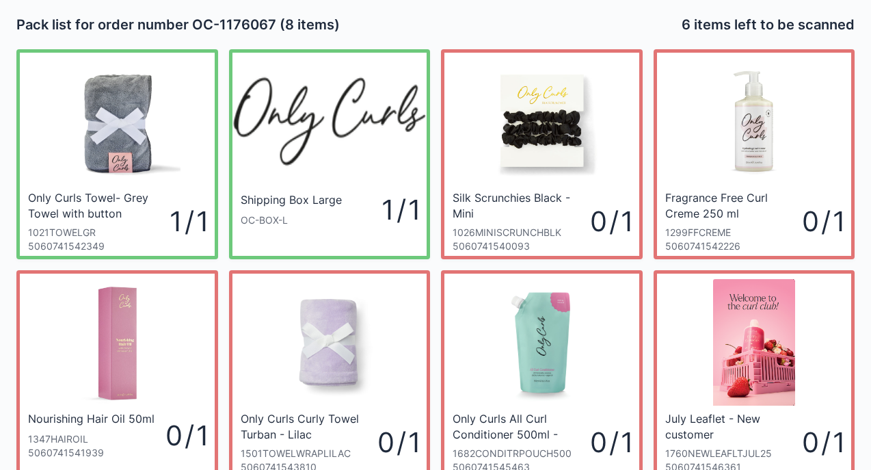
scroll to position [27, 0]
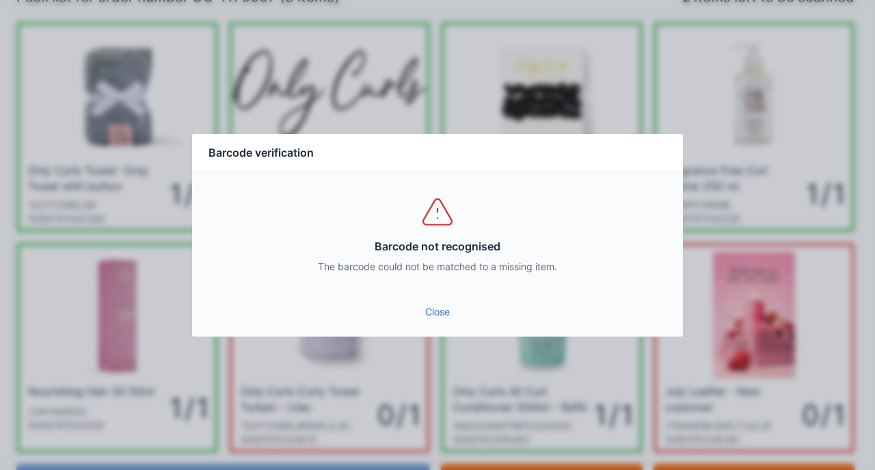
click at [447, 304] on link "Close" at bounding box center [437, 312] width 469 height 25
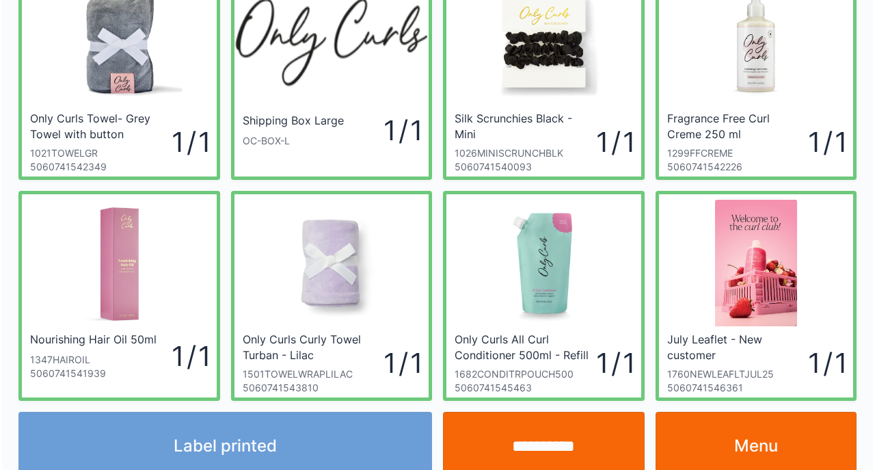
scroll to position [82, 0]
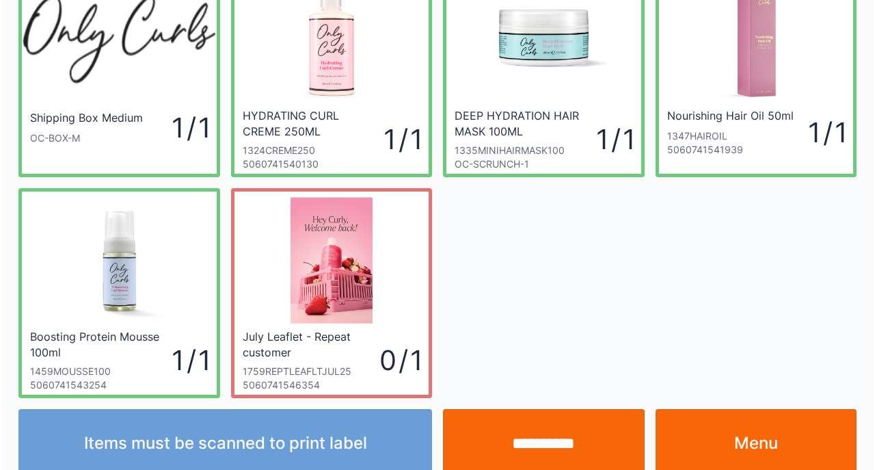
scroll to position [102, 0]
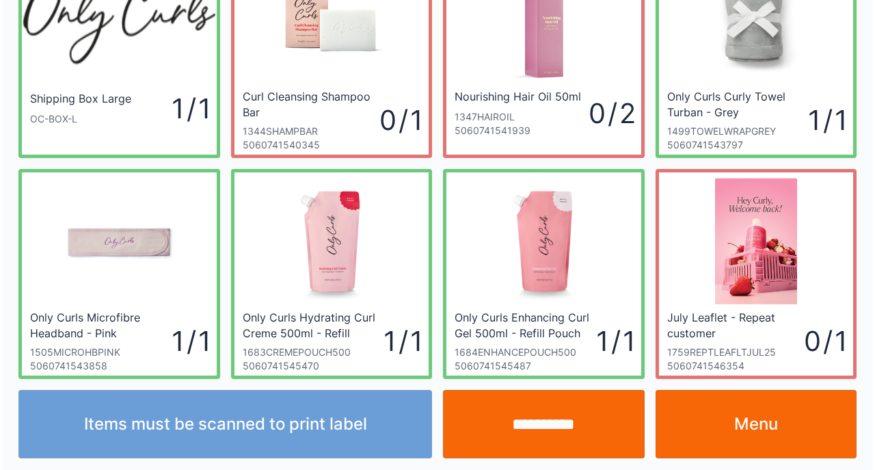
scroll to position [102, 0]
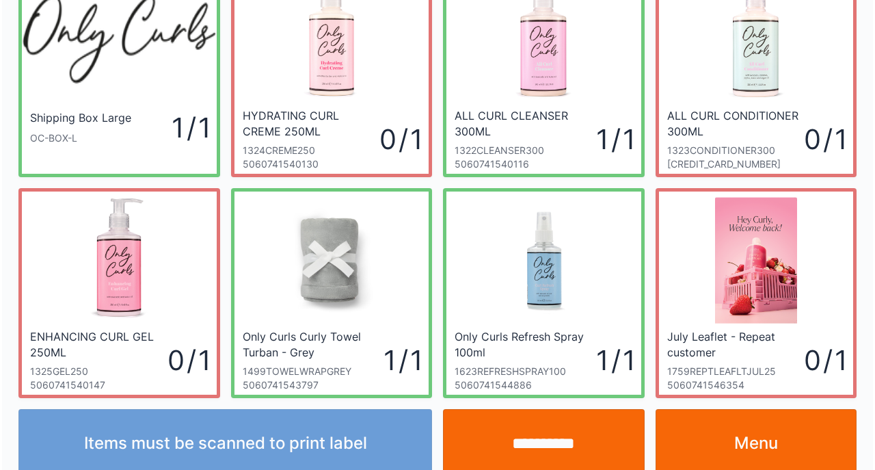
scroll to position [102, 0]
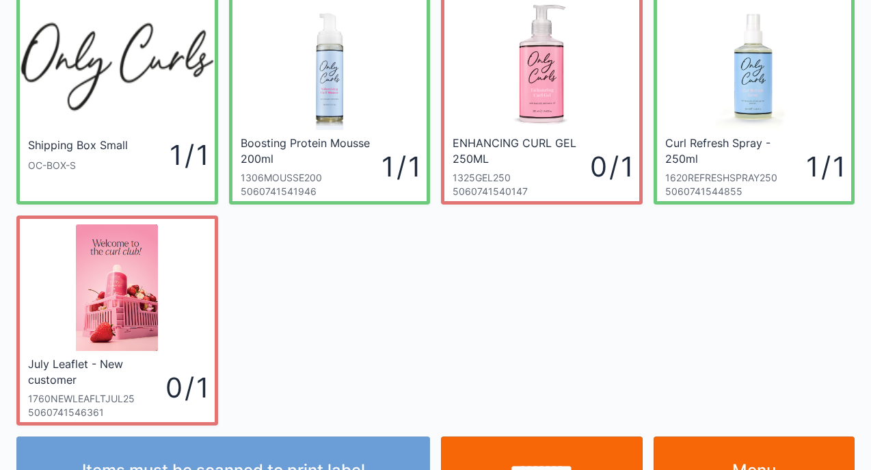
scroll to position [82, 0]
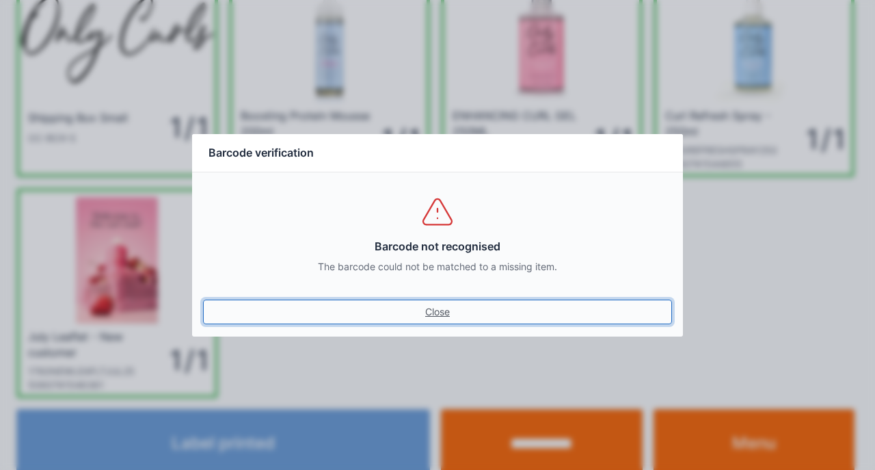
click at [203, 300] on link "Close" at bounding box center [437, 312] width 469 height 25
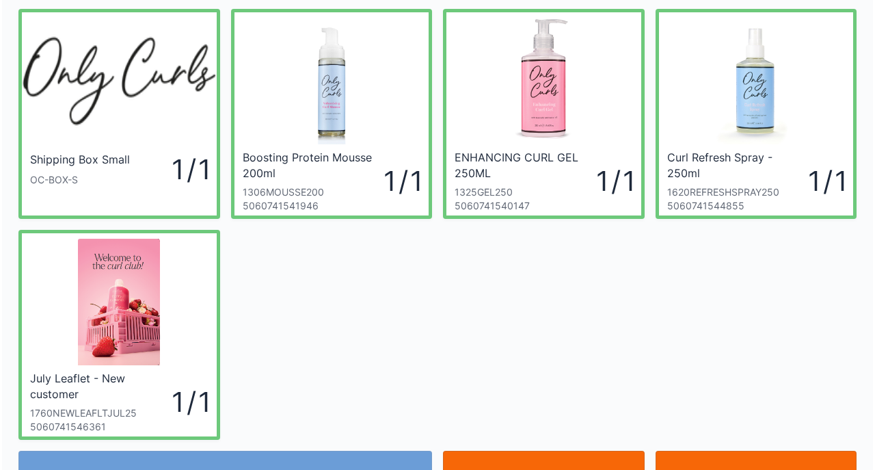
scroll to position [43, 0]
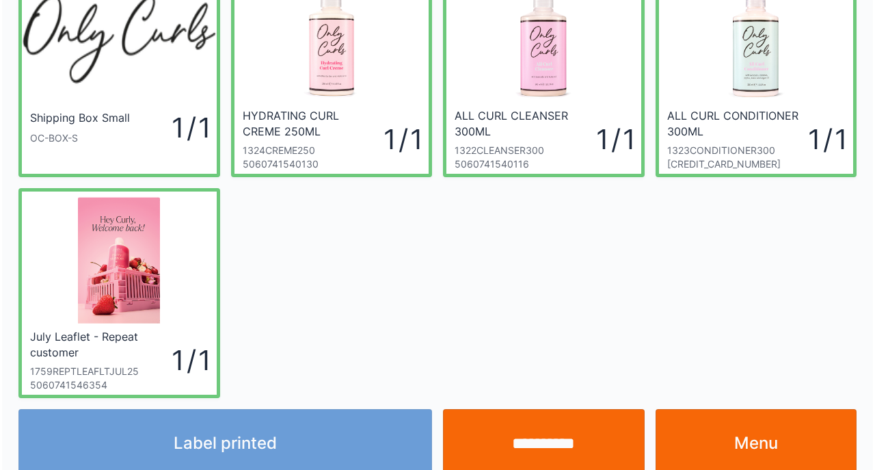
scroll to position [102, 0]
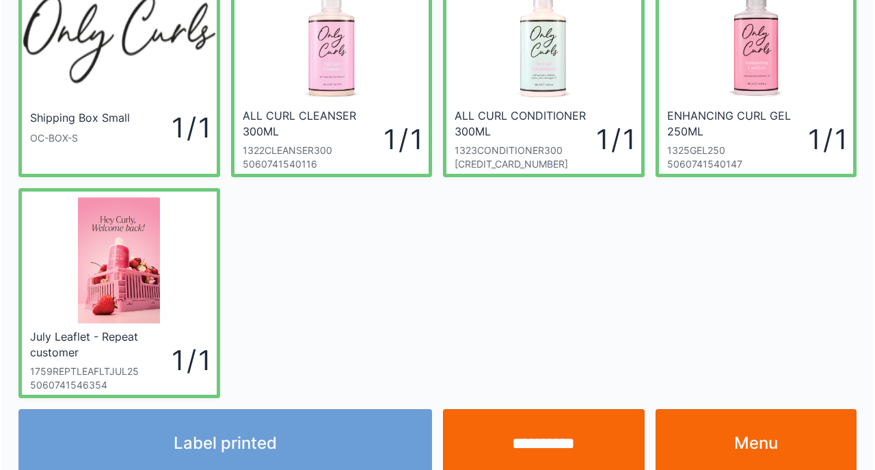
scroll to position [102, 0]
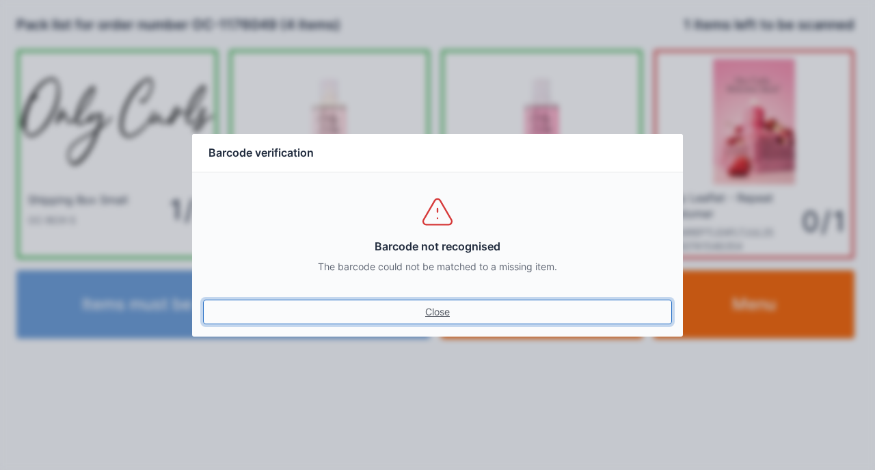
click at [436, 302] on link "Close" at bounding box center [437, 312] width 469 height 25
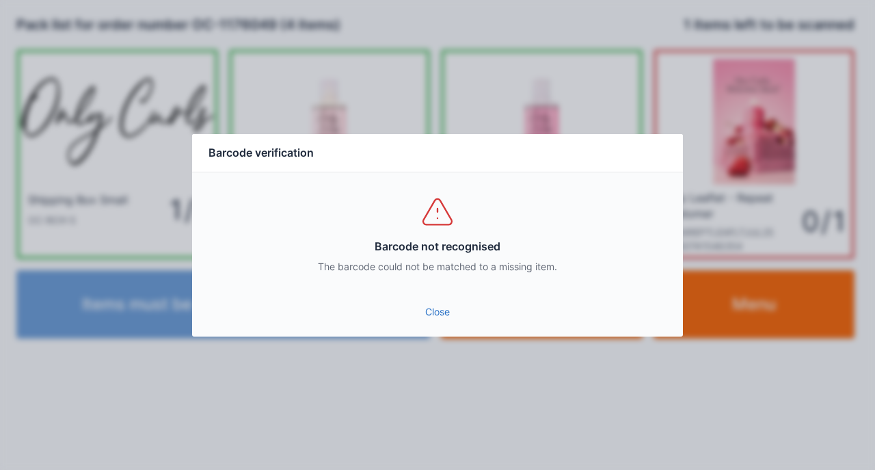
click at [441, 306] on link "Close" at bounding box center [437, 312] width 469 height 25
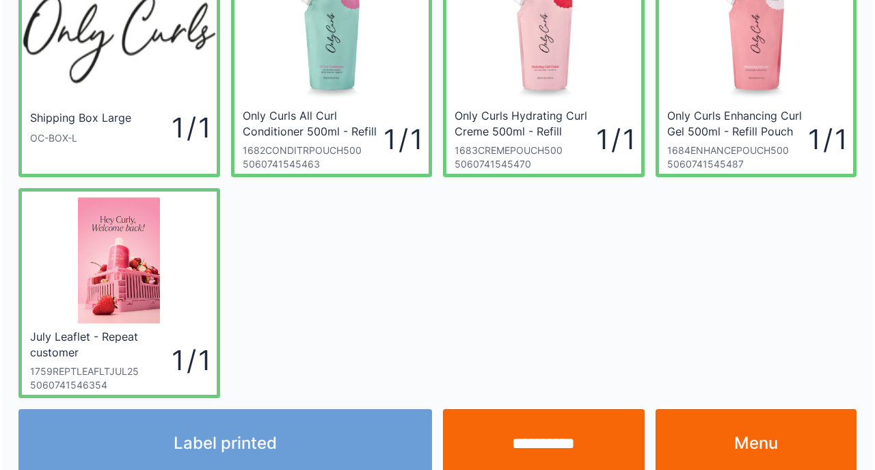
scroll to position [102, 0]
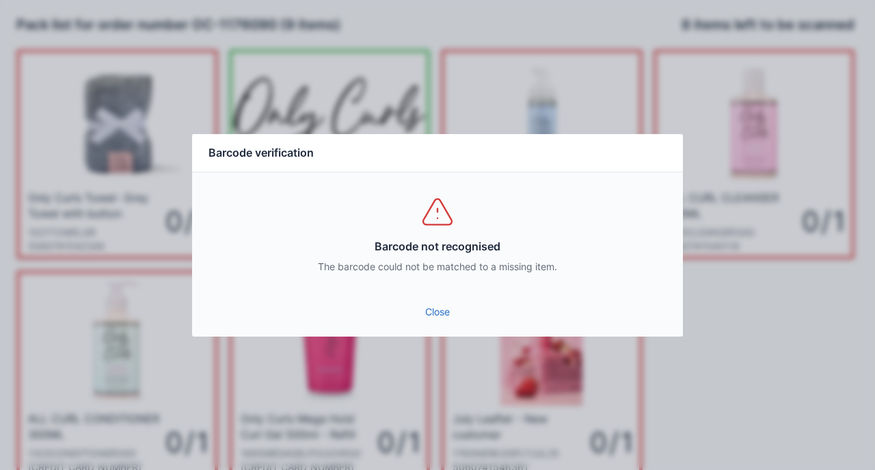
click at [418, 301] on link "Close" at bounding box center [437, 312] width 469 height 25
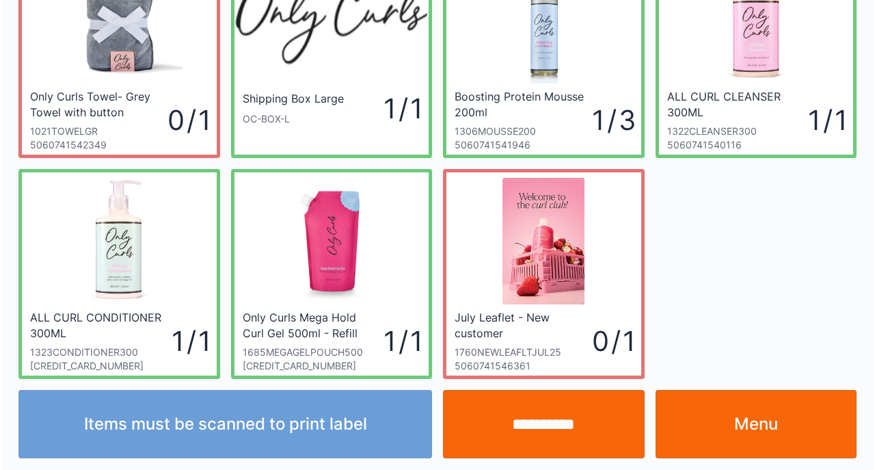
scroll to position [102, 0]
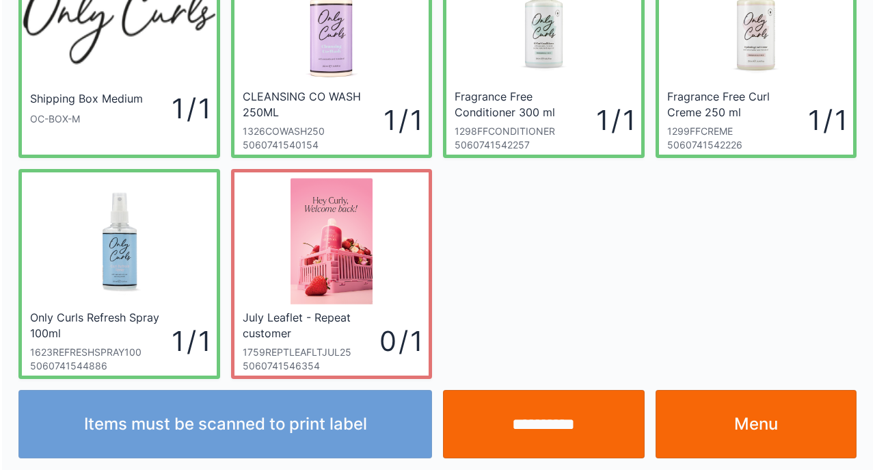
scroll to position [102, 0]
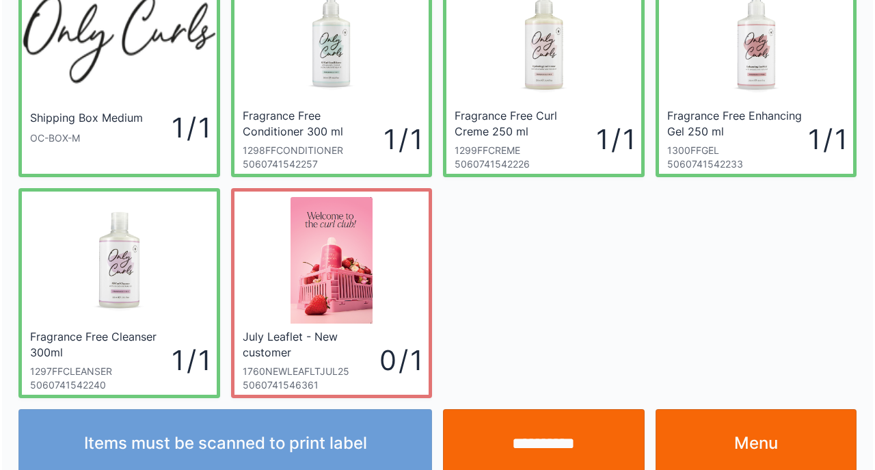
scroll to position [102, 0]
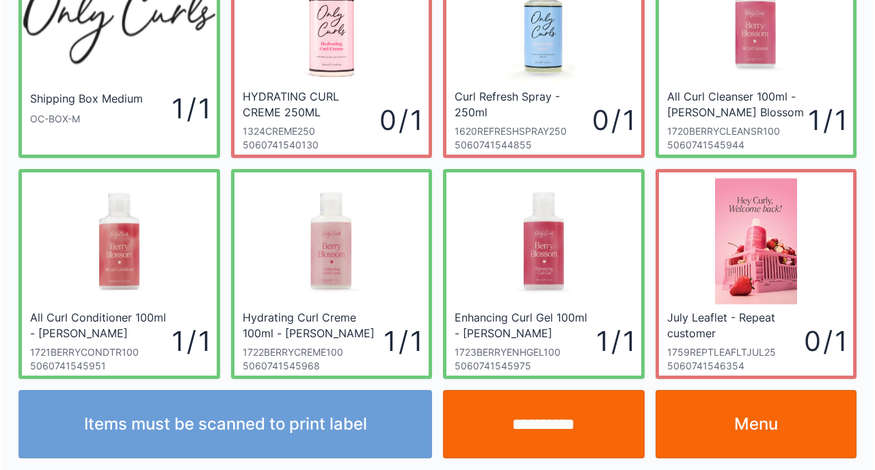
scroll to position [102, 0]
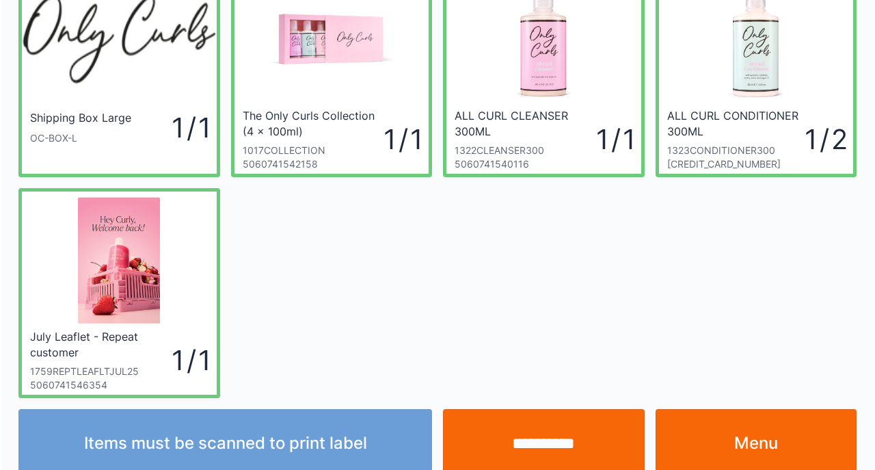
scroll to position [102, 0]
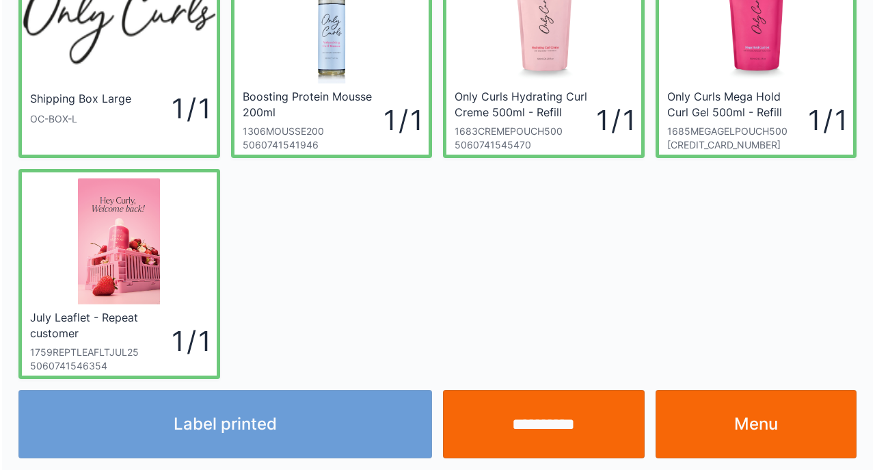
scroll to position [102, 0]
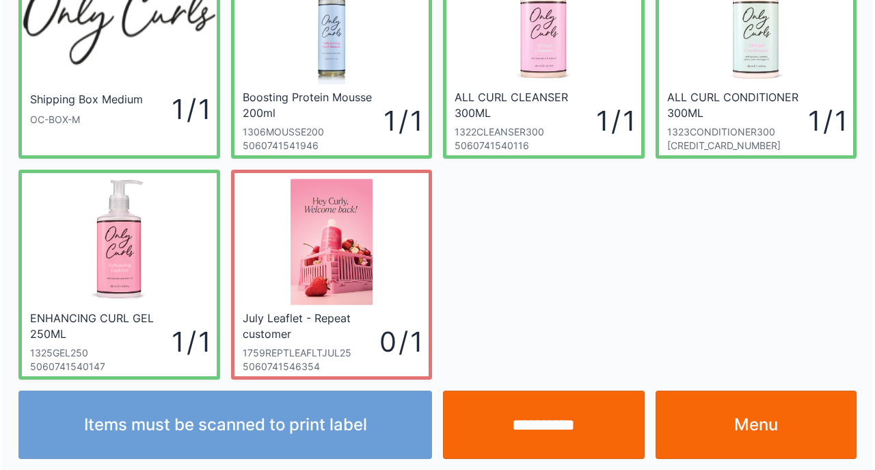
scroll to position [102, 0]
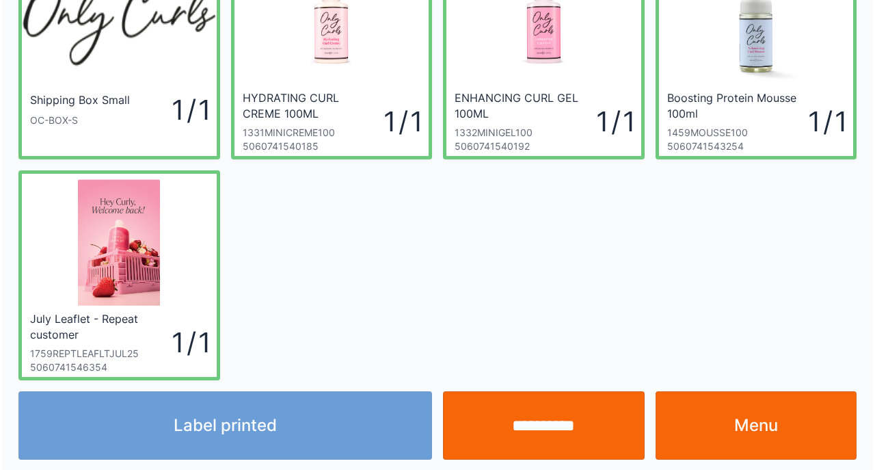
scroll to position [102, 0]
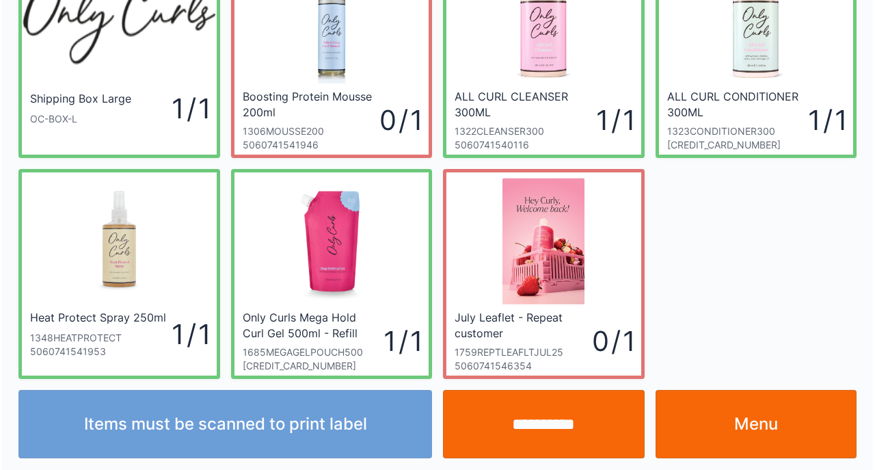
scroll to position [102, 0]
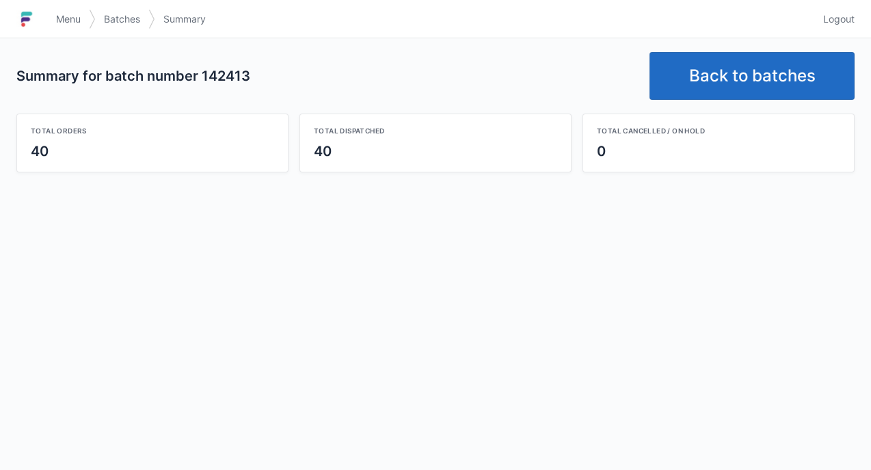
click at [723, 66] on link "Back to batches" at bounding box center [752, 76] width 205 height 48
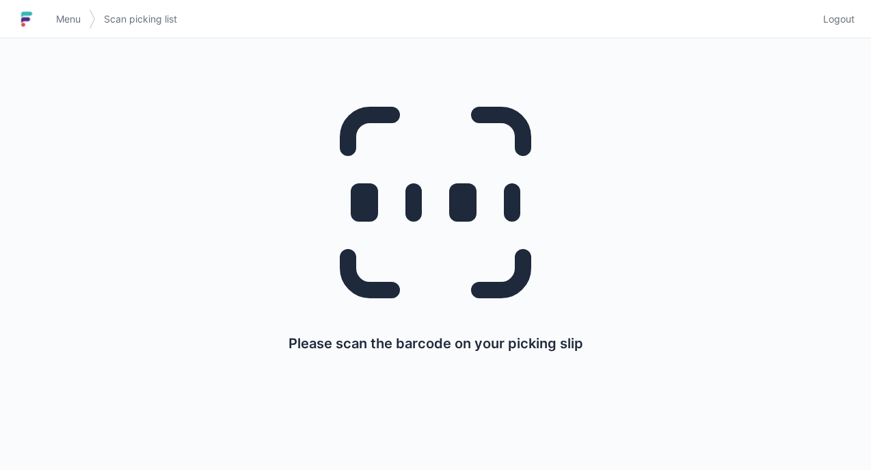
click at [59, 22] on span "Menu" at bounding box center [68, 19] width 25 height 14
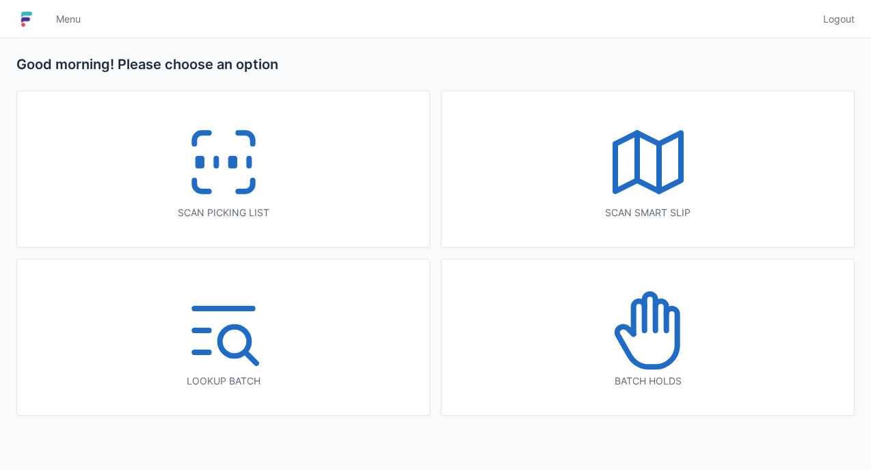
click at [645, 164] on icon at bounding box center [648, 162] width 88 height 88
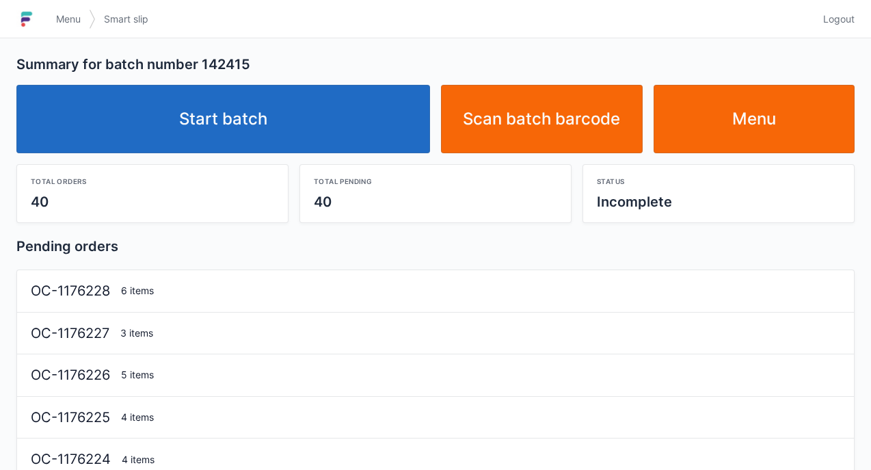
click at [284, 116] on link "Start batch" at bounding box center [223, 119] width 414 height 68
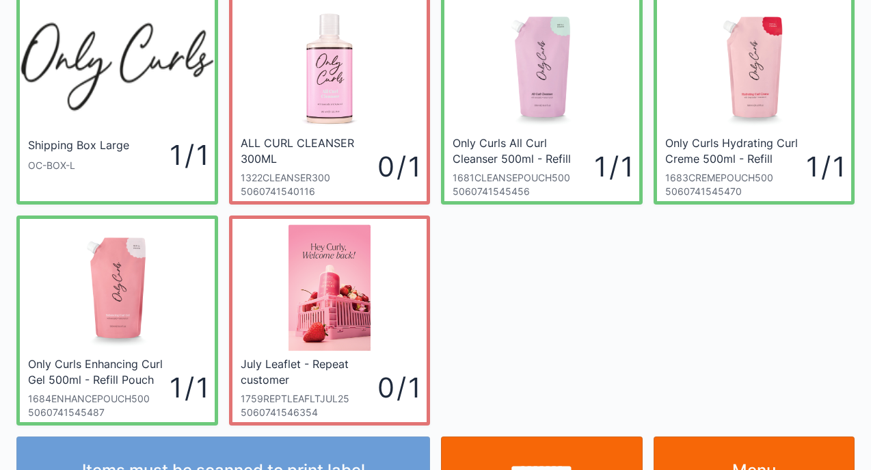
scroll to position [82, 0]
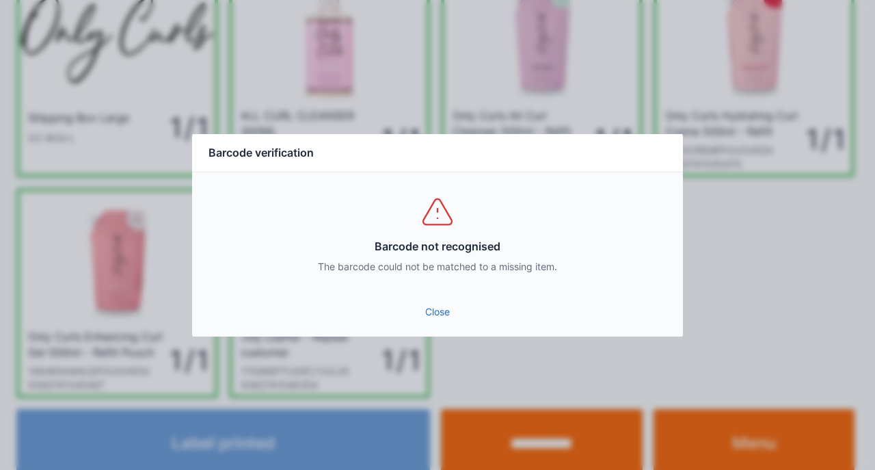
click at [418, 301] on link "Close" at bounding box center [437, 312] width 469 height 25
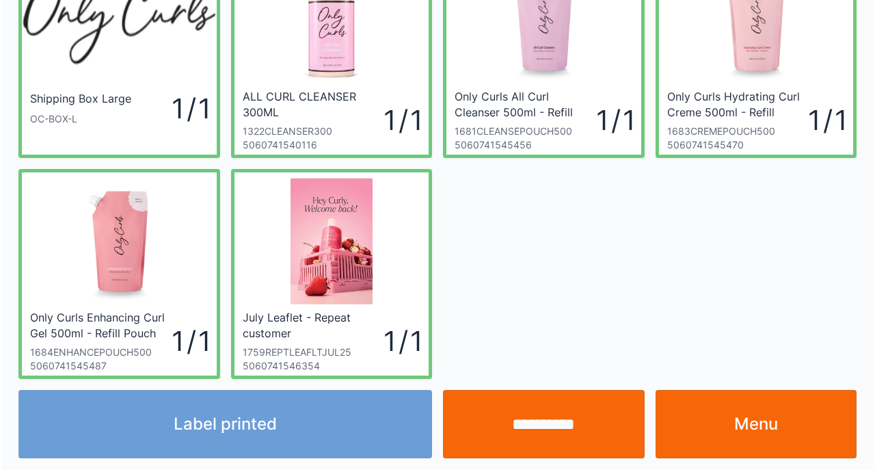
scroll to position [102, 0]
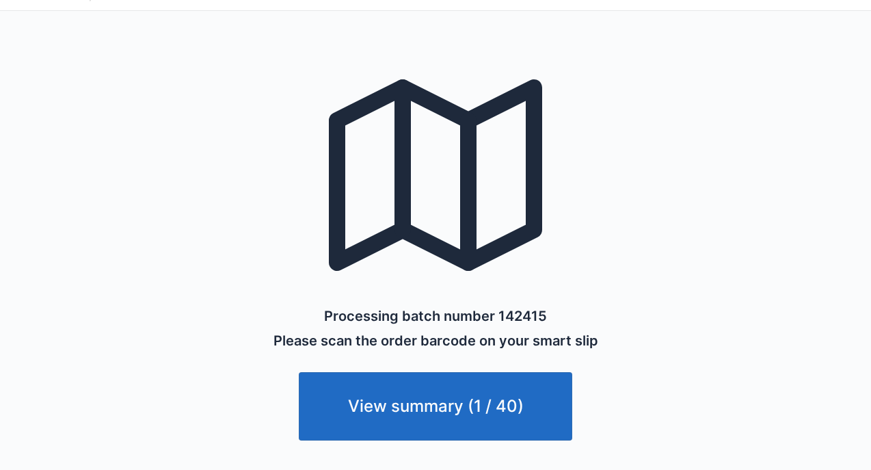
scroll to position [30, 0]
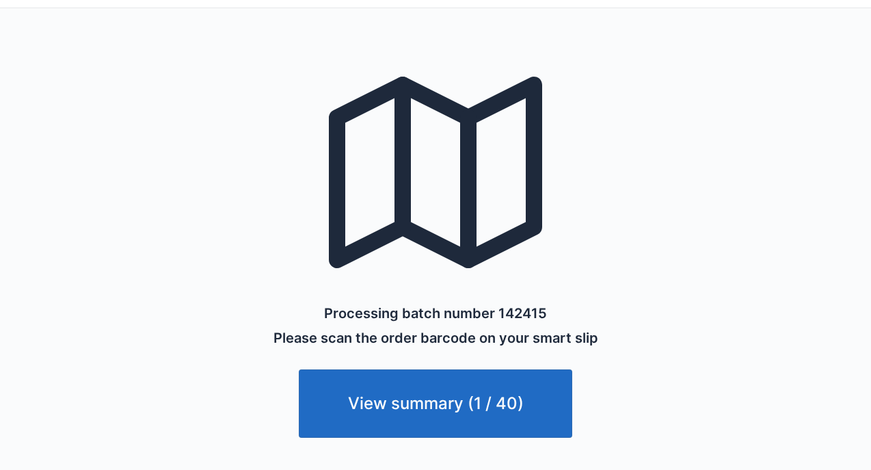
click at [408, 403] on link "View summary (1 / 40)" at bounding box center [436, 403] width 274 height 68
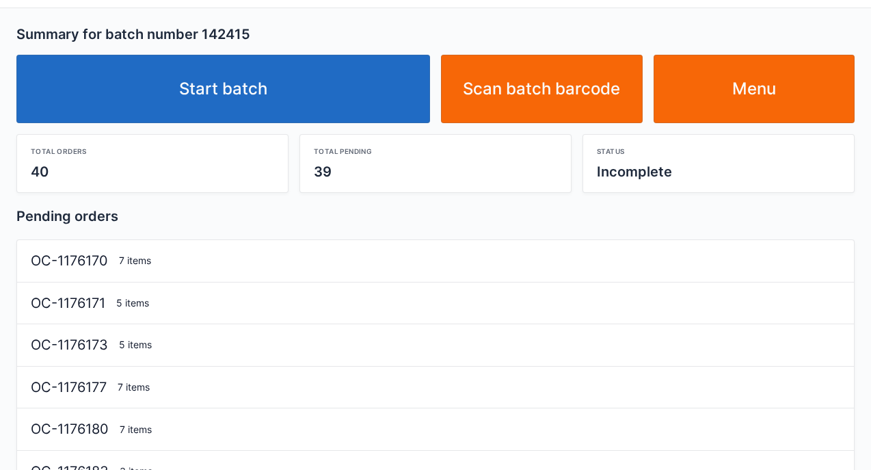
click at [248, 92] on link "Start batch" at bounding box center [223, 89] width 414 height 68
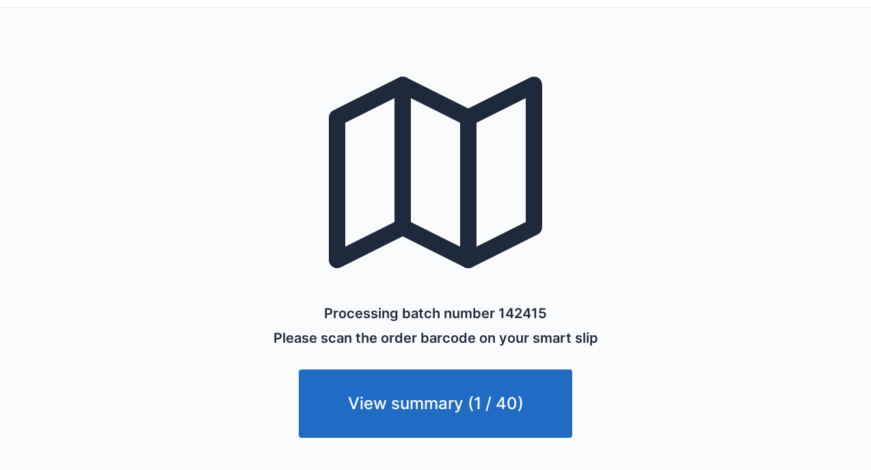
click at [460, 409] on link "View summary (1 / 40)" at bounding box center [436, 403] width 274 height 68
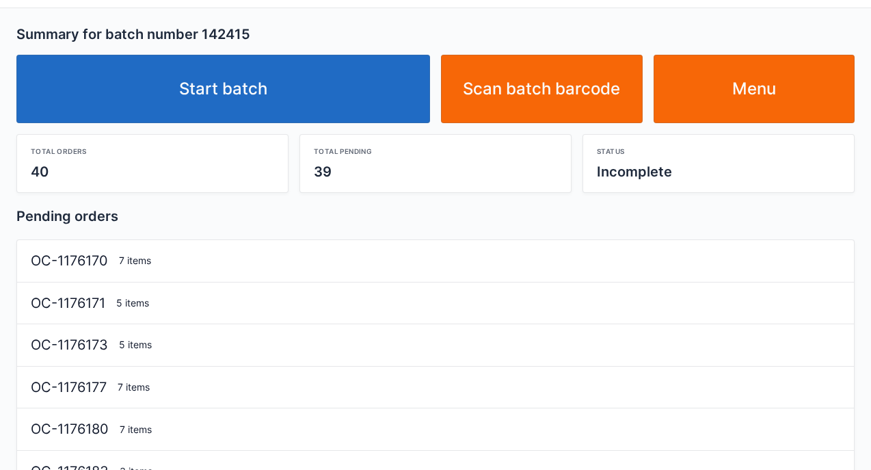
click at [297, 92] on link "Start batch" at bounding box center [223, 89] width 414 height 68
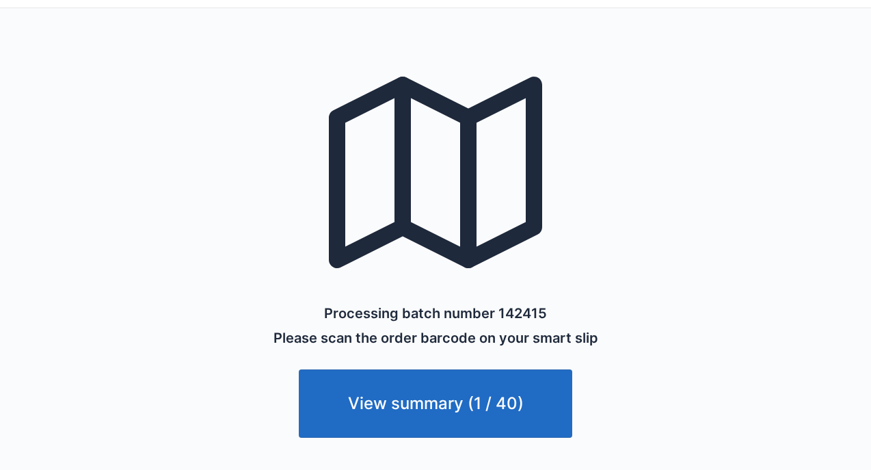
click at [487, 405] on link "View summary (1 / 40)" at bounding box center [436, 403] width 274 height 68
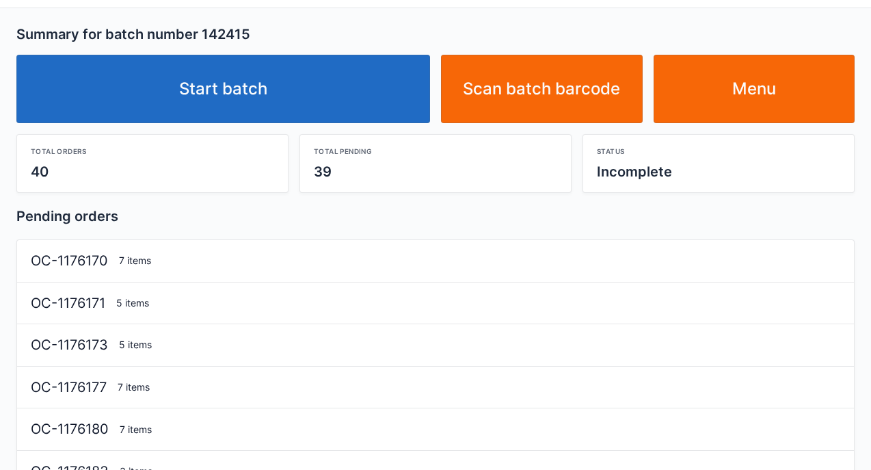
click at [249, 82] on link "Start batch" at bounding box center [223, 89] width 414 height 68
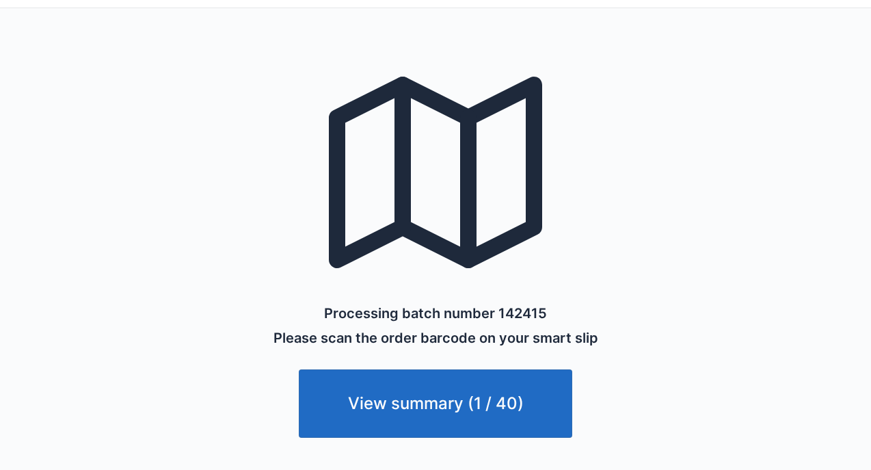
click at [472, 403] on link "View summary (1 / 40)" at bounding box center [436, 403] width 274 height 68
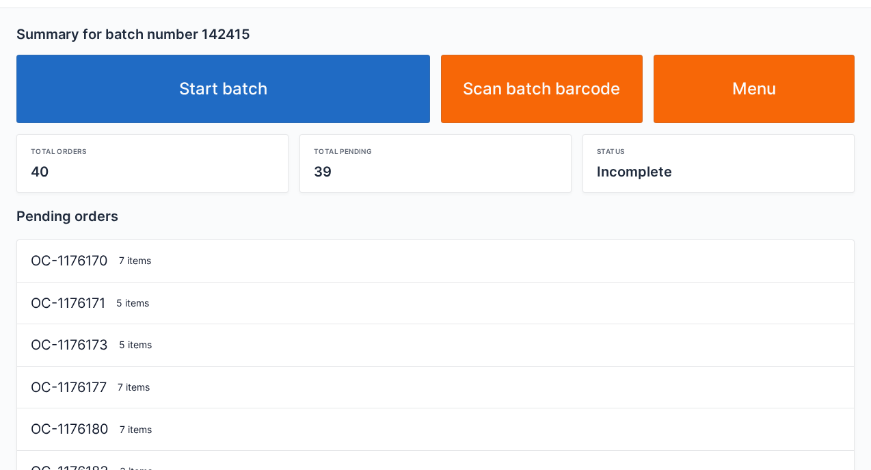
click at [747, 87] on link "Menu" at bounding box center [755, 89] width 202 height 68
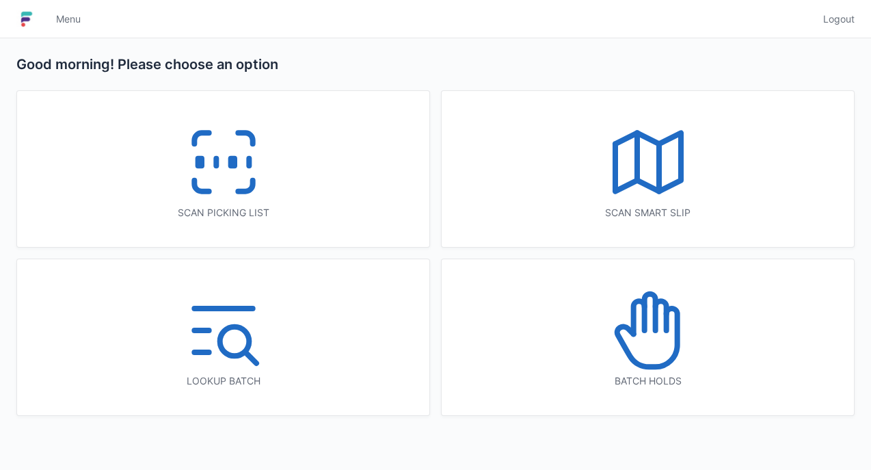
click at [641, 142] on icon at bounding box center [648, 162] width 88 height 88
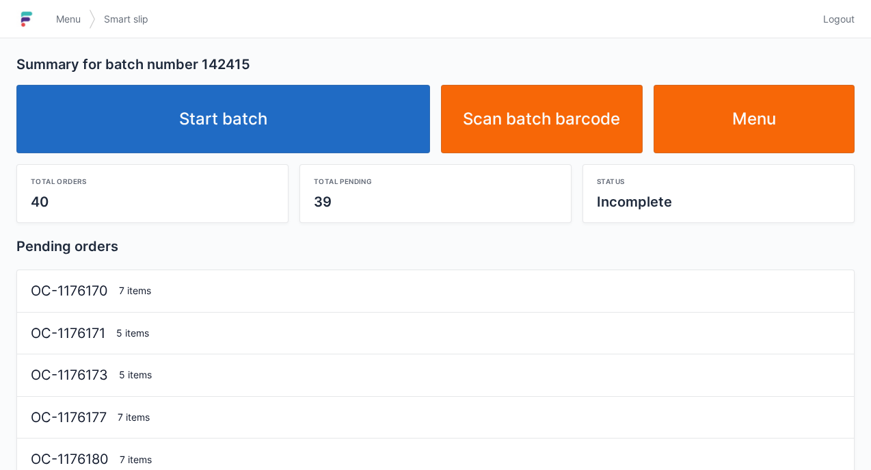
click at [193, 98] on link "Start batch" at bounding box center [223, 119] width 414 height 68
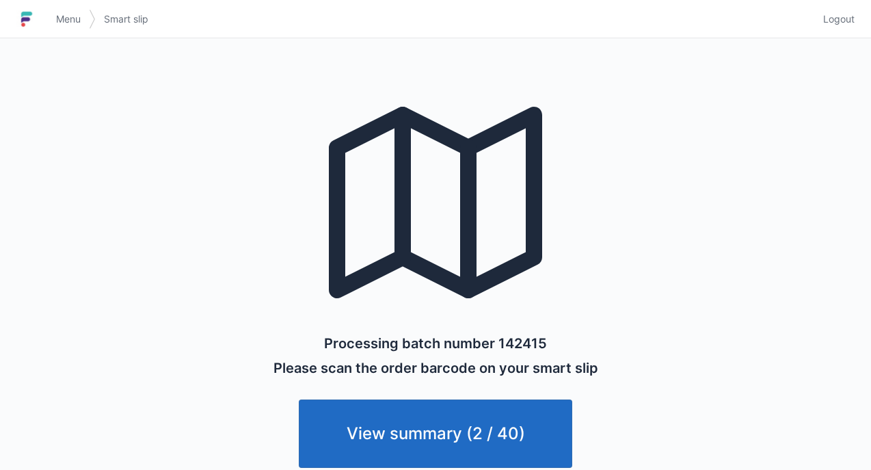
click at [68, 16] on span "Menu" at bounding box center [68, 19] width 25 height 14
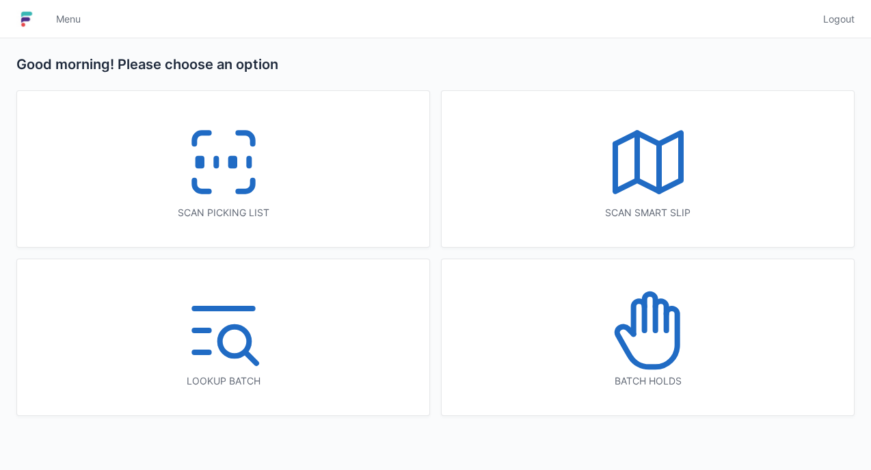
click at [237, 174] on icon at bounding box center [224, 162] width 88 height 88
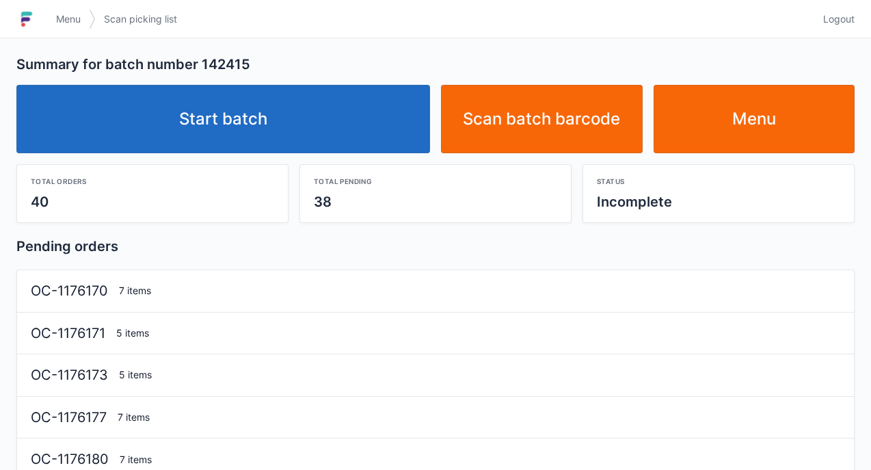
click at [216, 101] on link "Start batch" at bounding box center [223, 119] width 414 height 68
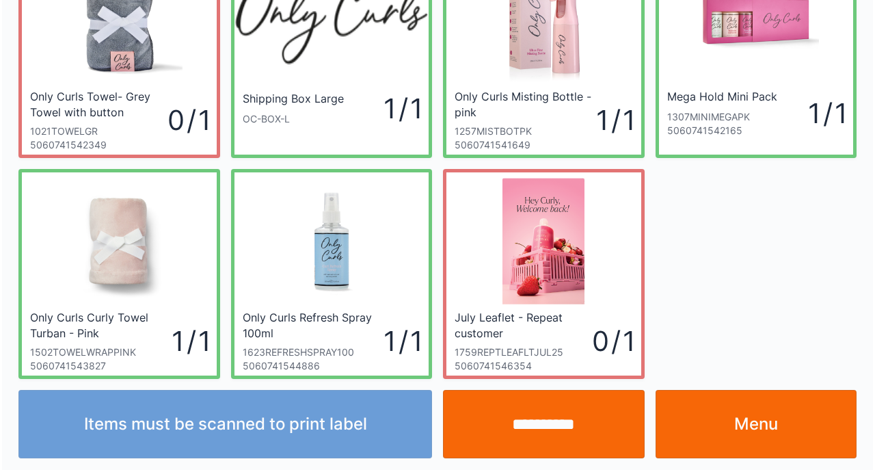
scroll to position [102, 0]
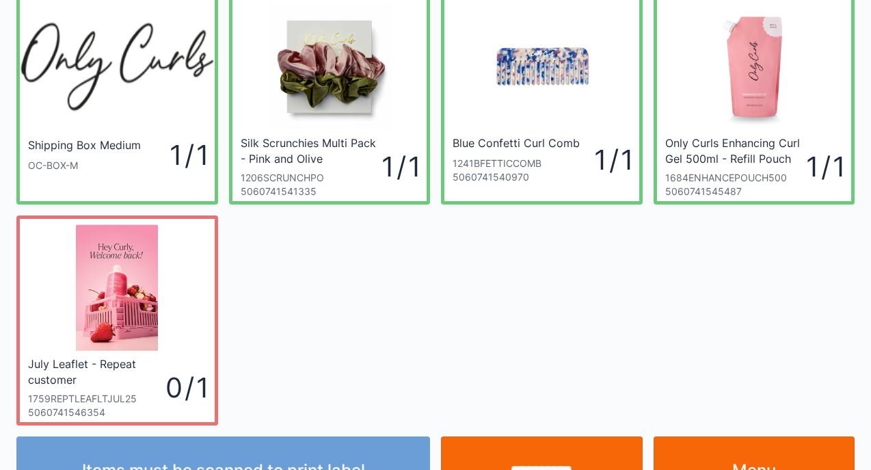
scroll to position [82, 0]
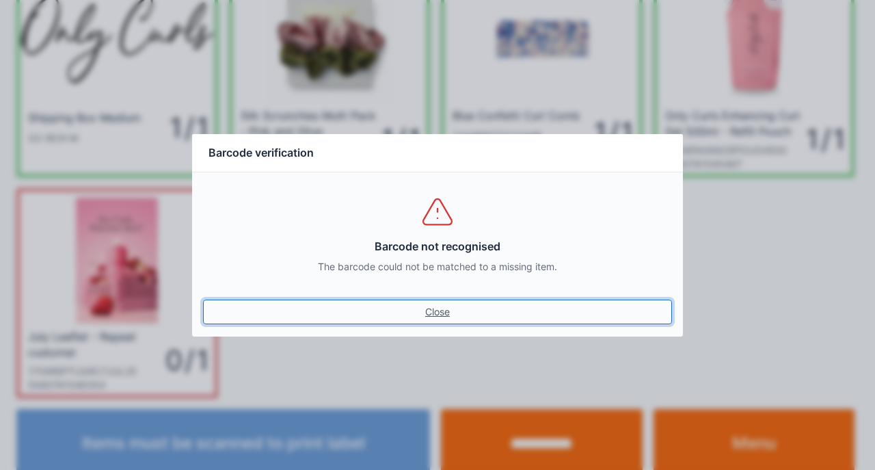
click at [430, 302] on link "Close" at bounding box center [437, 312] width 469 height 25
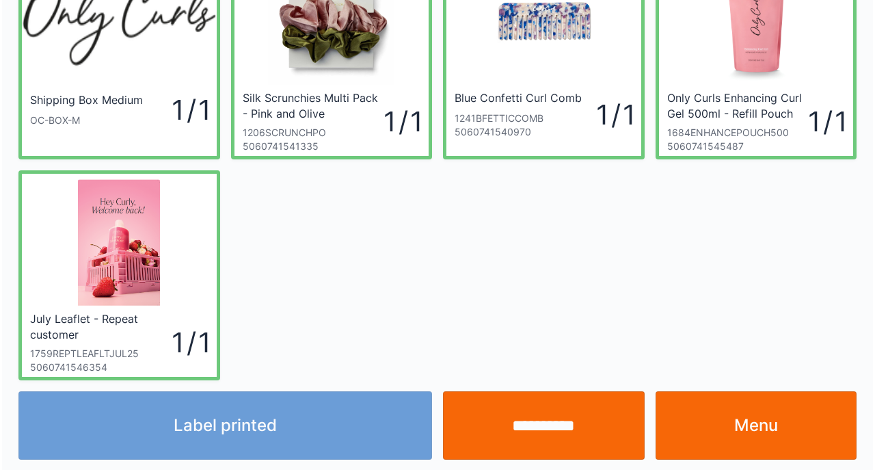
scroll to position [102, 0]
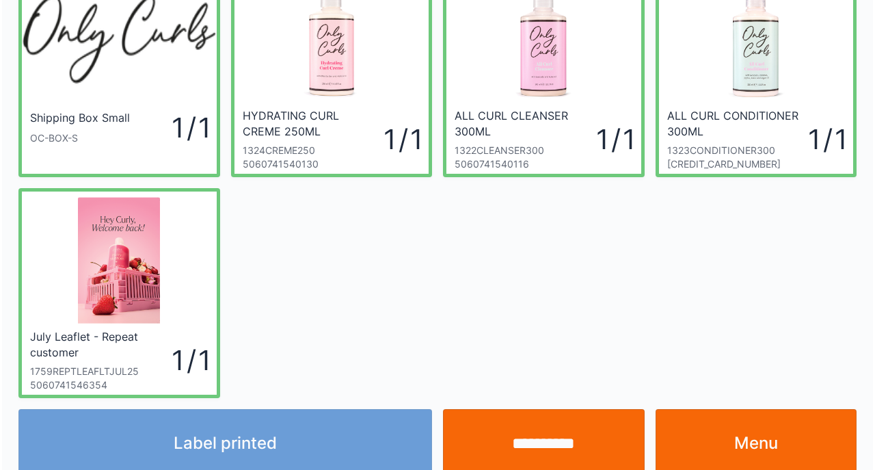
scroll to position [102, 0]
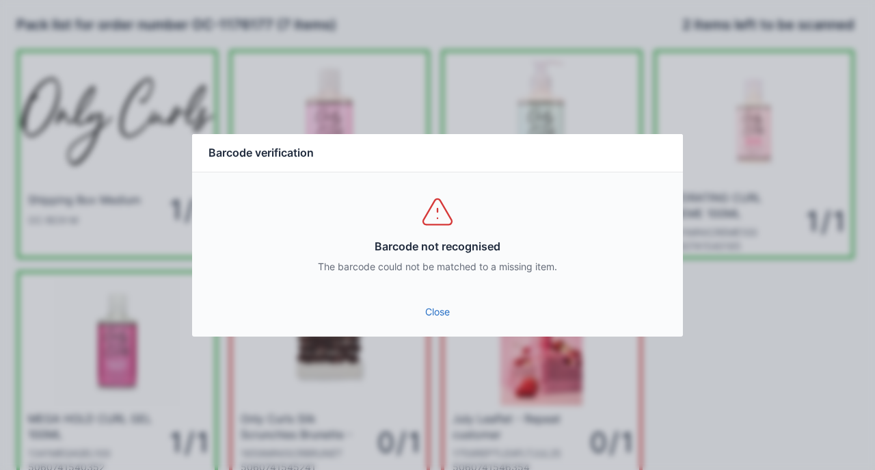
click at [444, 304] on link "Close" at bounding box center [437, 312] width 469 height 25
click at [436, 300] on link "Close" at bounding box center [437, 312] width 469 height 25
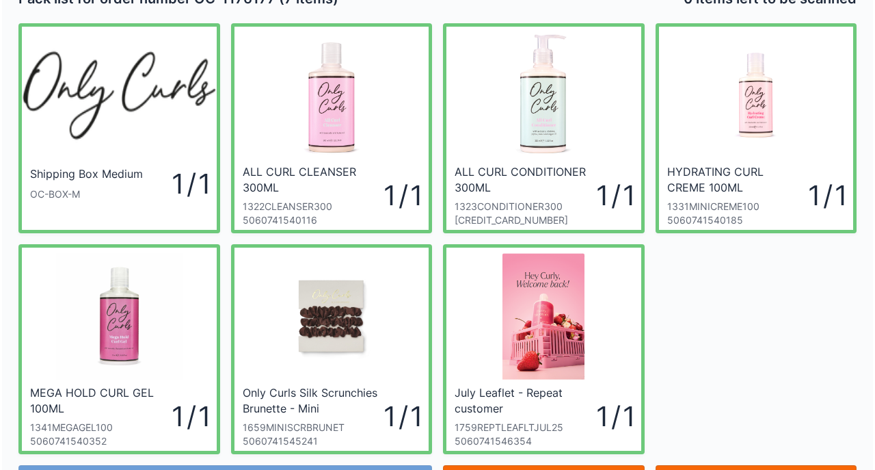
scroll to position [27, 0]
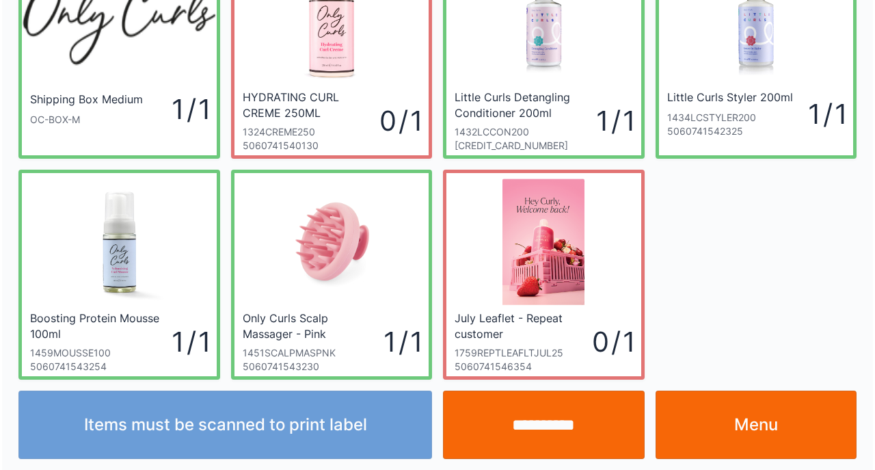
scroll to position [102, 0]
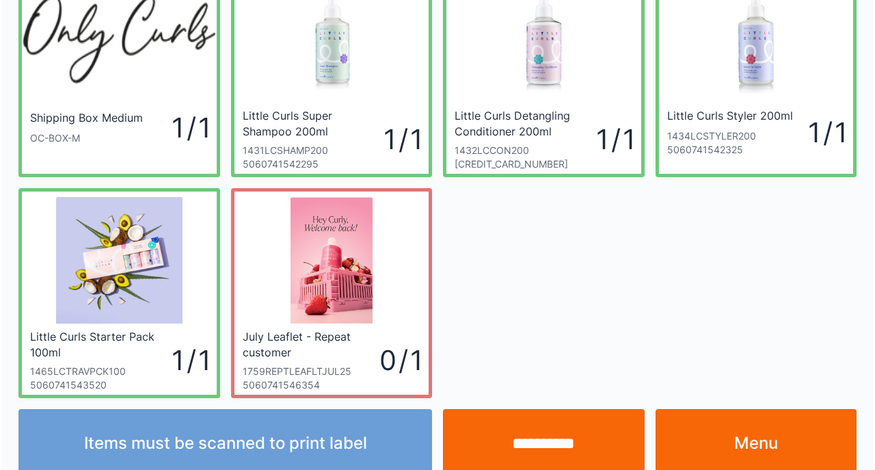
scroll to position [102, 0]
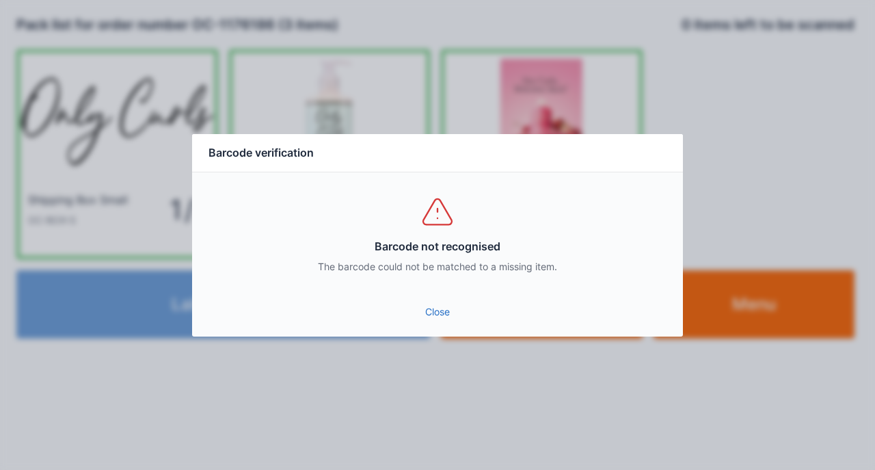
click at [433, 291] on div "Barcode not recognised The barcode could not be matched to a missing item." at bounding box center [437, 233] width 491 height 123
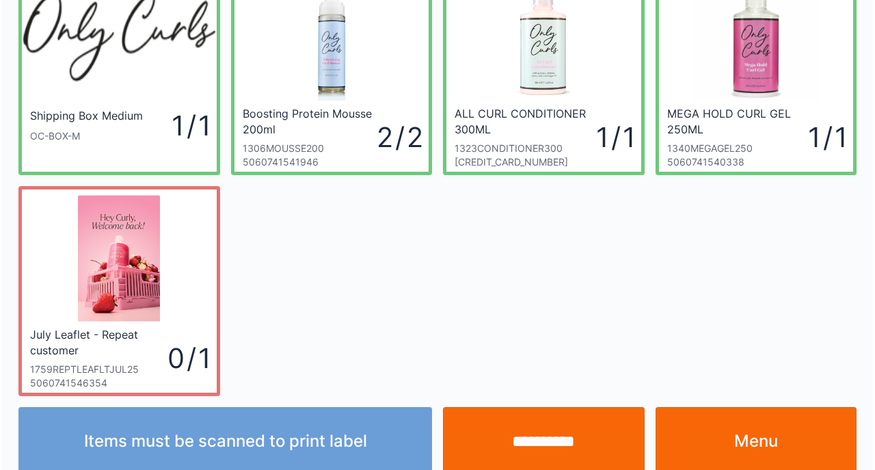
scroll to position [102, 0]
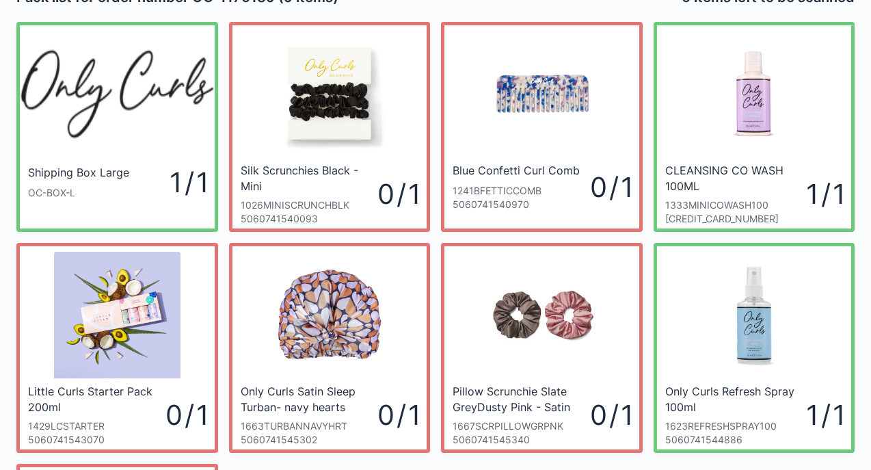
scroll to position [55, 0]
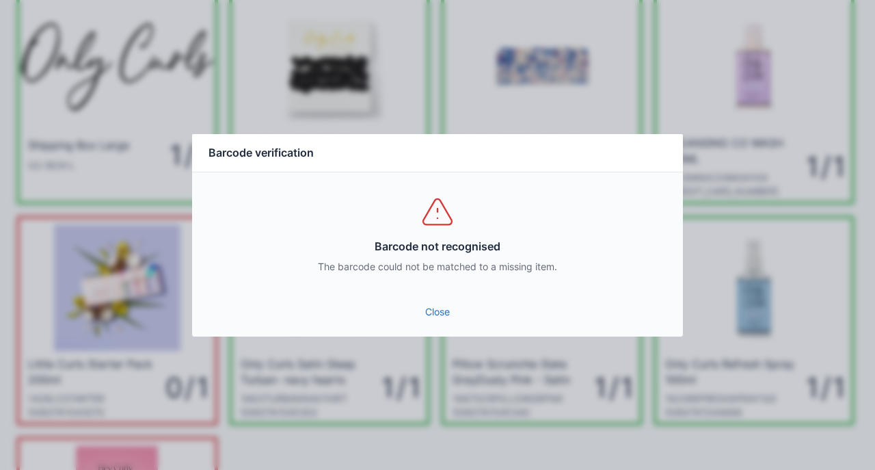
click at [431, 304] on link "Close" at bounding box center [437, 312] width 469 height 25
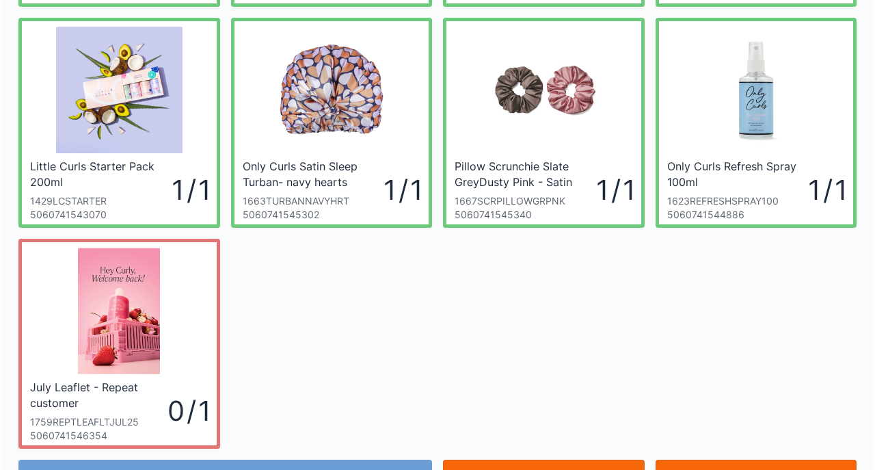
scroll to position [323, 0]
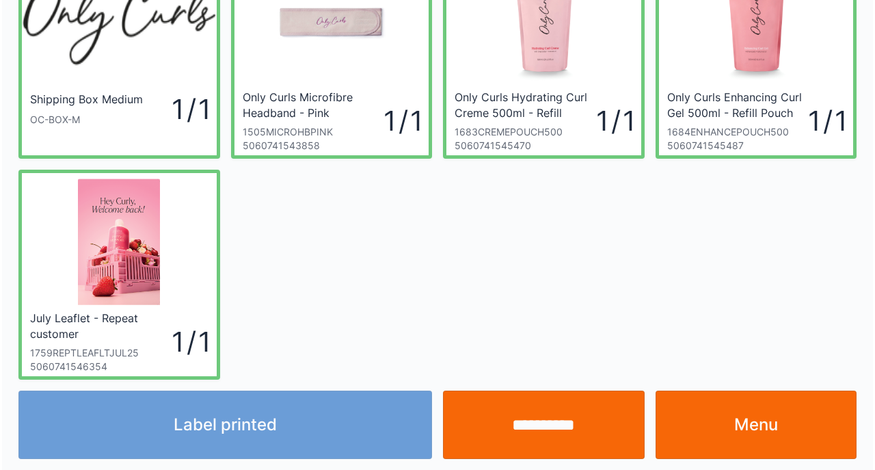
scroll to position [102, 0]
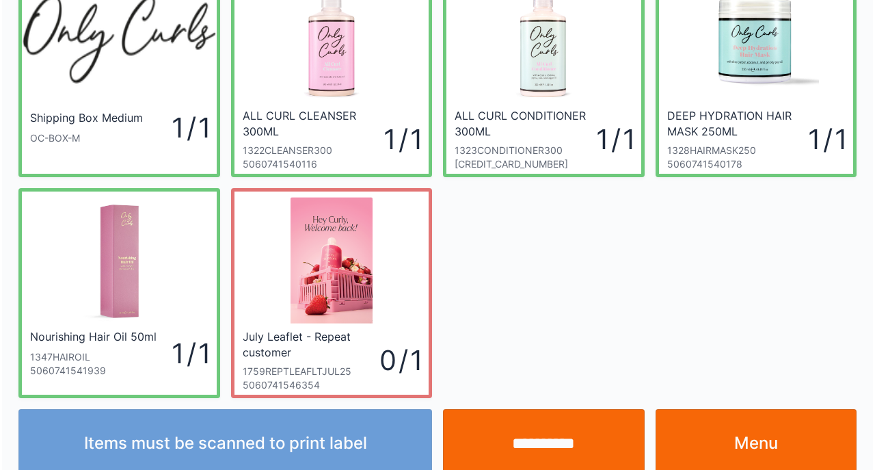
scroll to position [102, 0]
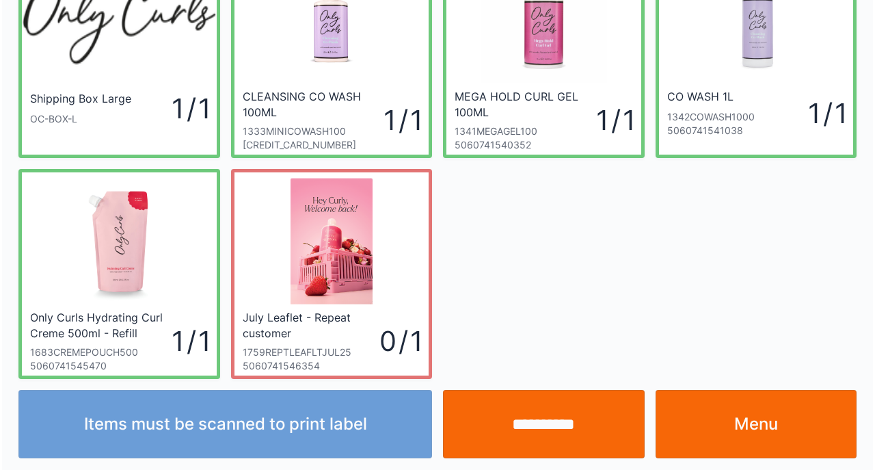
scroll to position [102, 0]
